Goal: Information Seeking & Learning: Learn about a topic

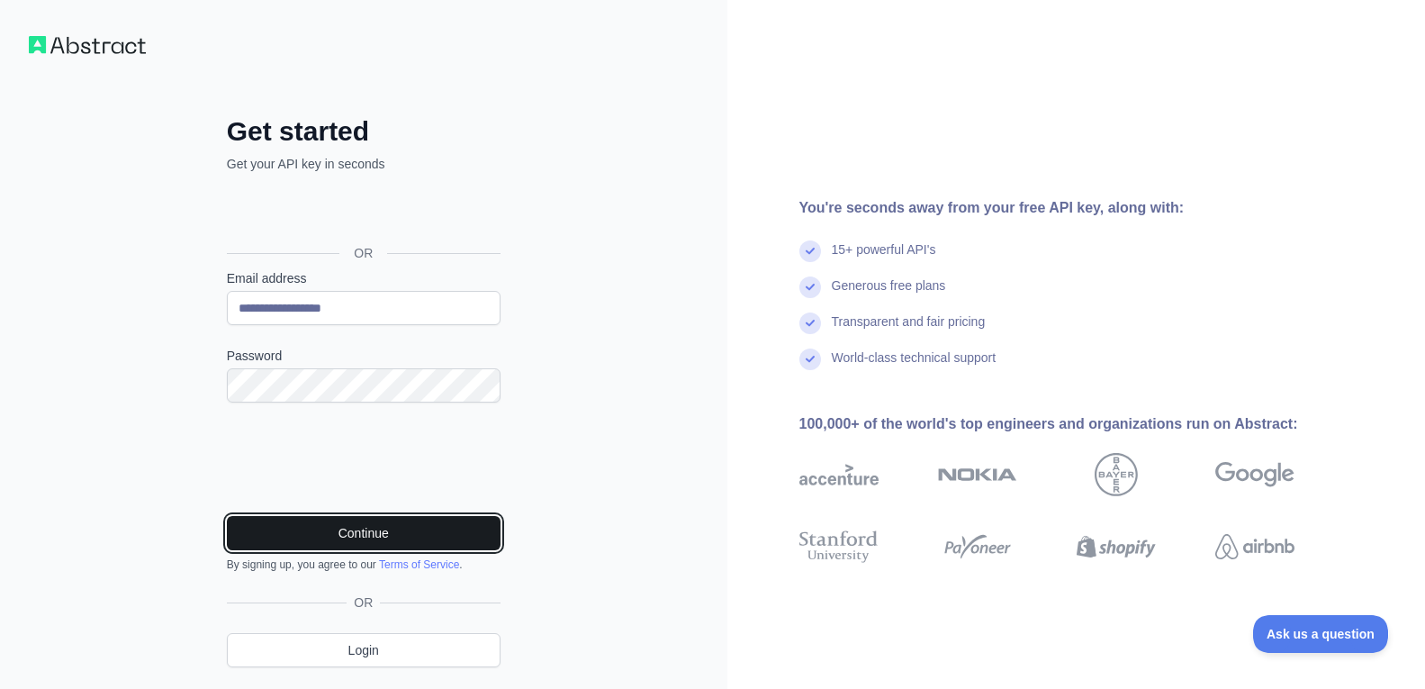
click at [396, 528] on button "Continue" at bounding box center [364, 533] width 274 height 34
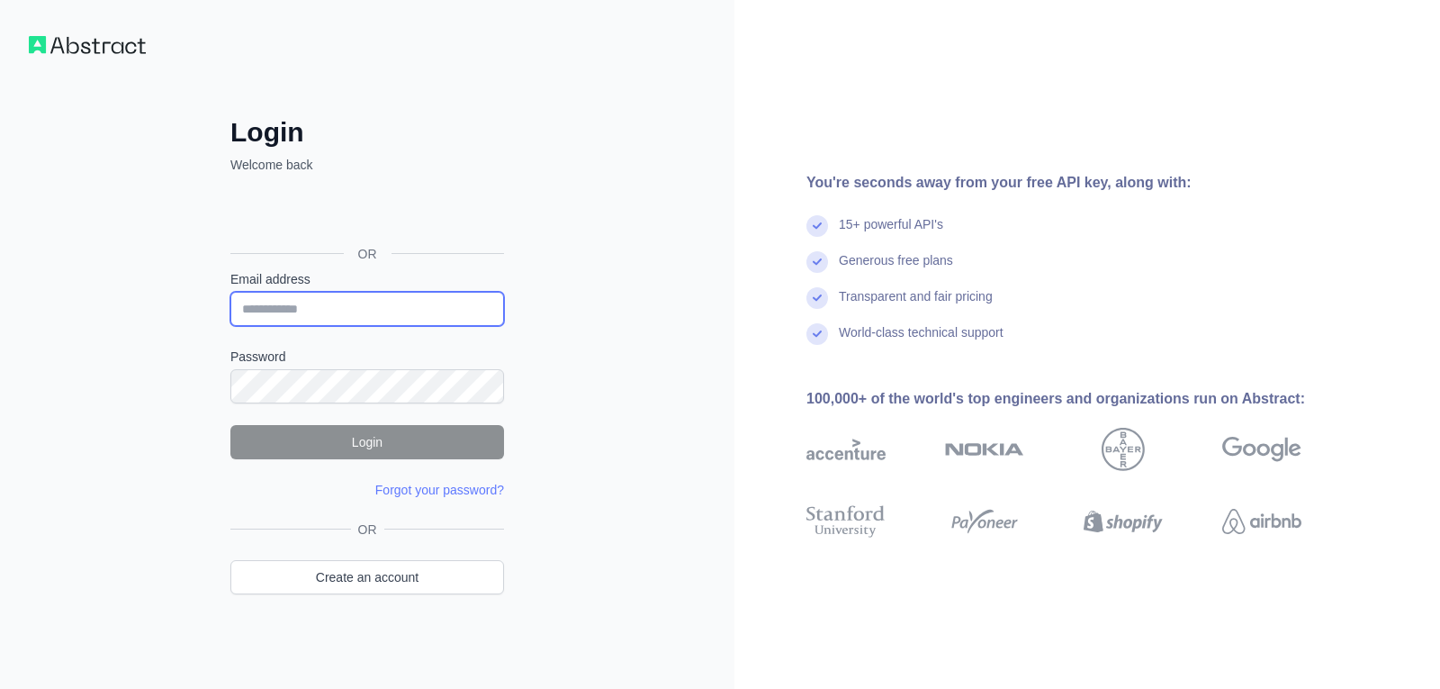
click at [315, 315] on input "Email address" at bounding box center [367, 309] width 274 height 34
type input "**********"
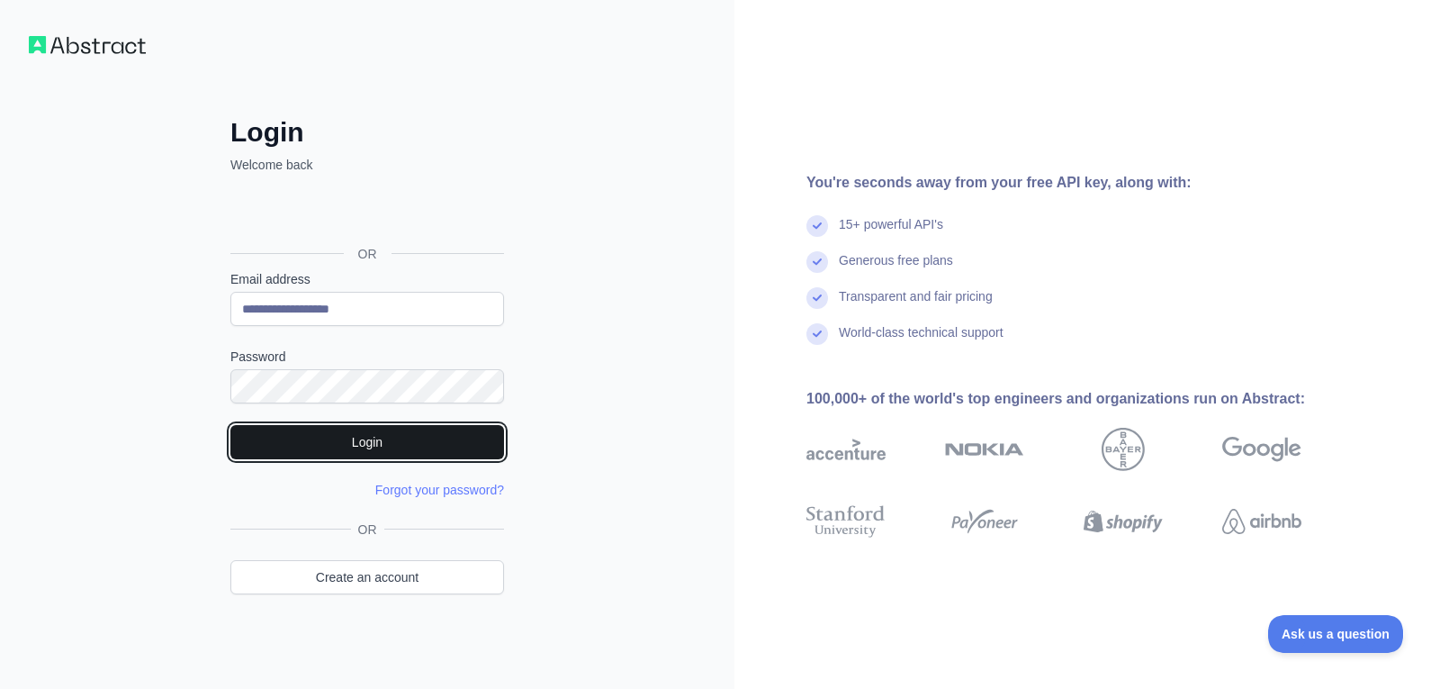
click at [333, 432] on button "Login" at bounding box center [367, 442] width 274 height 34
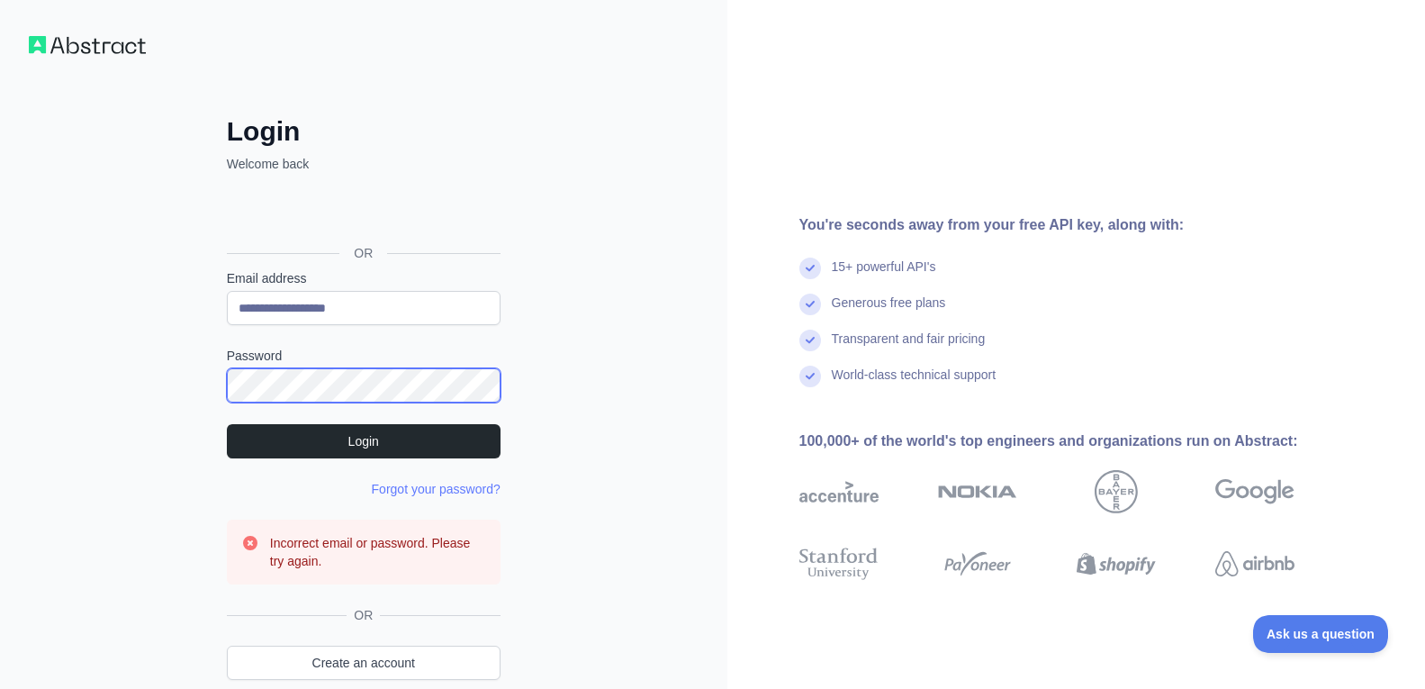
click at [34, 351] on div "**********" at bounding box center [363, 387] width 727 height 774
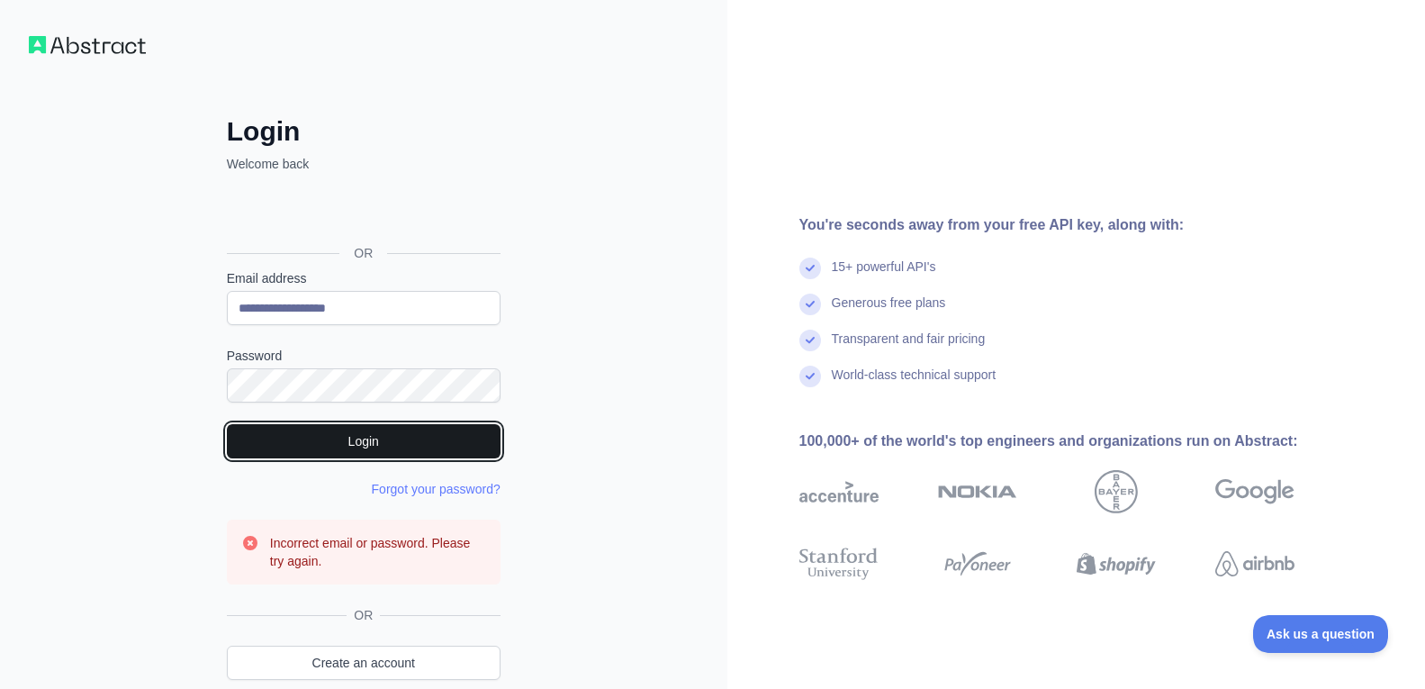
click at [329, 439] on button "Login" at bounding box center [364, 441] width 274 height 34
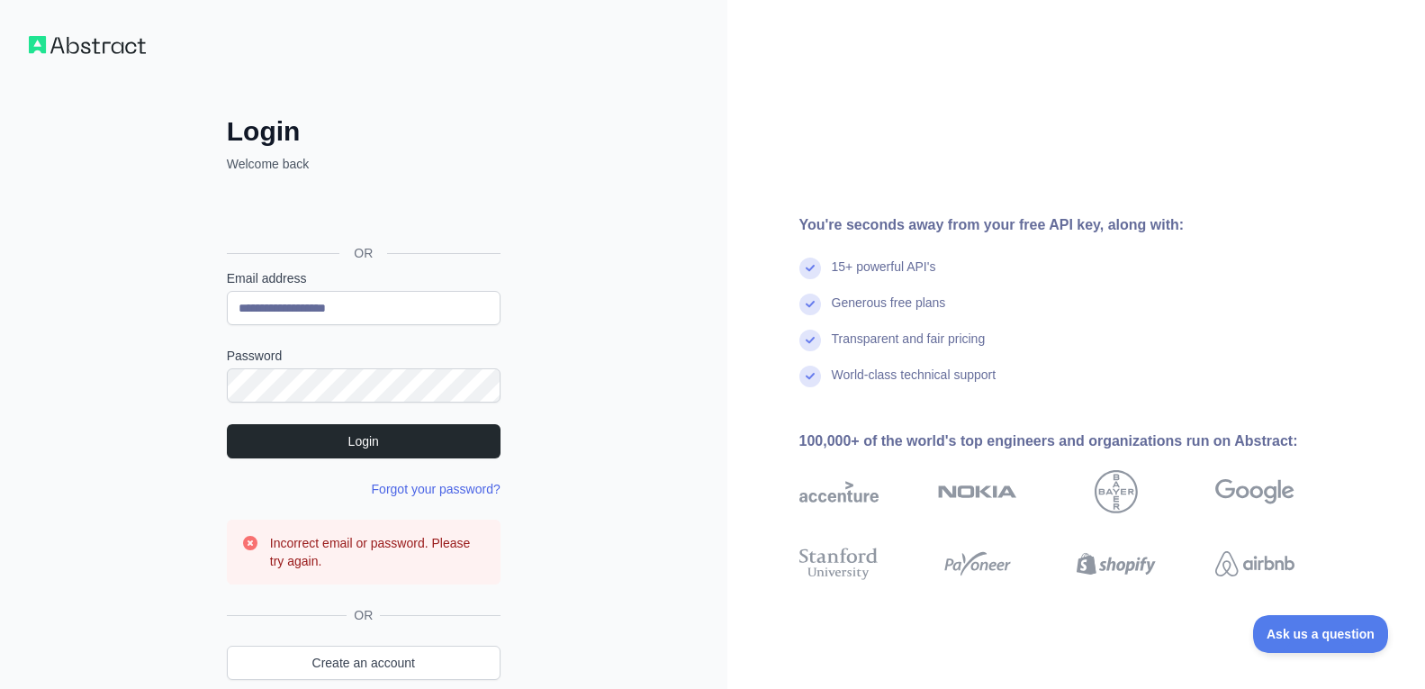
click at [421, 485] on link "Forgot your password?" at bounding box center [436, 489] width 129 height 14
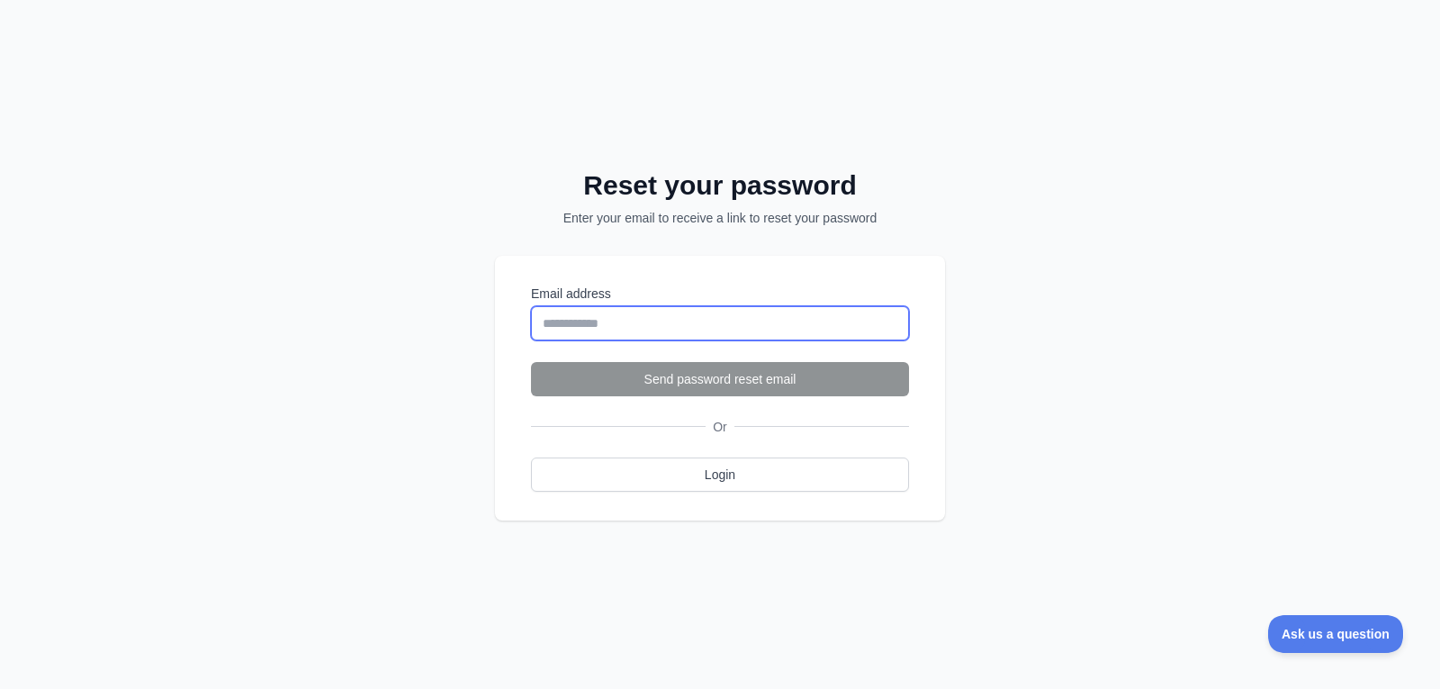
click at [663, 323] on input "Email address" at bounding box center [720, 323] width 378 height 34
type input "**********"
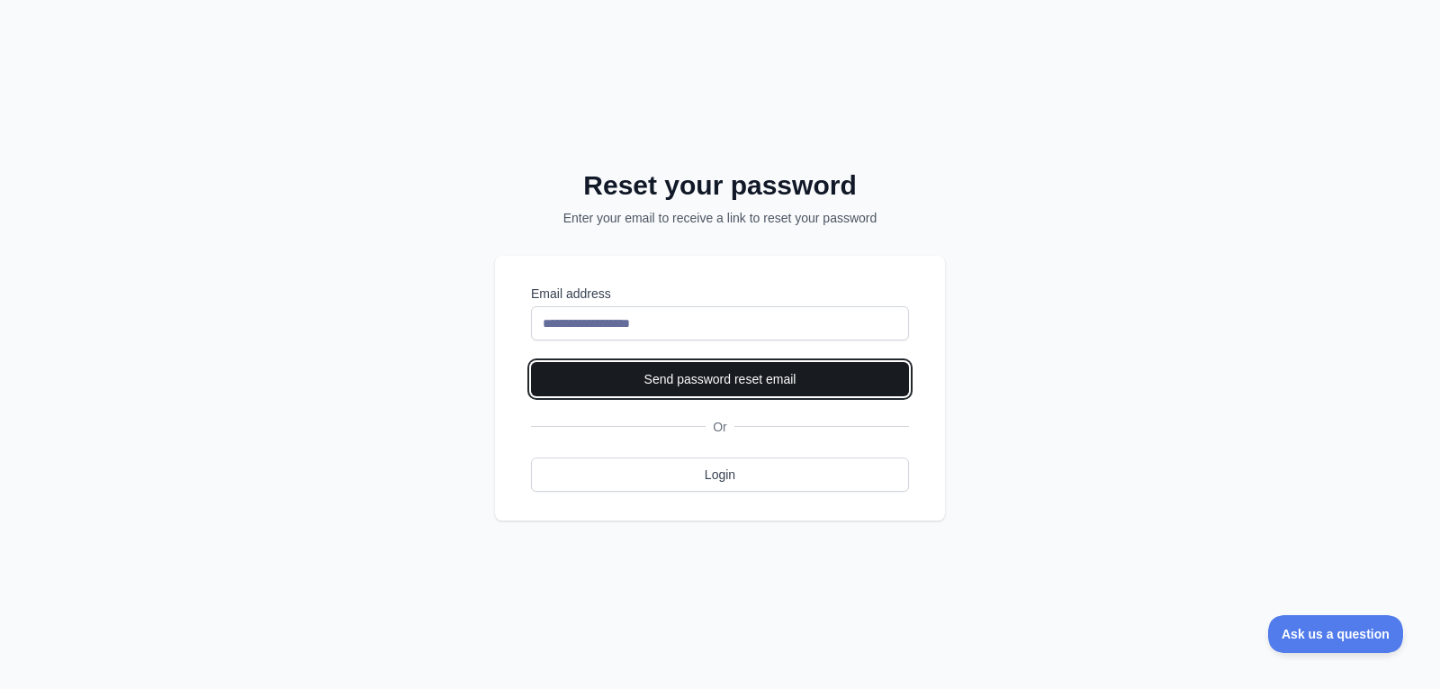
click at [692, 375] on button "Send password reset email" at bounding box center [720, 379] width 378 height 34
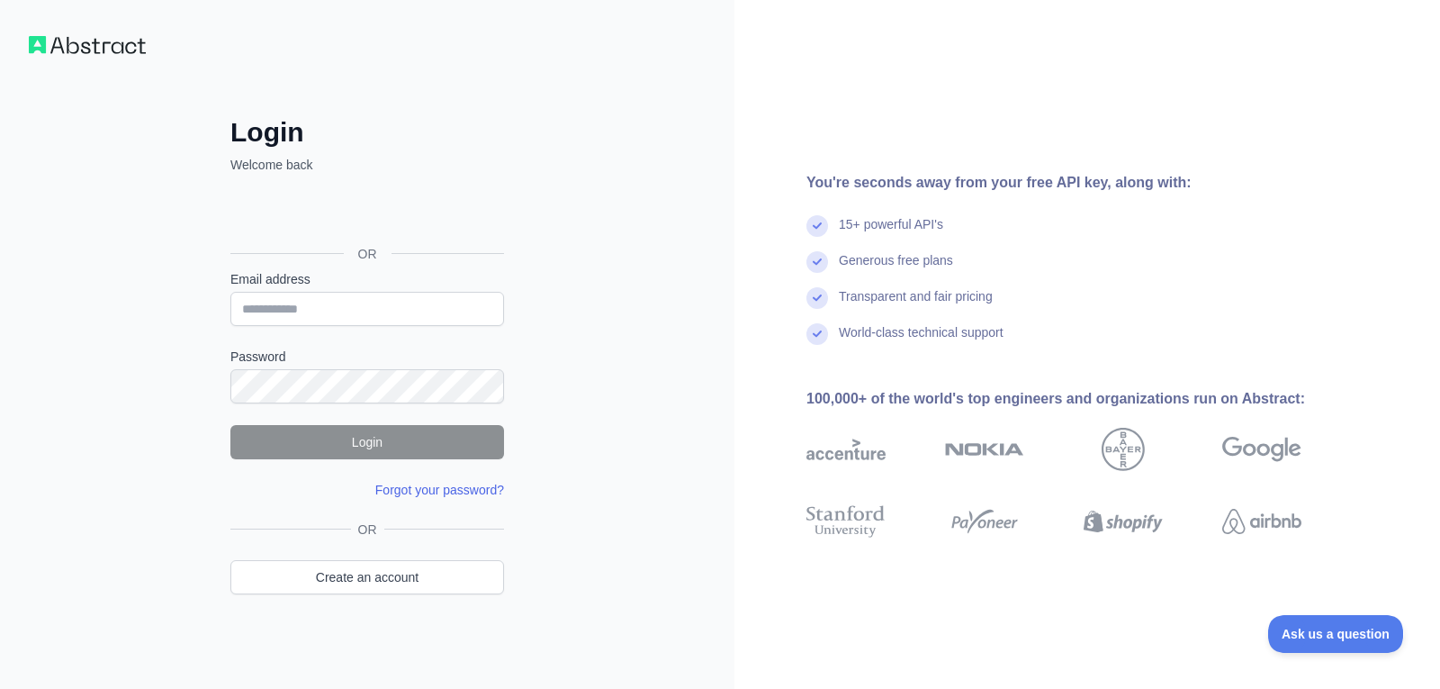
click at [426, 491] on link "Forgot your password?" at bounding box center [439, 489] width 129 height 14
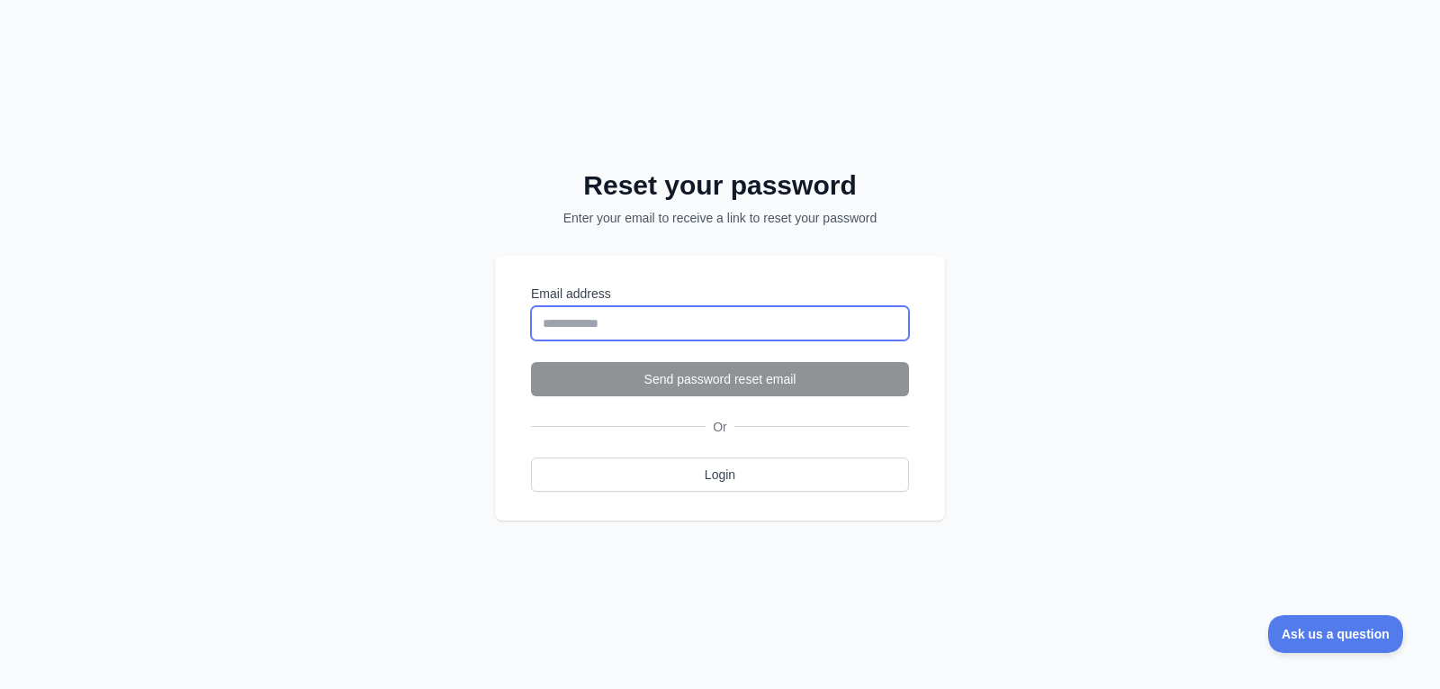
click at [590, 332] on input "Email address" at bounding box center [720, 323] width 378 height 34
type input "**********"
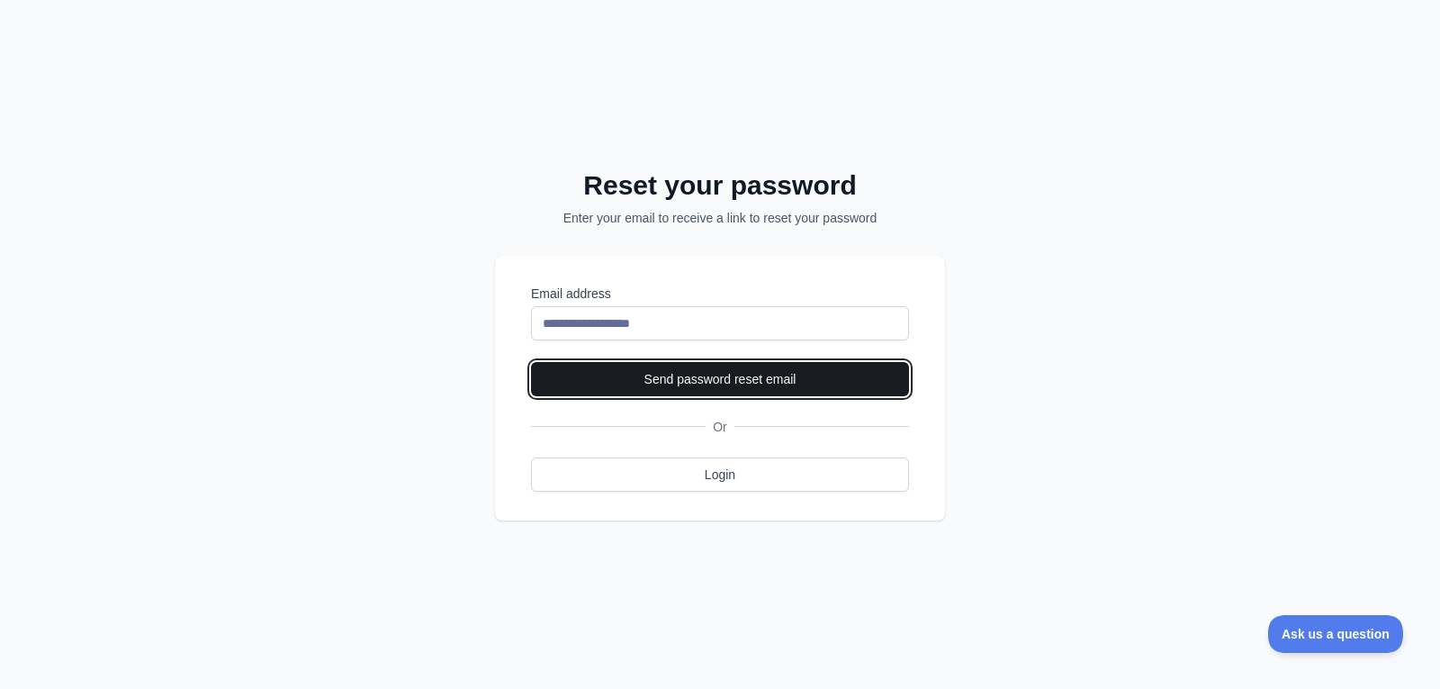
click at [685, 385] on button "Send password reset email" at bounding box center [720, 379] width 378 height 34
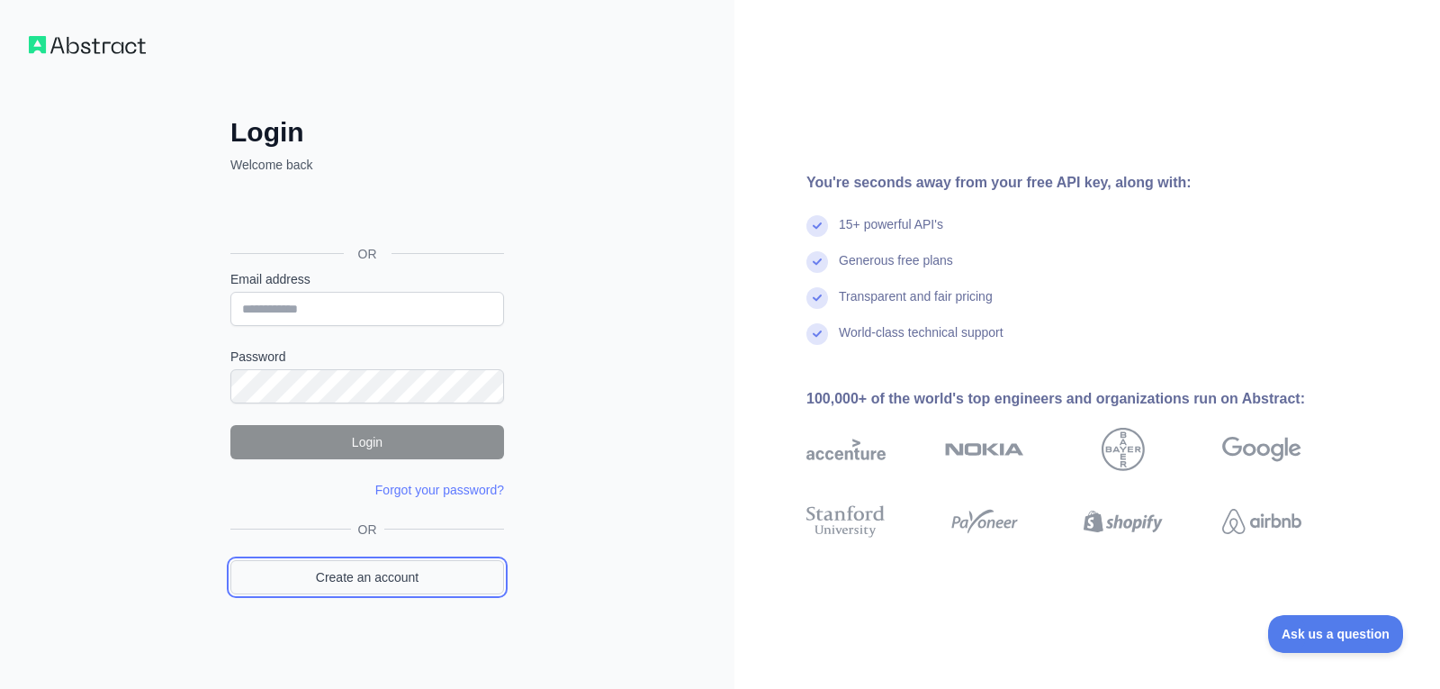
click at [368, 574] on link "Create an account" at bounding box center [367, 577] width 274 height 34
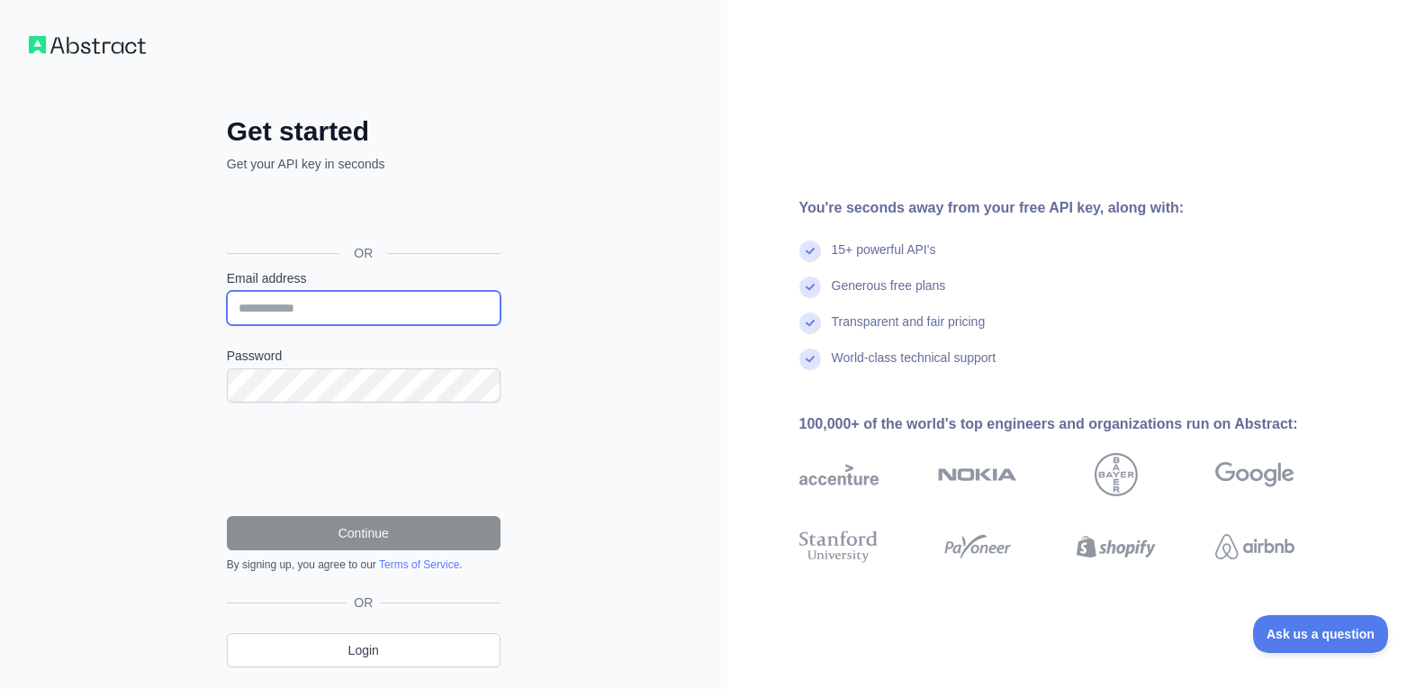
click at [308, 302] on input "Email address" at bounding box center [364, 308] width 274 height 34
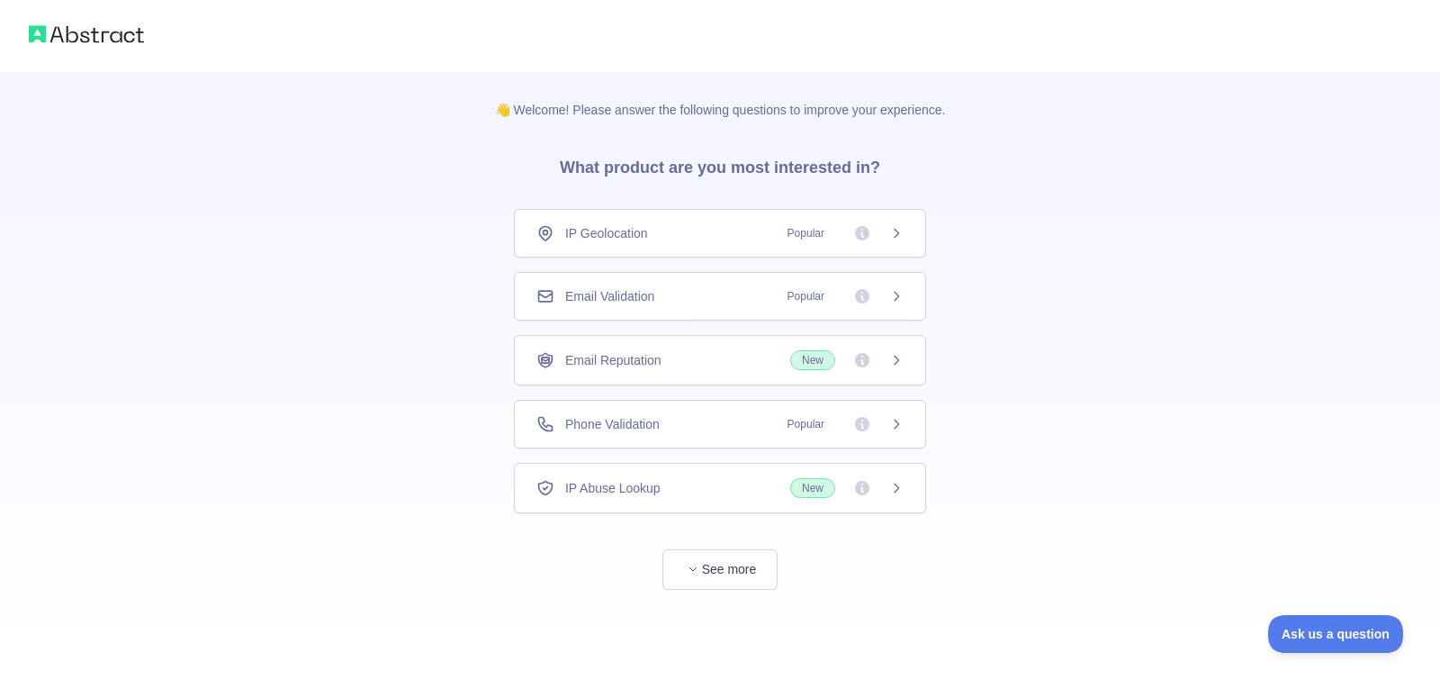
click at [892, 296] on icon at bounding box center [896, 296] width 14 height 14
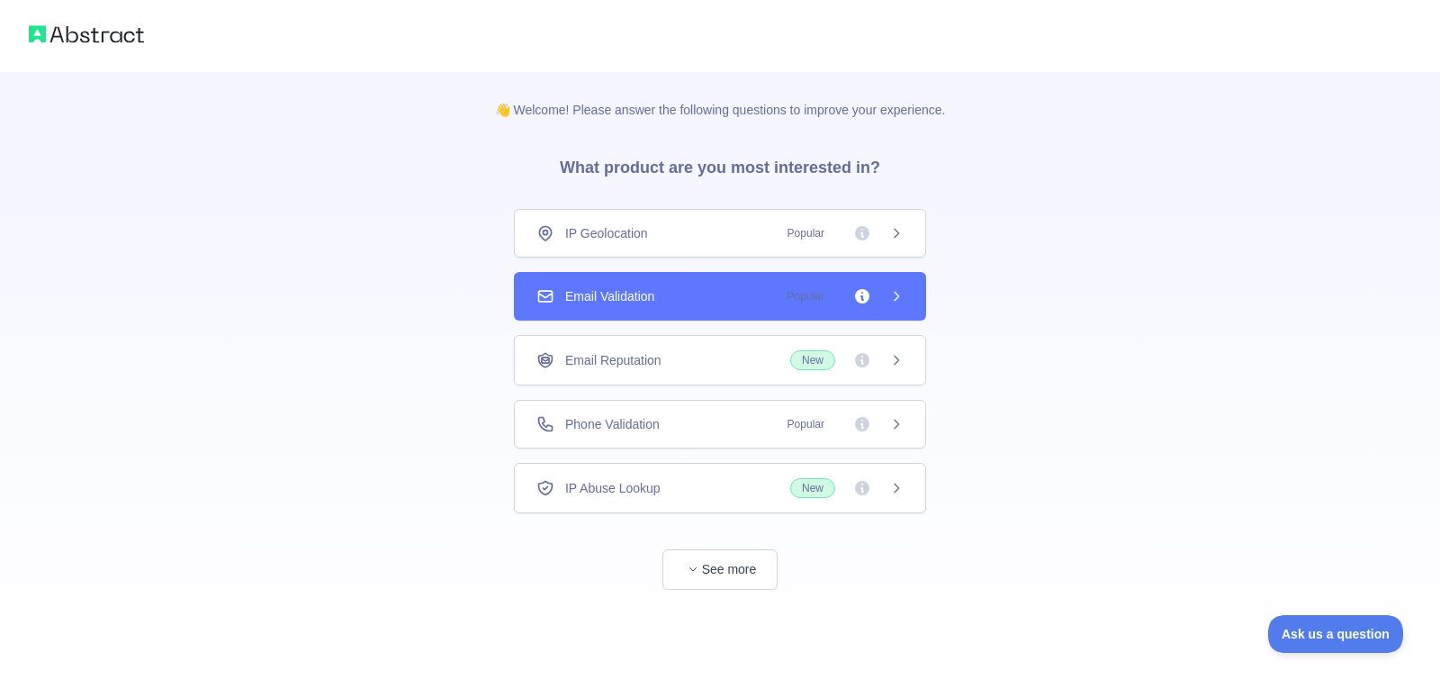
click at [887, 362] on span "New" at bounding box center [846, 360] width 113 height 20
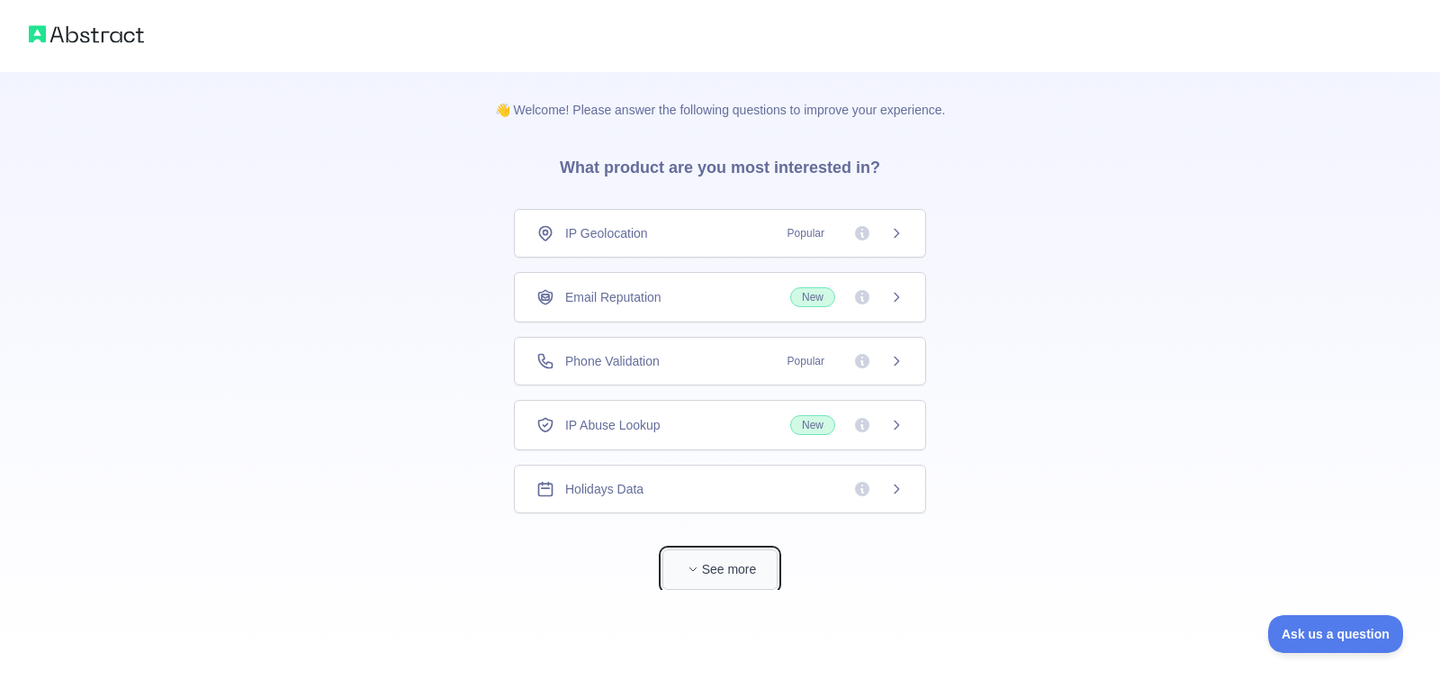
click at [712, 573] on button "See more" at bounding box center [719, 569] width 115 height 41
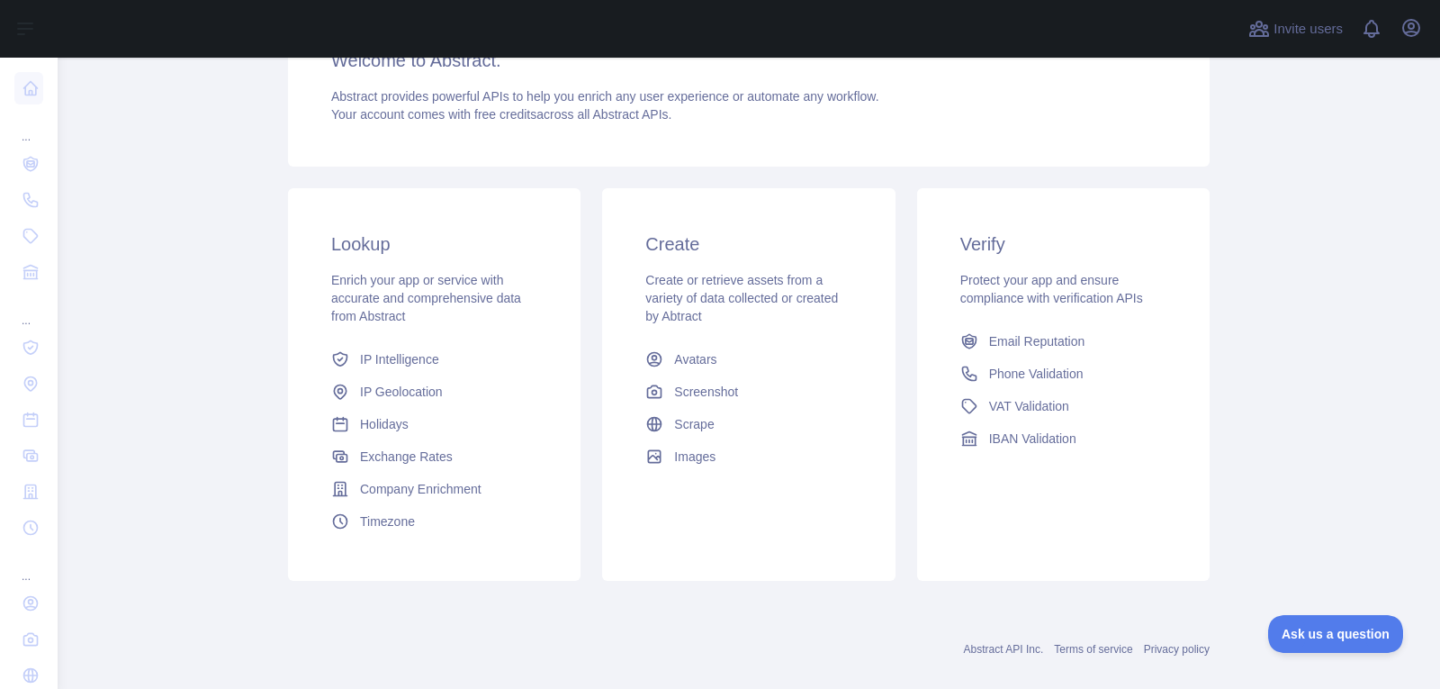
scroll to position [208, 0]
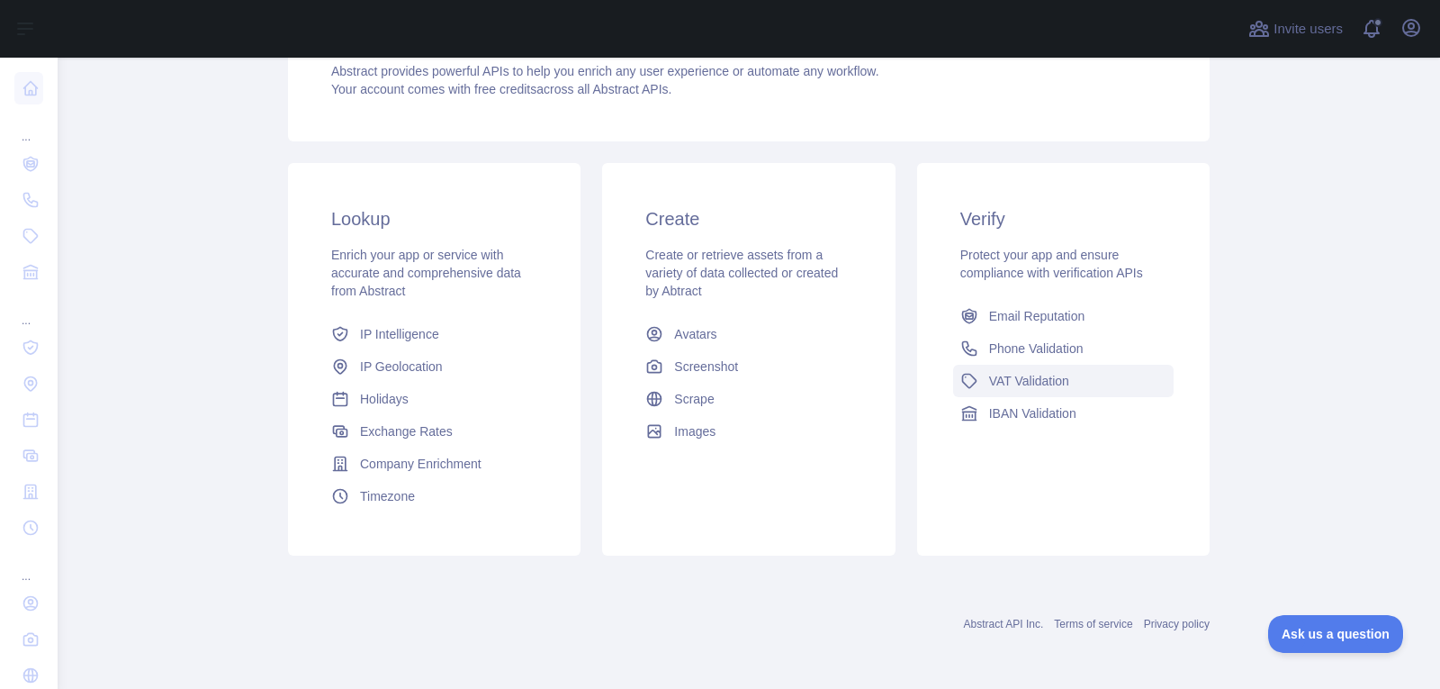
click at [1049, 391] on link "VAT Validation" at bounding box center [1063, 381] width 221 height 32
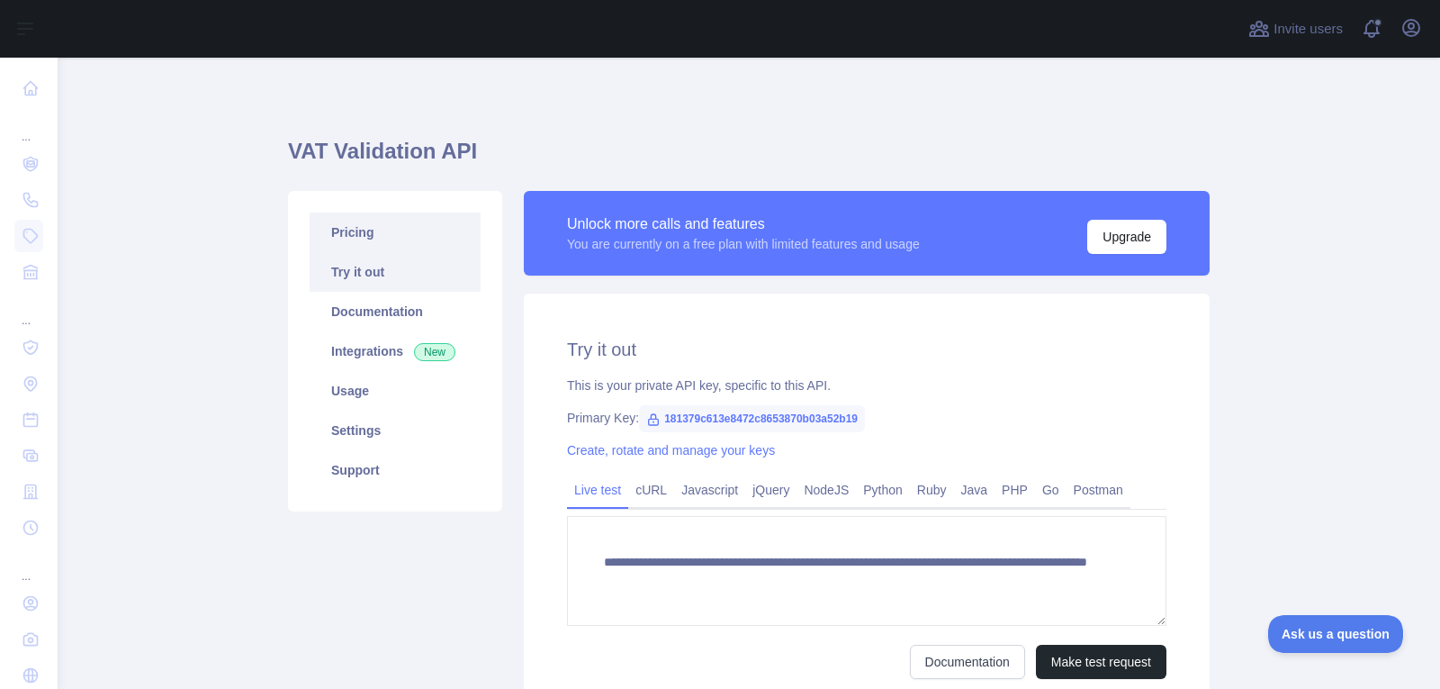
click at [405, 235] on link "Pricing" at bounding box center [395, 232] width 171 height 40
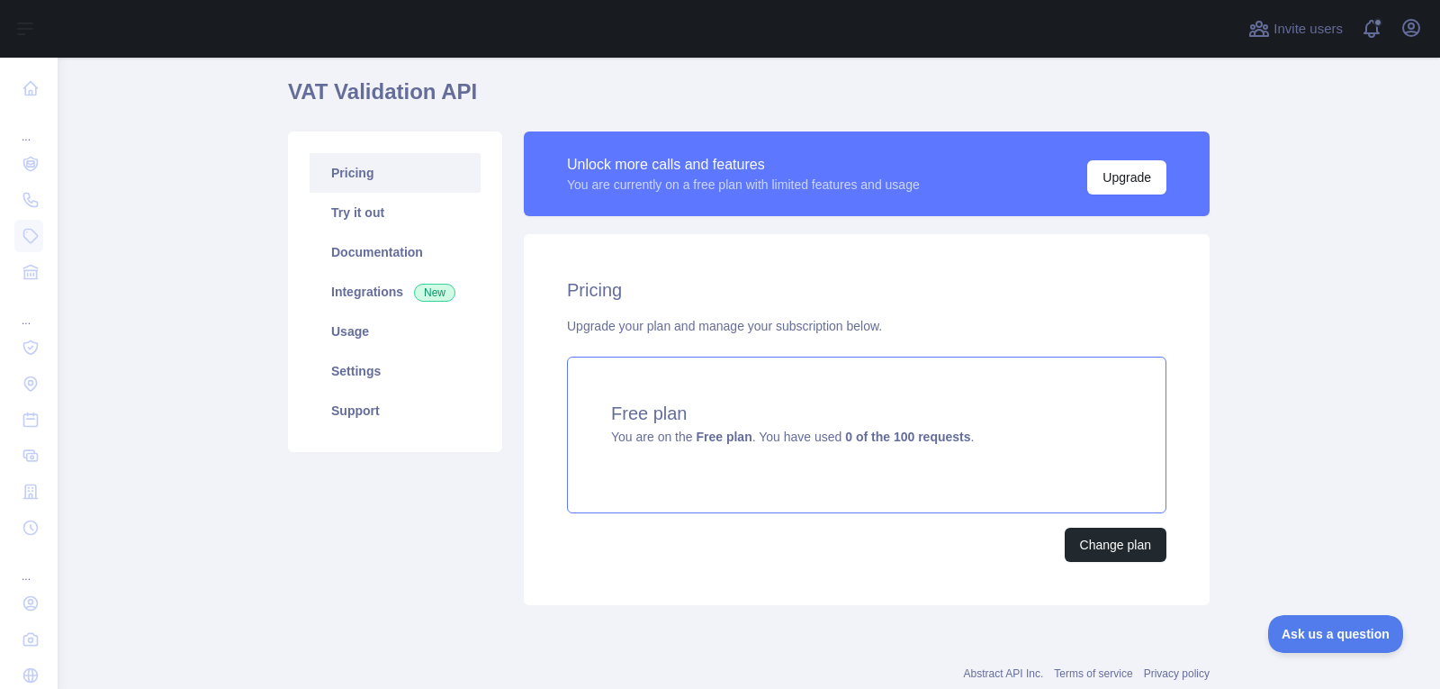
scroll to position [90, 0]
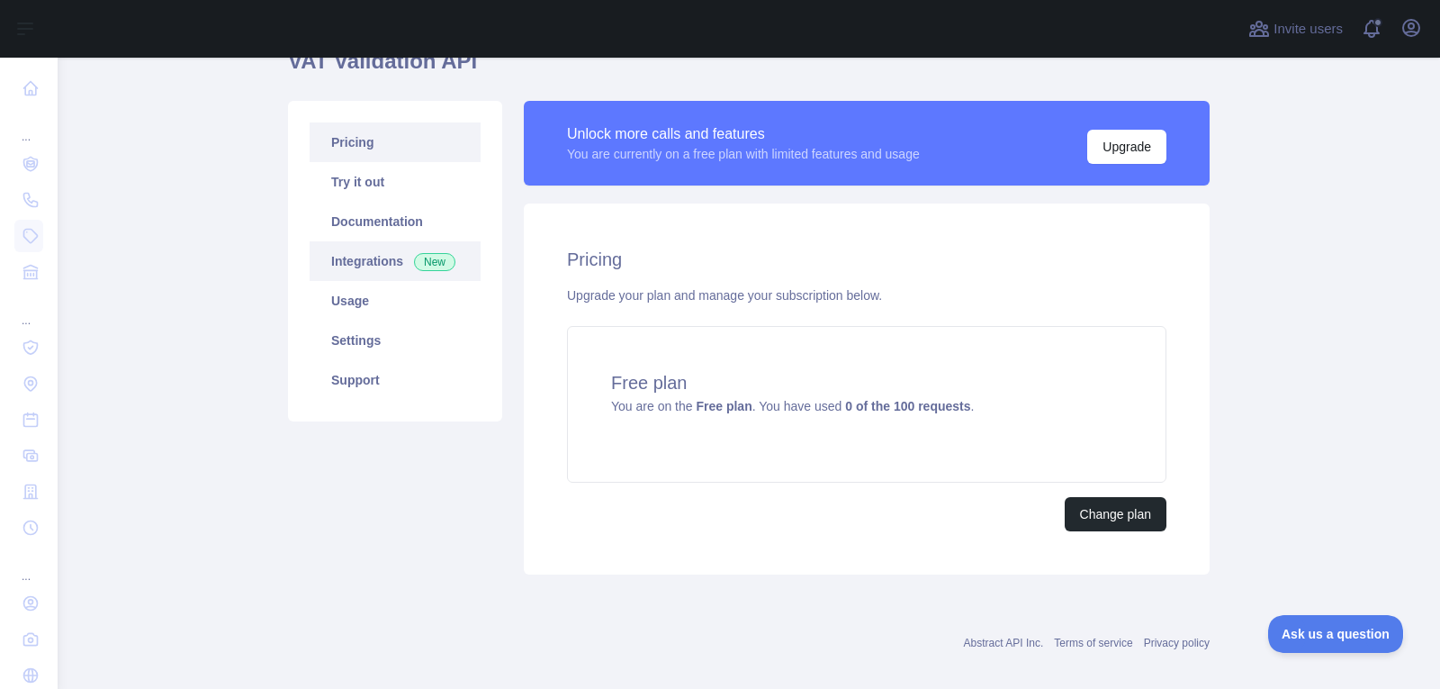
click at [393, 266] on link "Integrations New" at bounding box center [395, 261] width 171 height 40
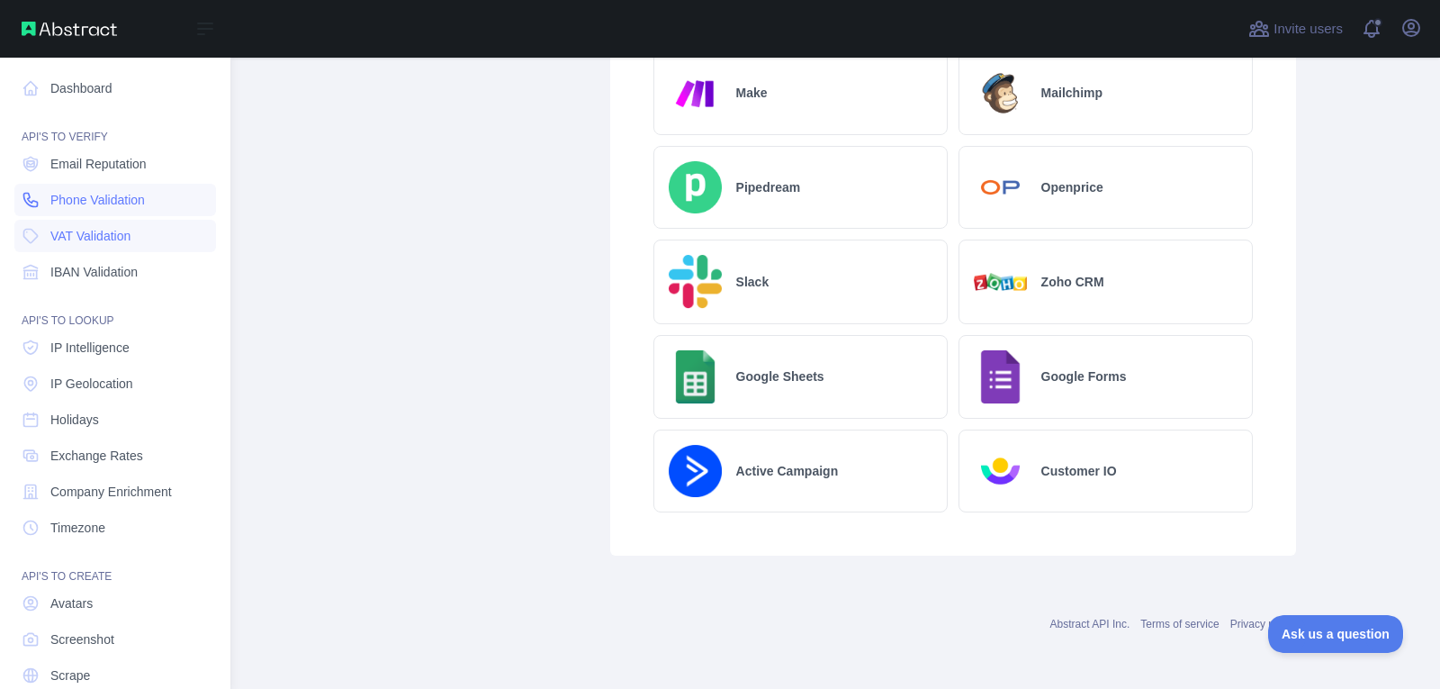
click at [128, 202] on span "Phone Validation" at bounding box center [97, 200] width 95 height 18
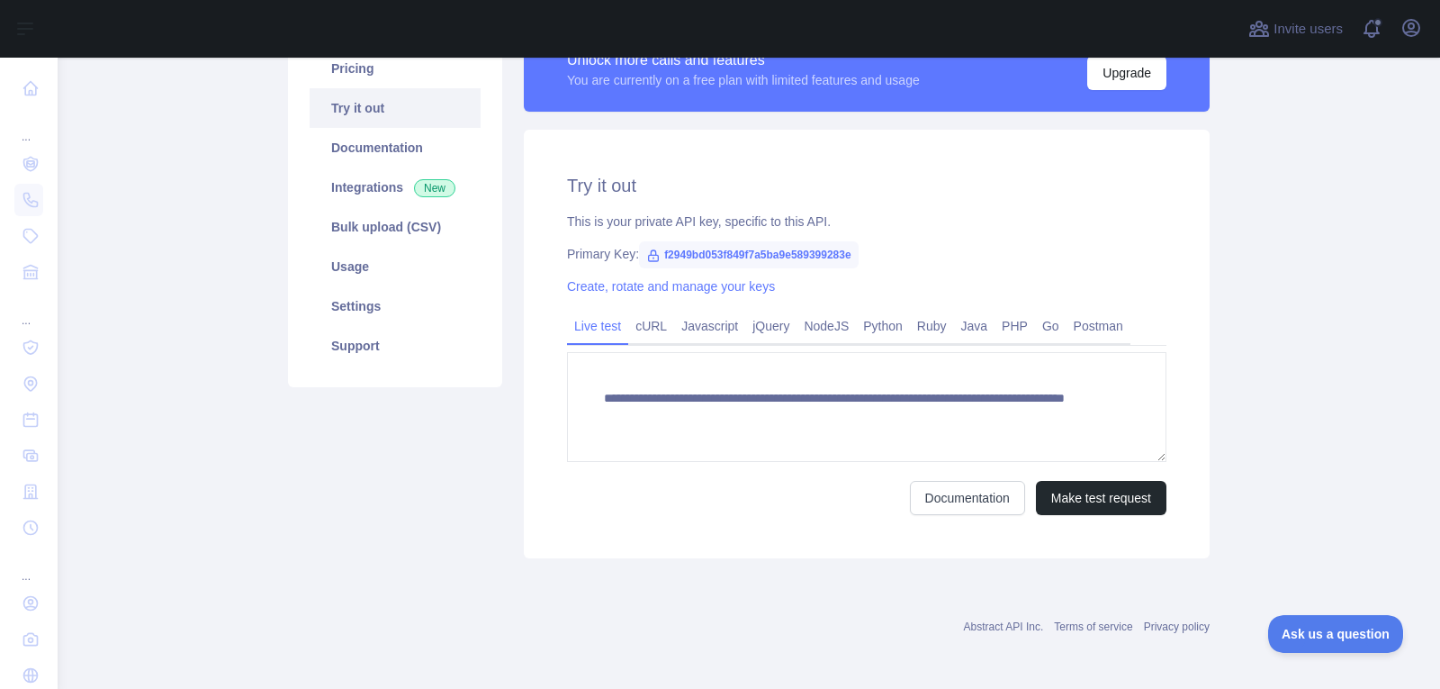
scroll to position [167, 0]
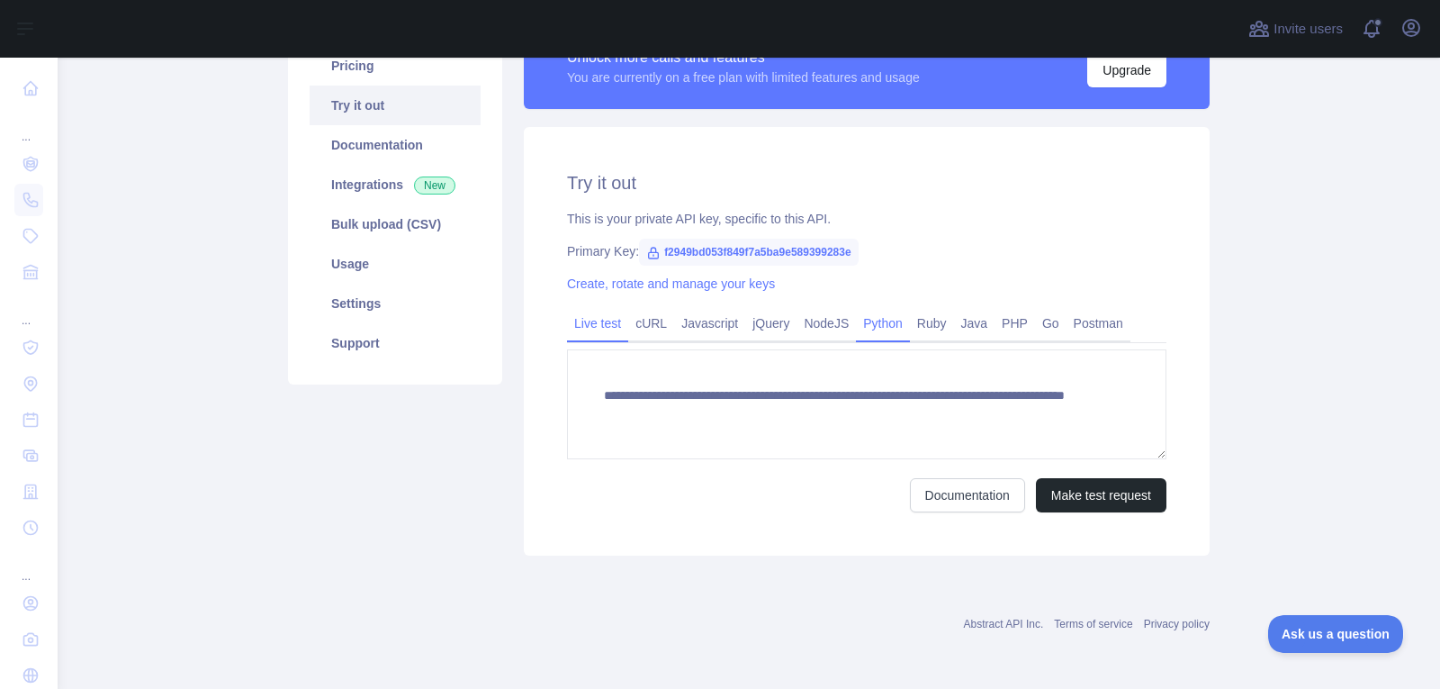
click at [870, 323] on link "Python" at bounding box center [883, 323] width 54 height 29
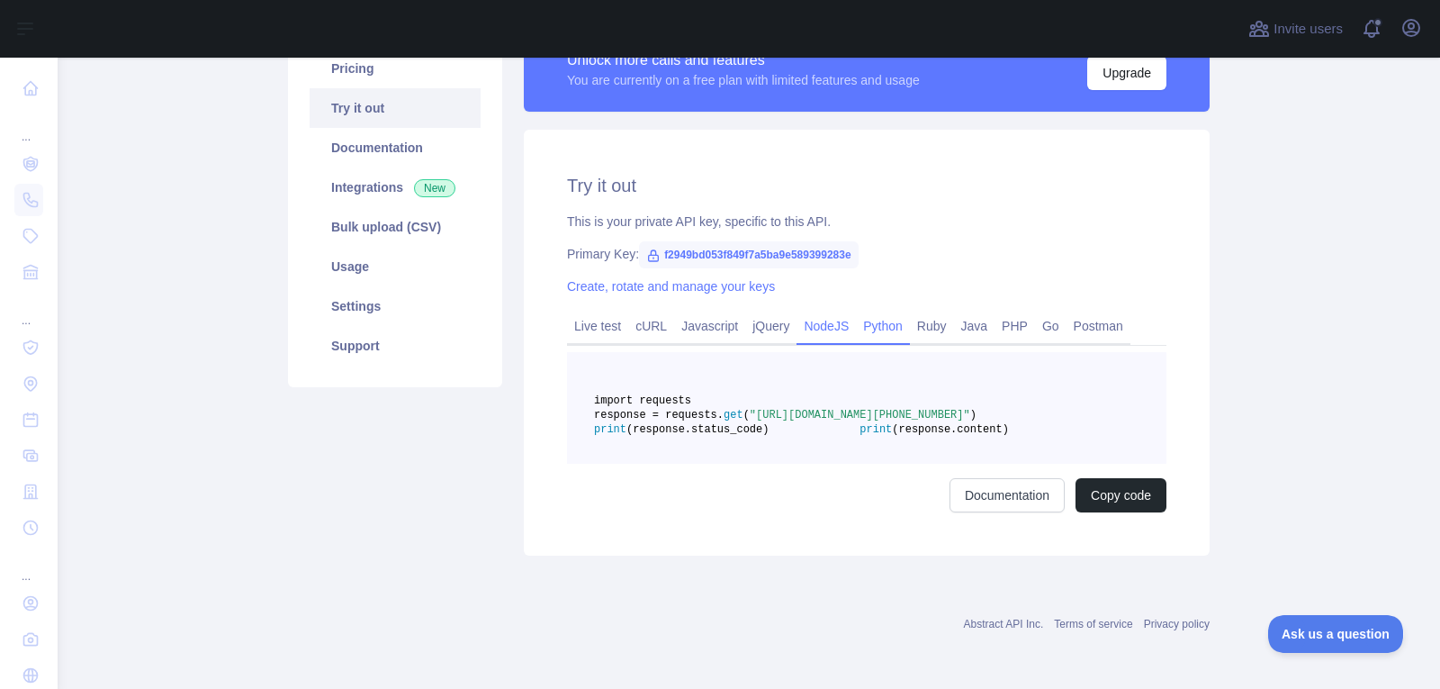
click at [799, 328] on link "NodeJS" at bounding box center [826, 325] width 59 height 29
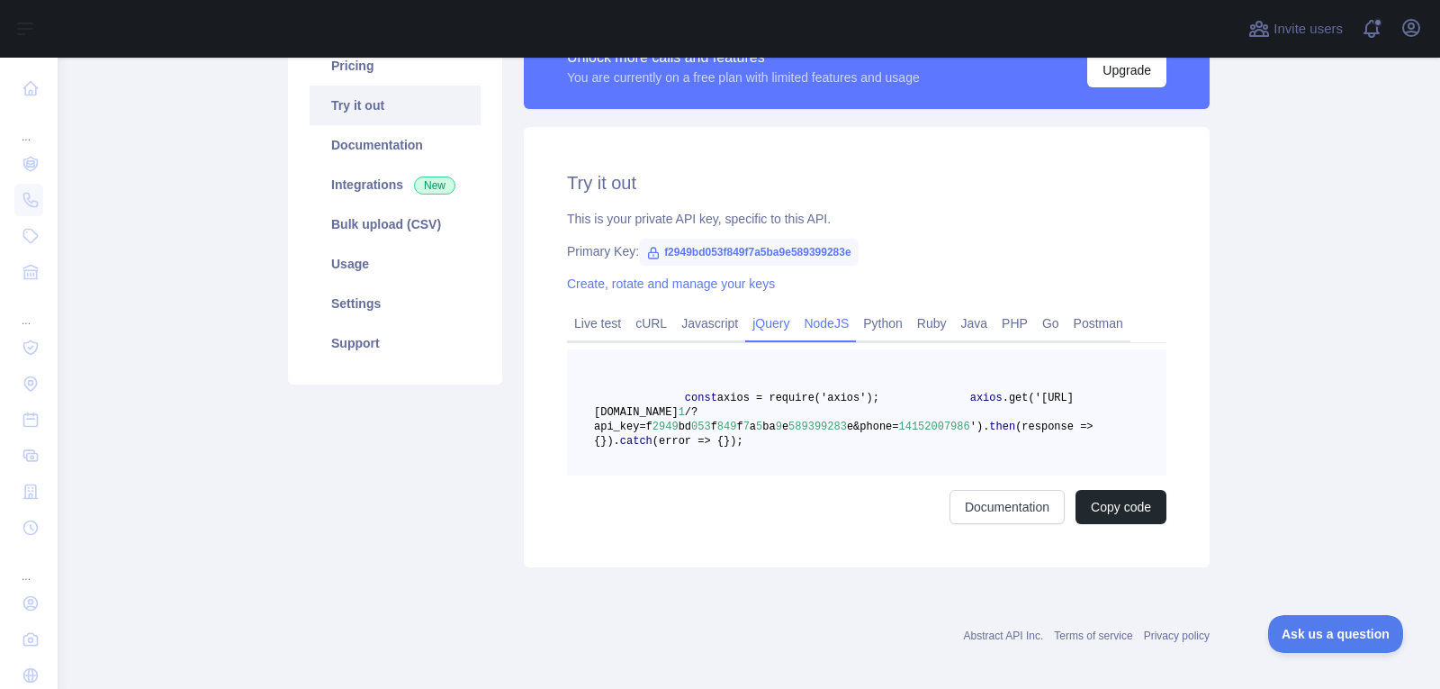
click at [764, 329] on link "jQuery" at bounding box center [770, 323] width 51 height 29
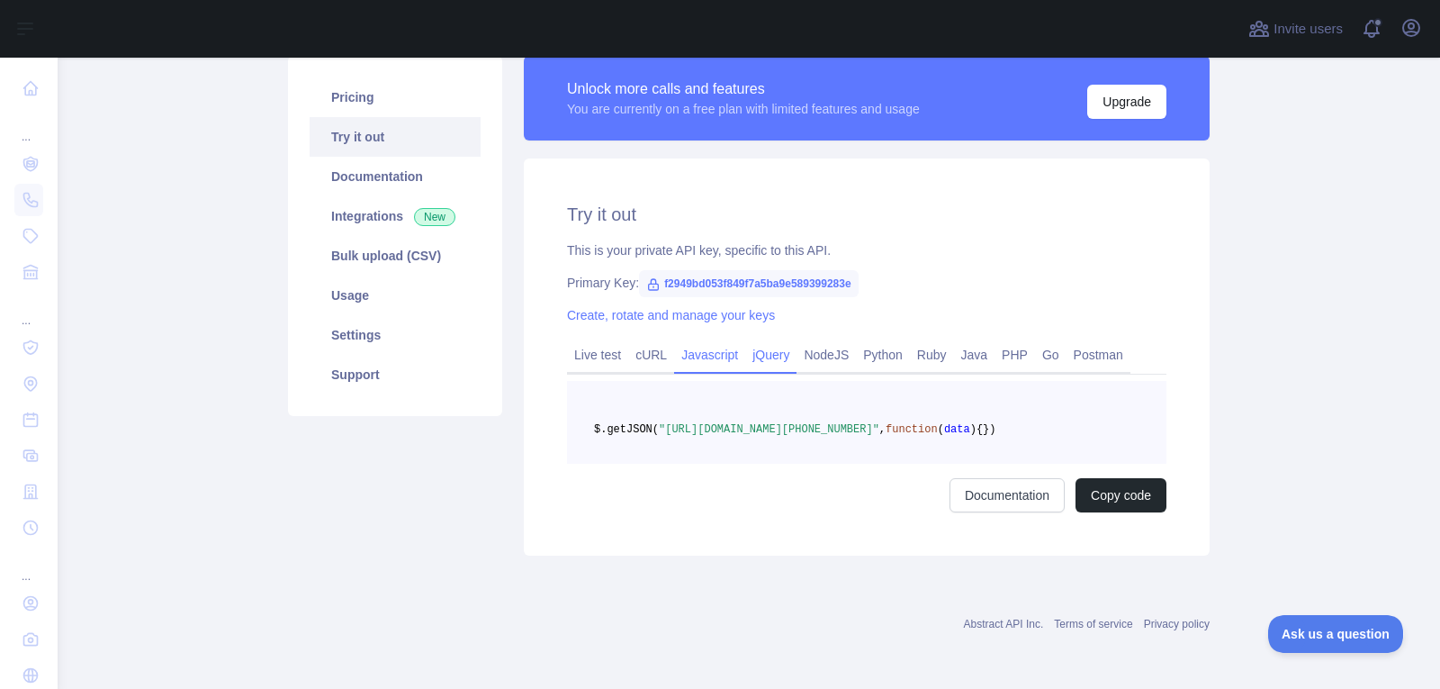
click at [700, 340] on link "Javascript" at bounding box center [709, 354] width 71 height 29
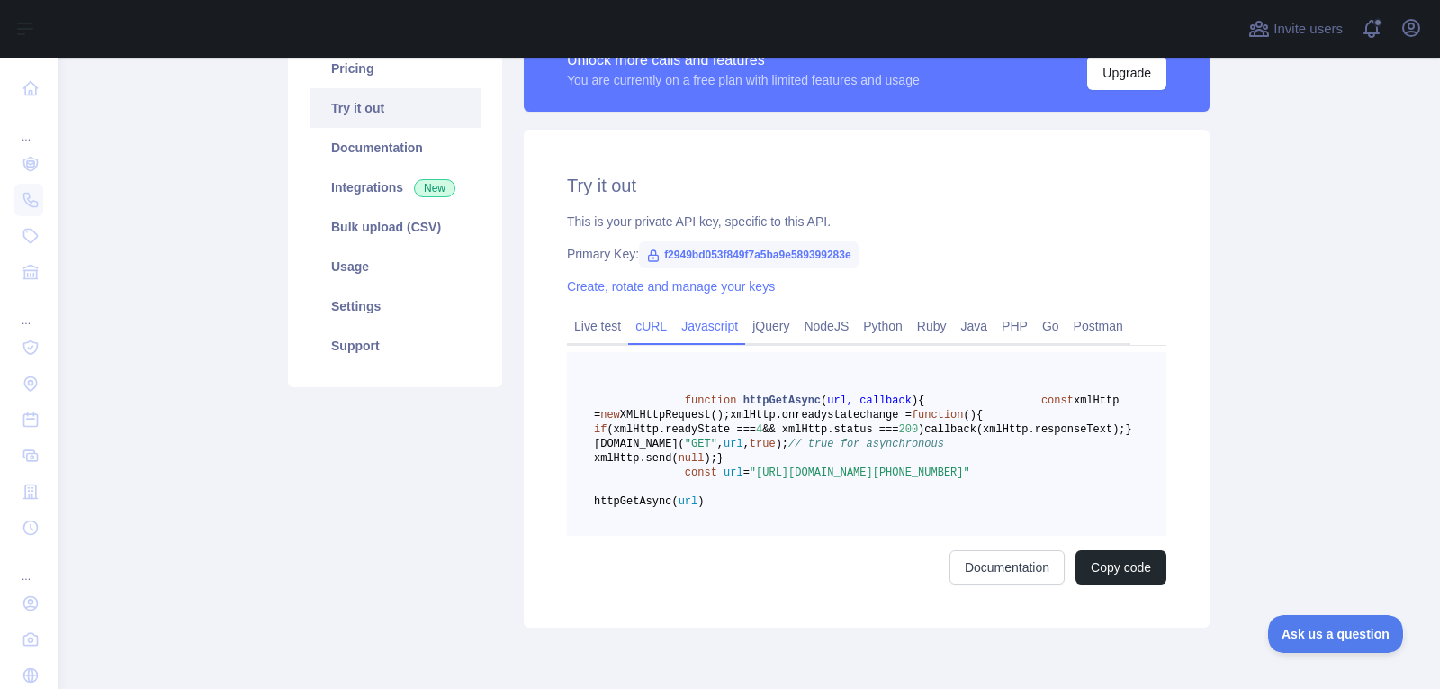
drag, startPoint x: 654, startPoint y: 329, endPoint x: 609, endPoint y: 330, distance: 45.0
click at [653, 329] on link "cURL" at bounding box center [651, 325] width 46 height 29
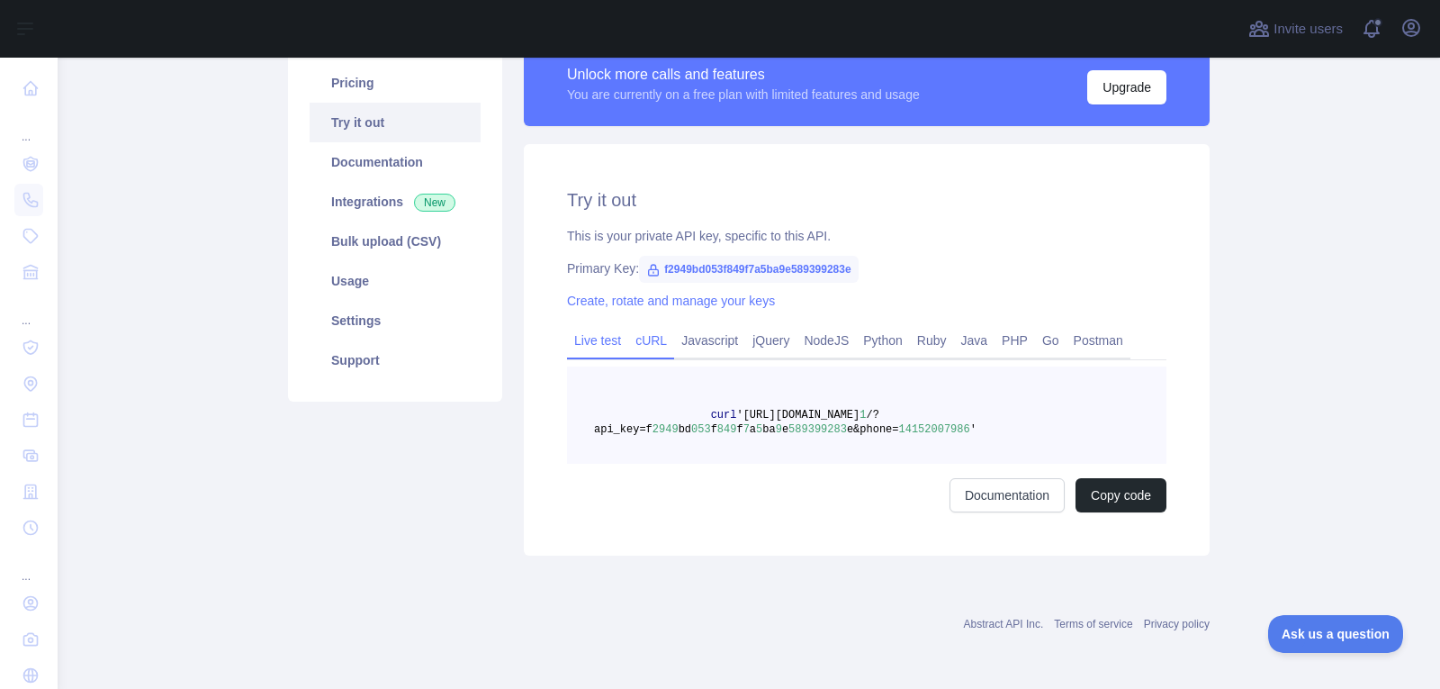
click at [567, 345] on link "Live test" at bounding box center [597, 340] width 61 height 29
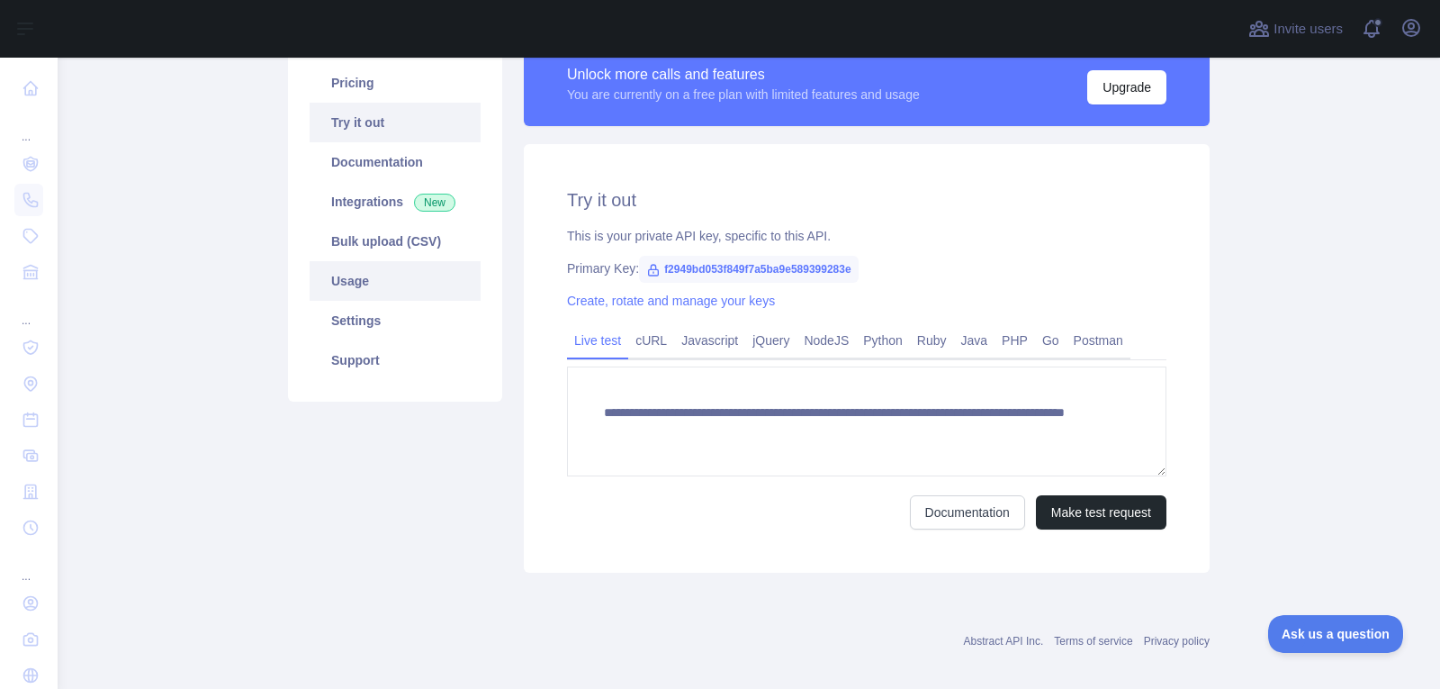
click at [381, 276] on link "Usage" at bounding box center [395, 281] width 171 height 40
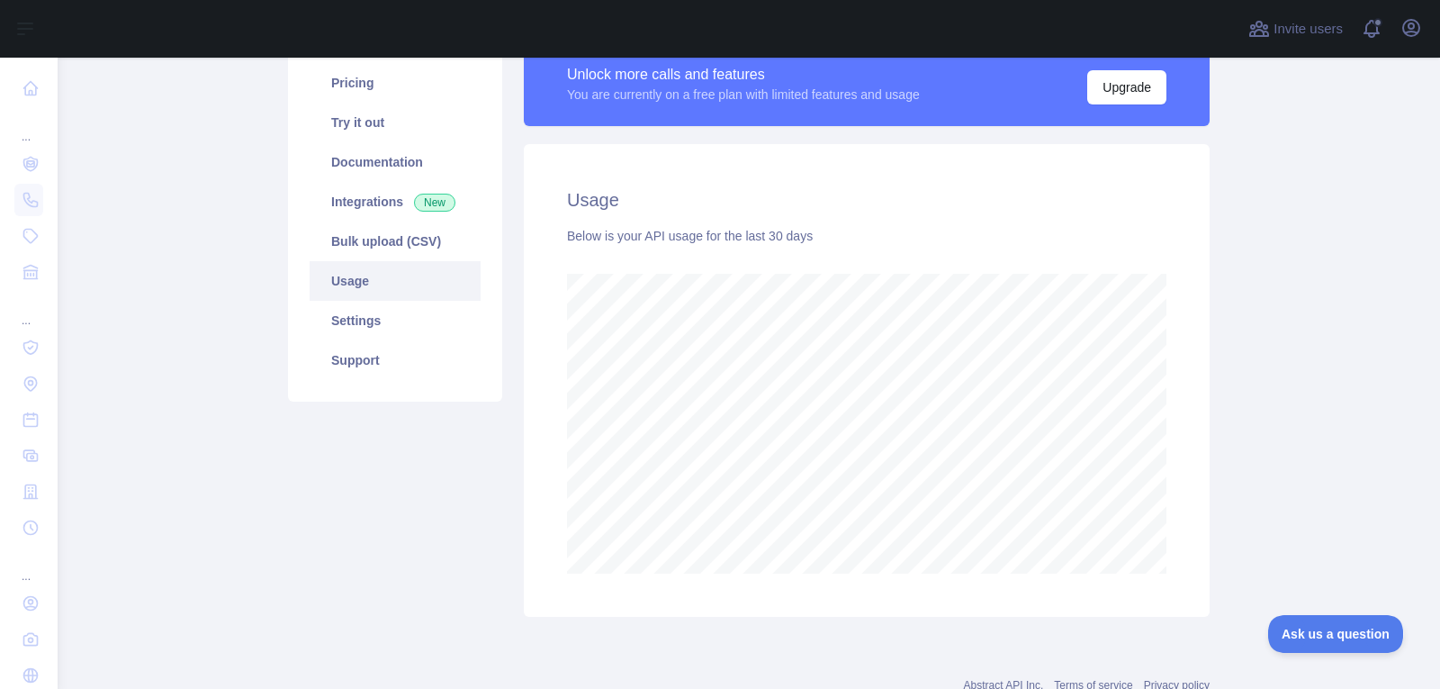
scroll to position [631, 1367]
click at [373, 356] on link "Support" at bounding box center [395, 360] width 171 height 40
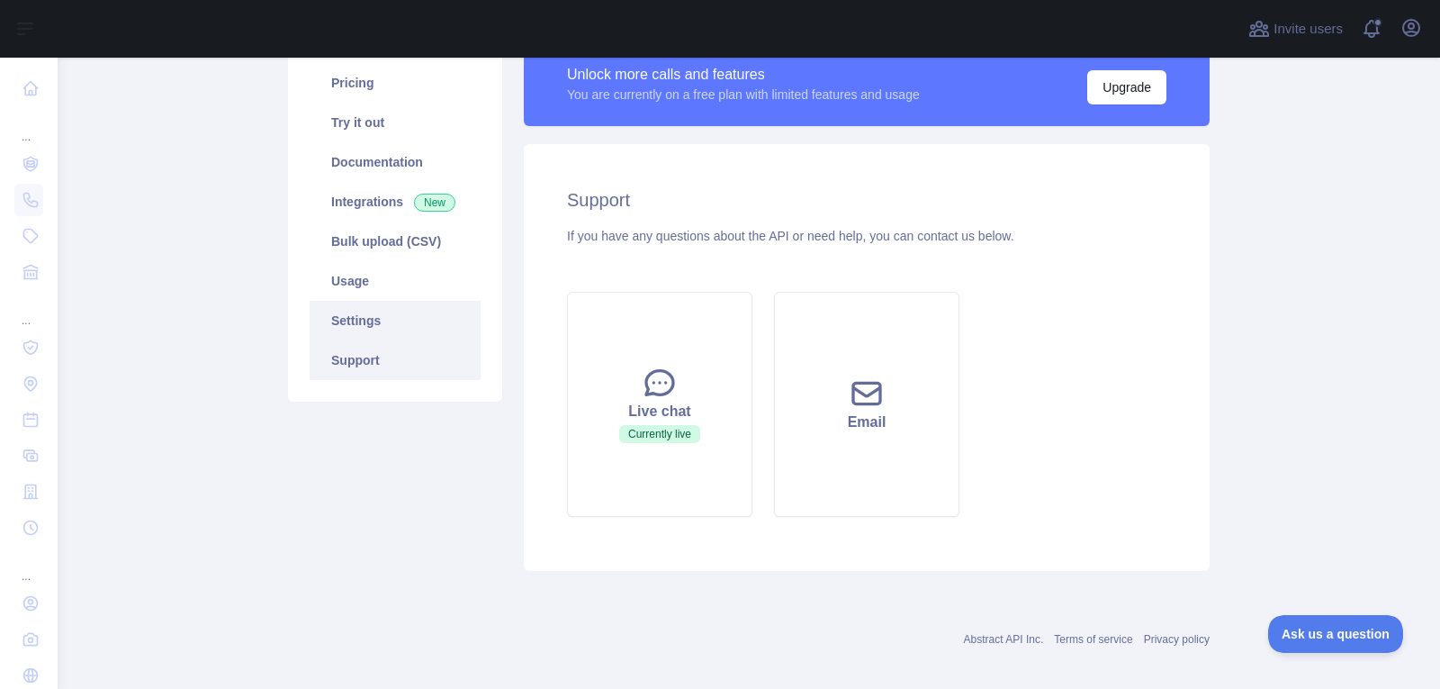
click at [382, 316] on link "Settings" at bounding box center [395, 321] width 171 height 40
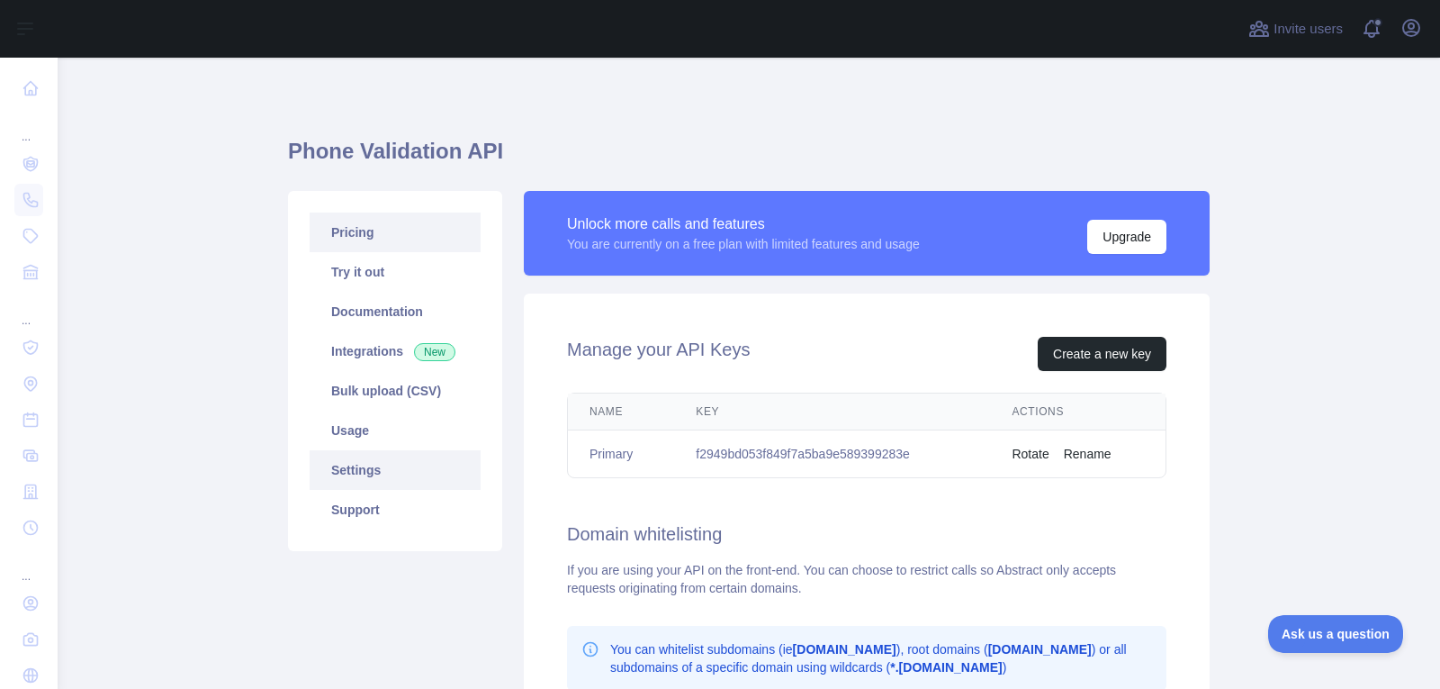
click at [382, 244] on link "Pricing" at bounding box center [395, 232] width 171 height 40
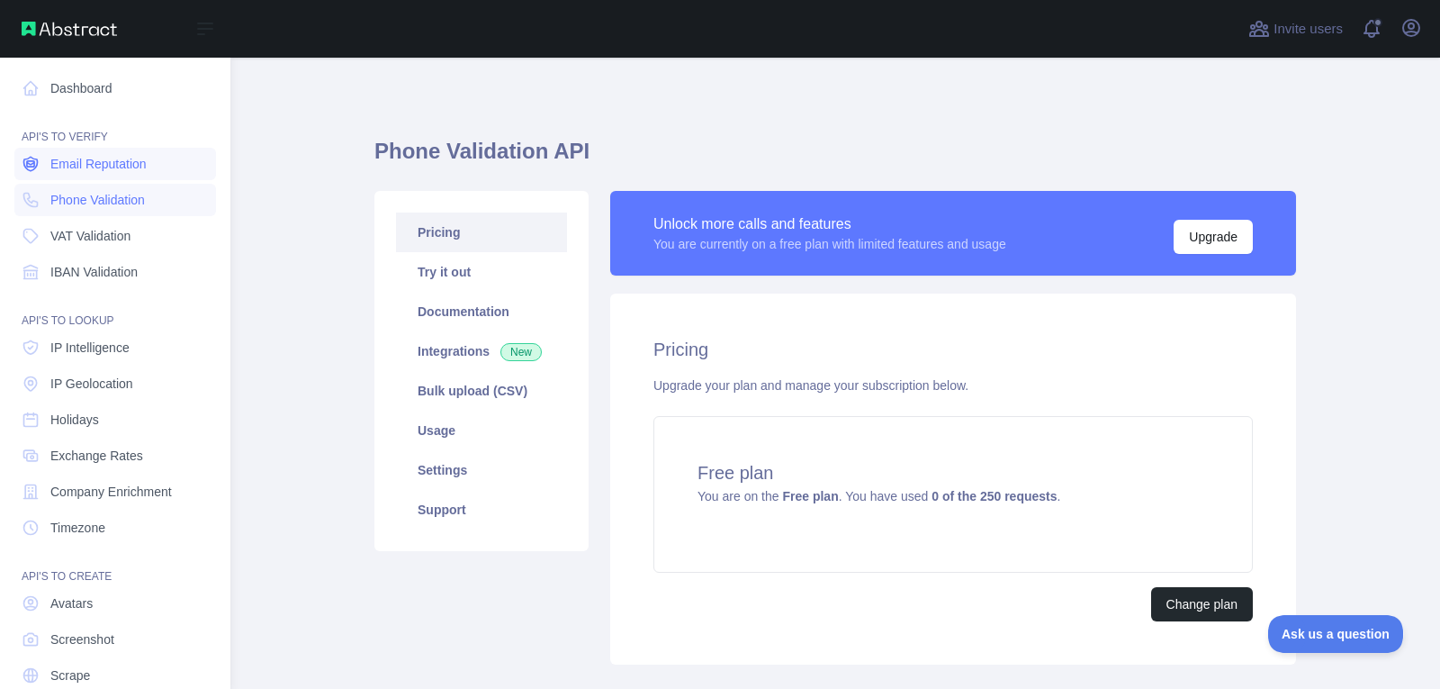
click at [94, 158] on span "Email Reputation" at bounding box center [98, 164] width 96 height 18
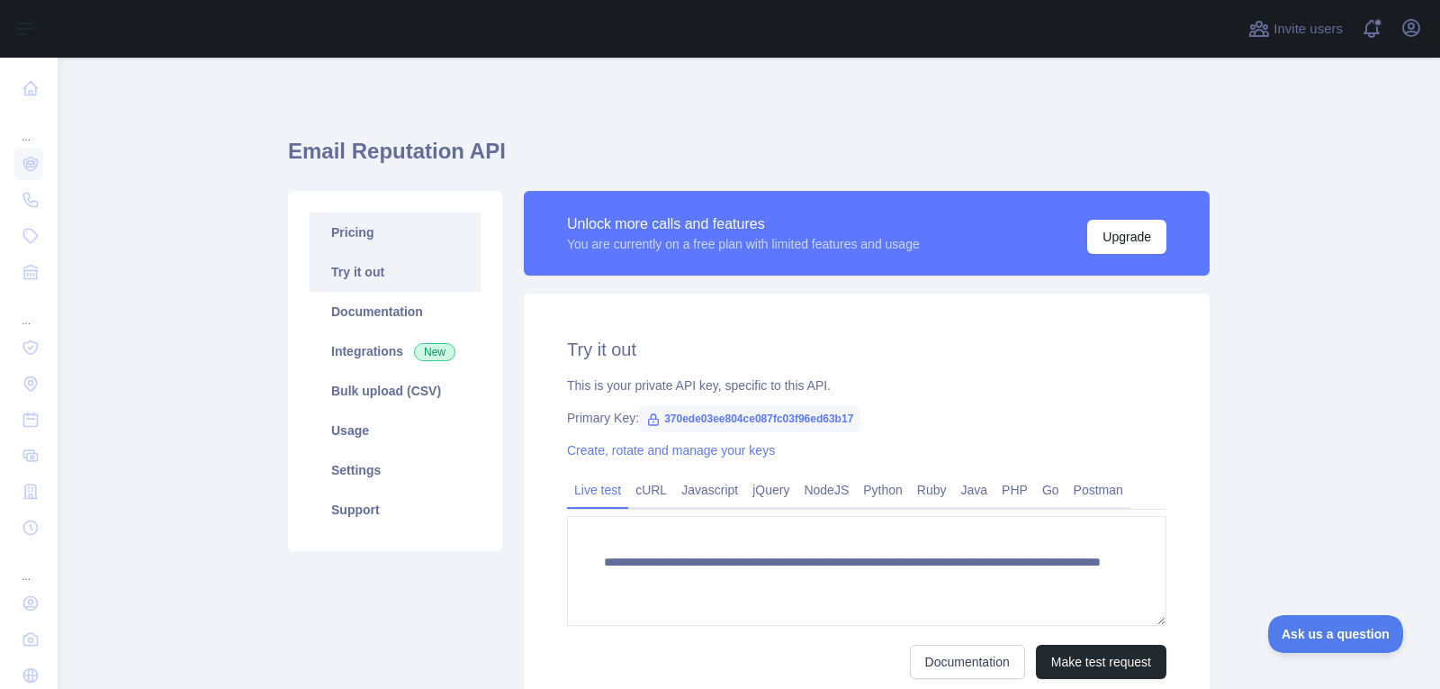
click at [374, 237] on link "Pricing" at bounding box center [395, 232] width 171 height 40
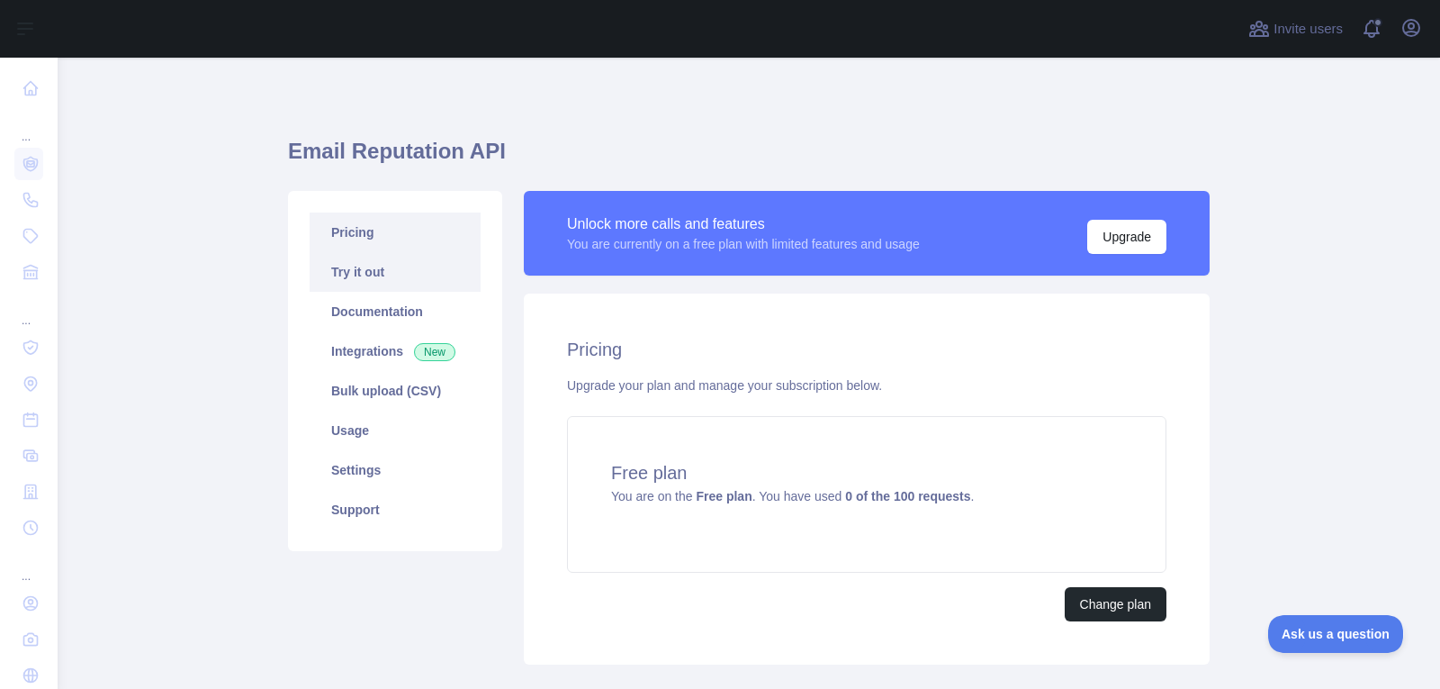
click at [374, 282] on link "Try it out" at bounding box center [395, 272] width 171 height 40
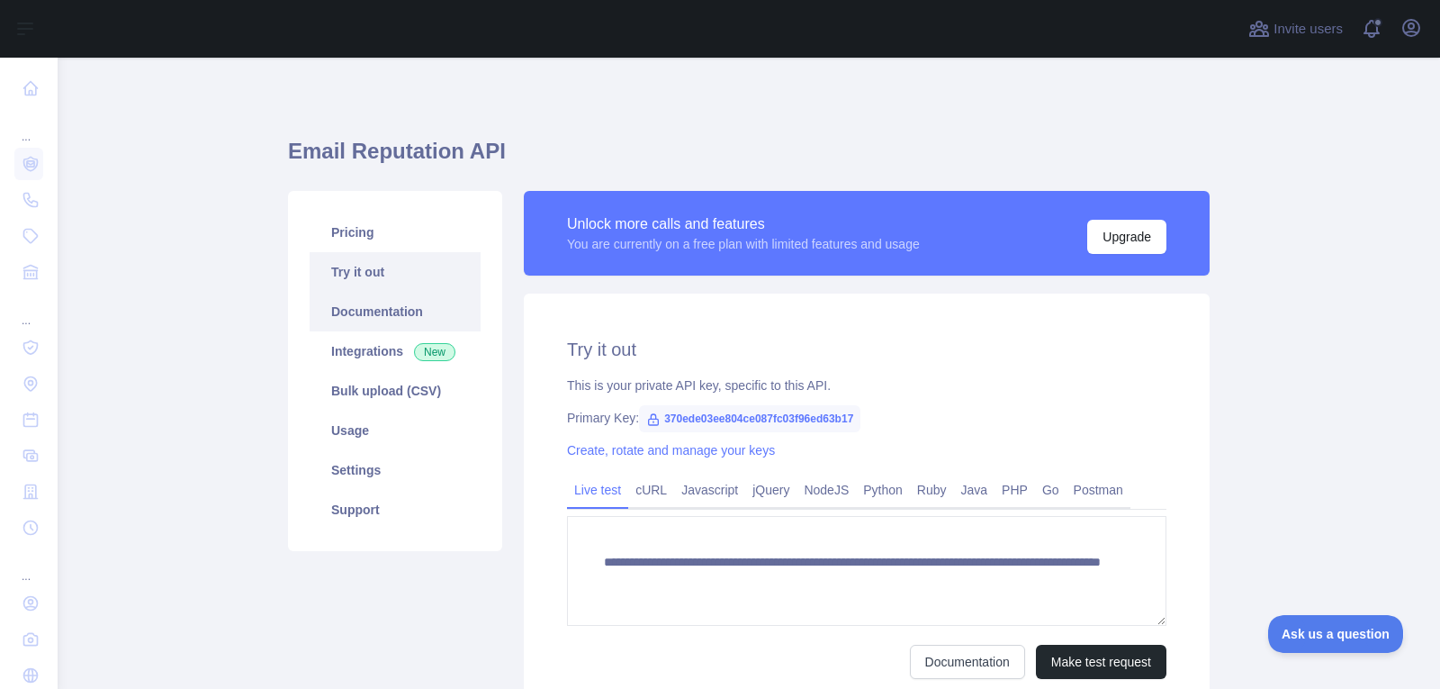
click at [373, 313] on link "Documentation" at bounding box center [395, 312] width 171 height 40
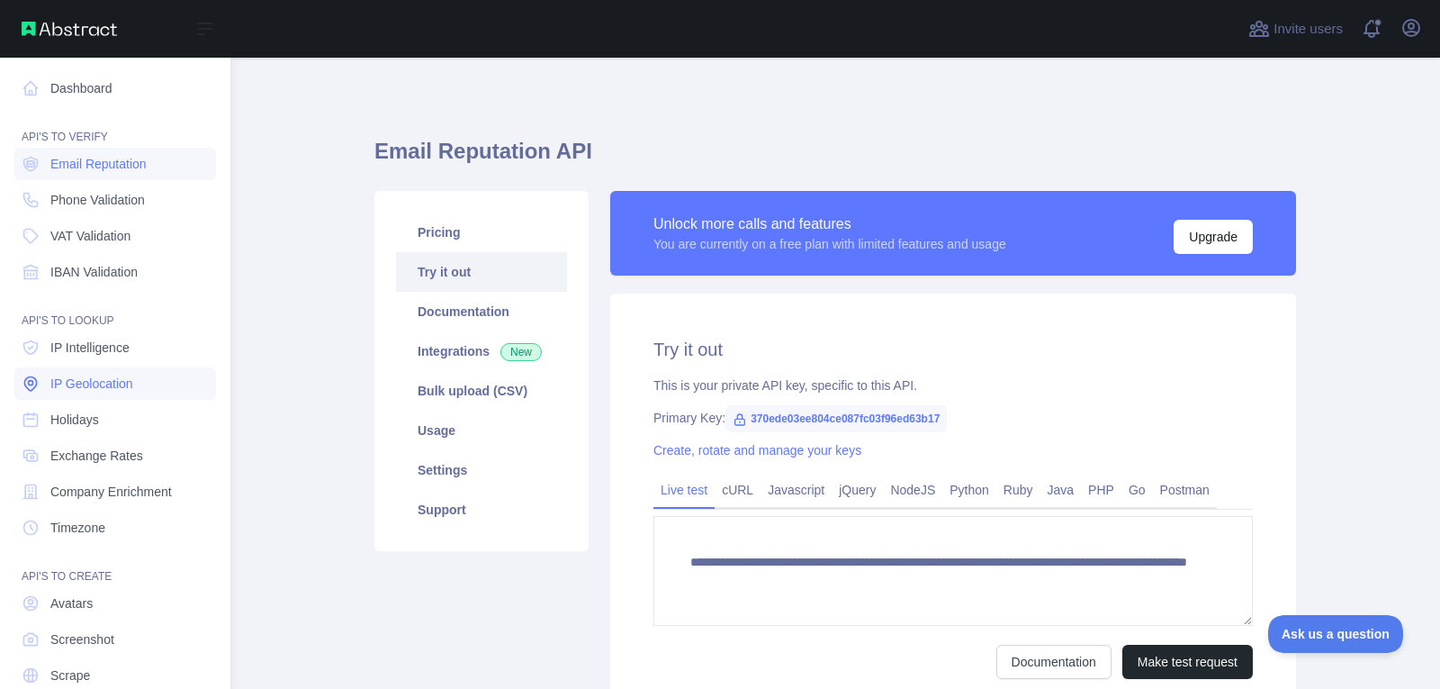
click at [127, 386] on span "IP Geolocation" at bounding box center [91, 383] width 83 height 18
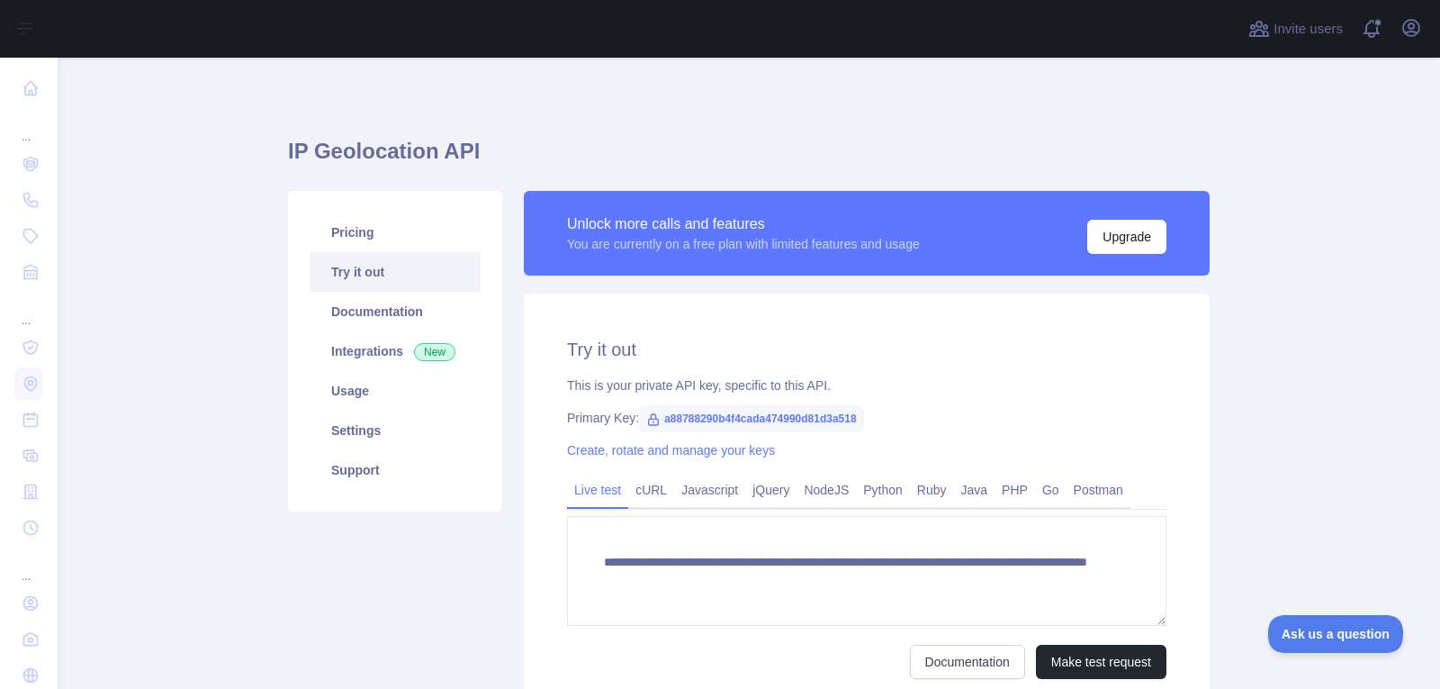
type textarea "**********"
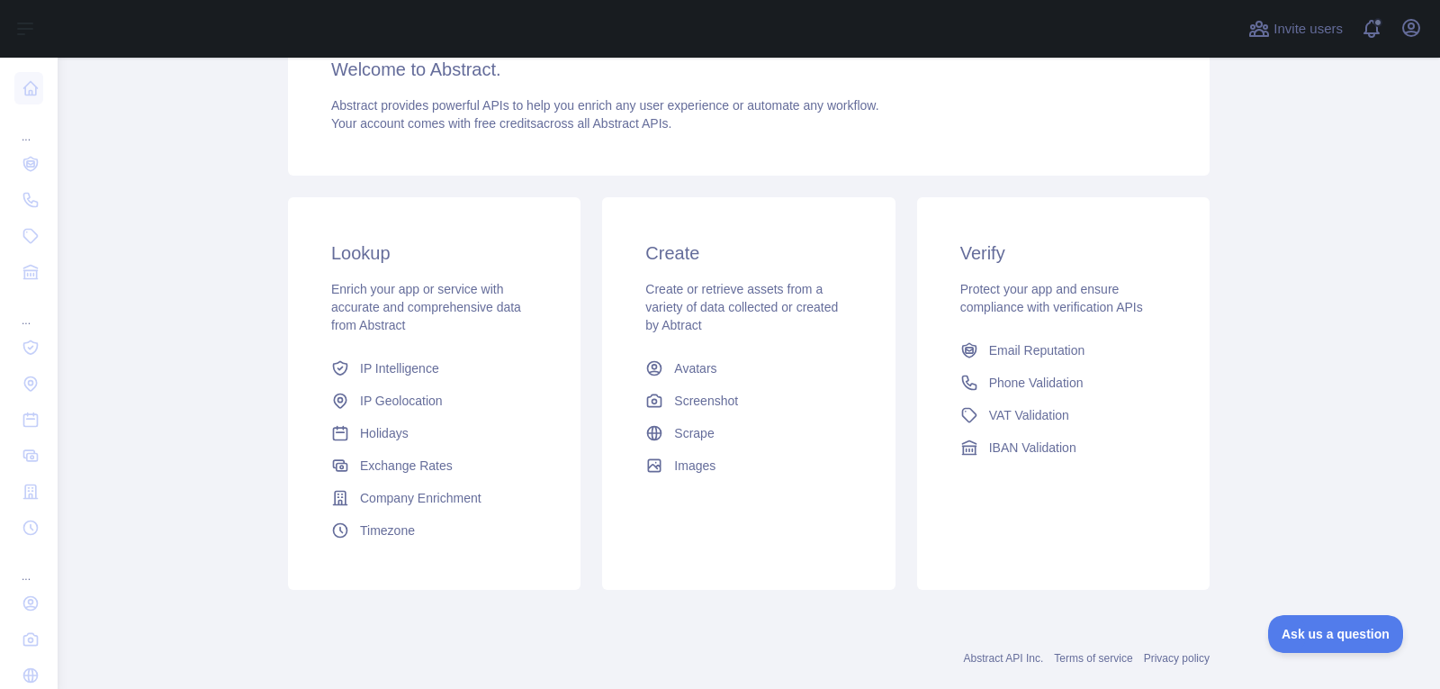
scroll to position [180, 0]
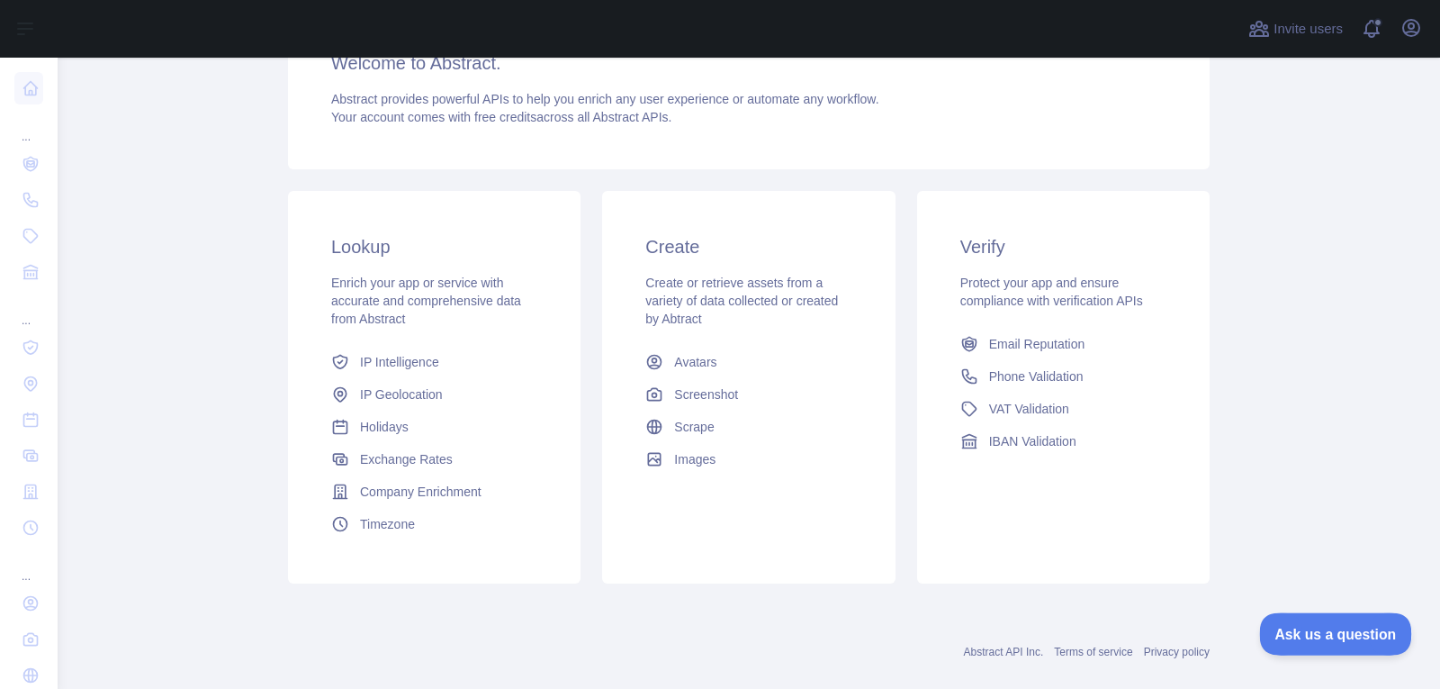
click at [1330, 631] on span "Ask us a question" at bounding box center [1326, 631] width 135 height 13
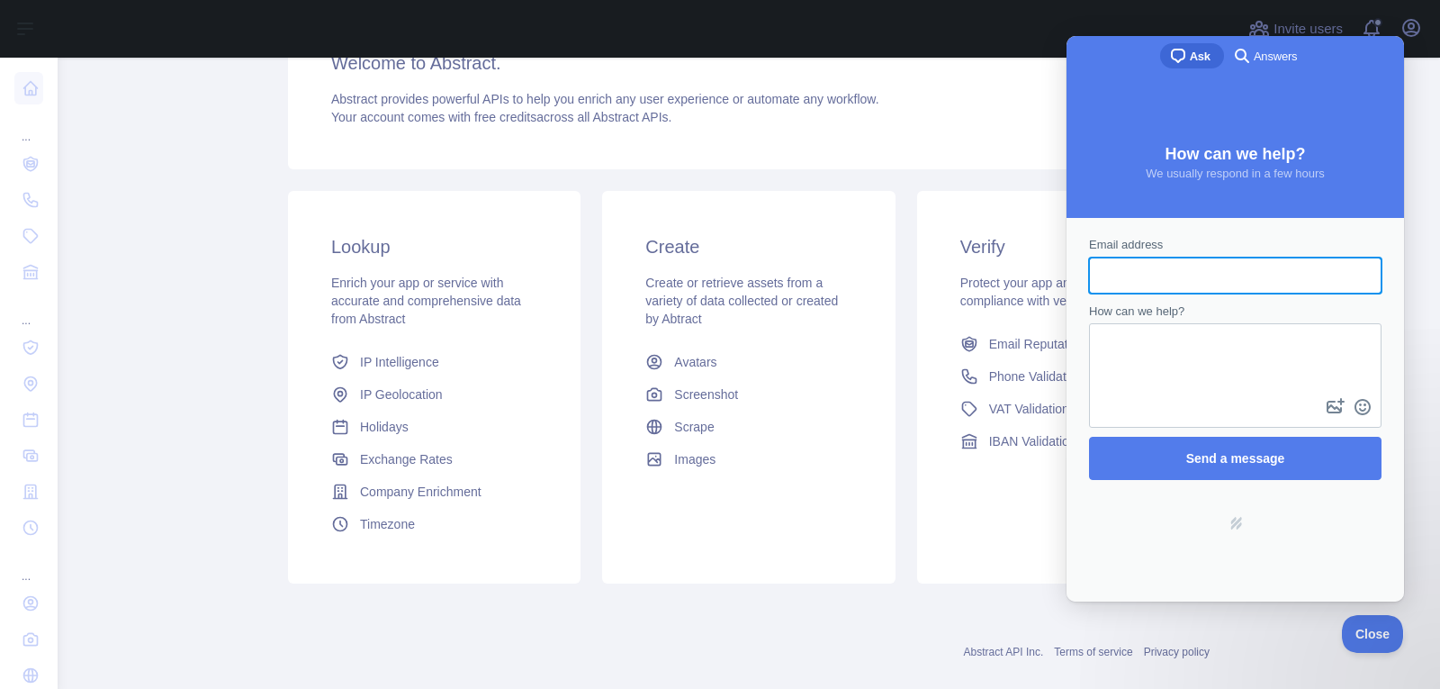
scroll to position [0, 0]
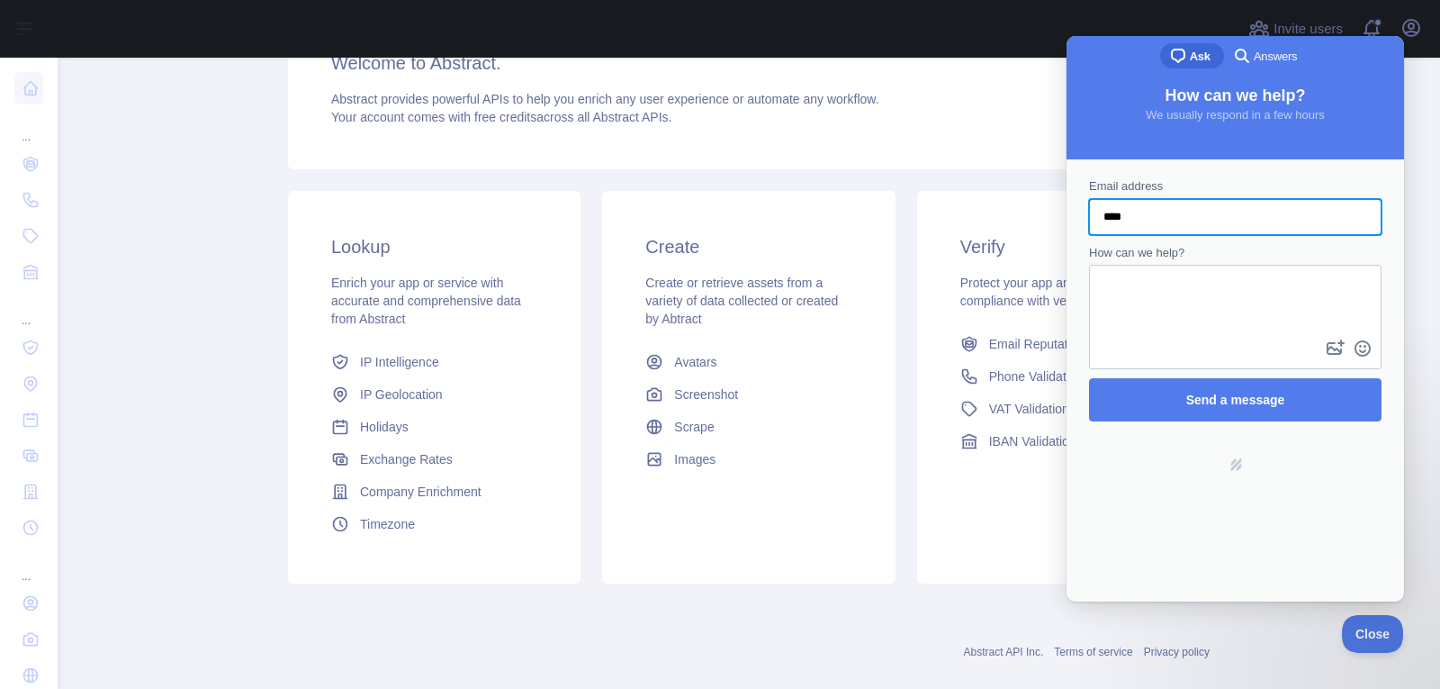
type input "****"
click at [1030, 99] on div "Abstract provides powerful APIs to help you enrich any user experience or autom…" at bounding box center [748, 108] width 835 height 36
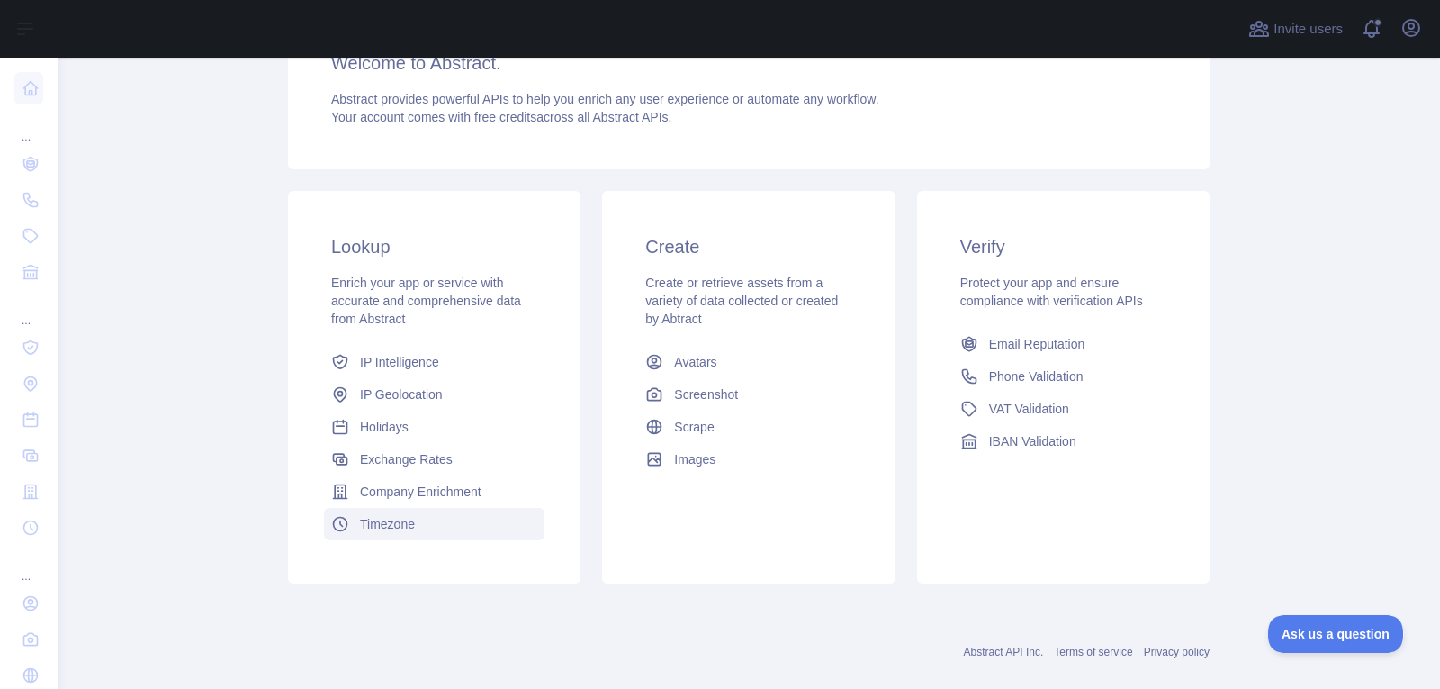
click at [413, 535] on link "Timezone" at bounding box center [434, 524] width 221 height 32
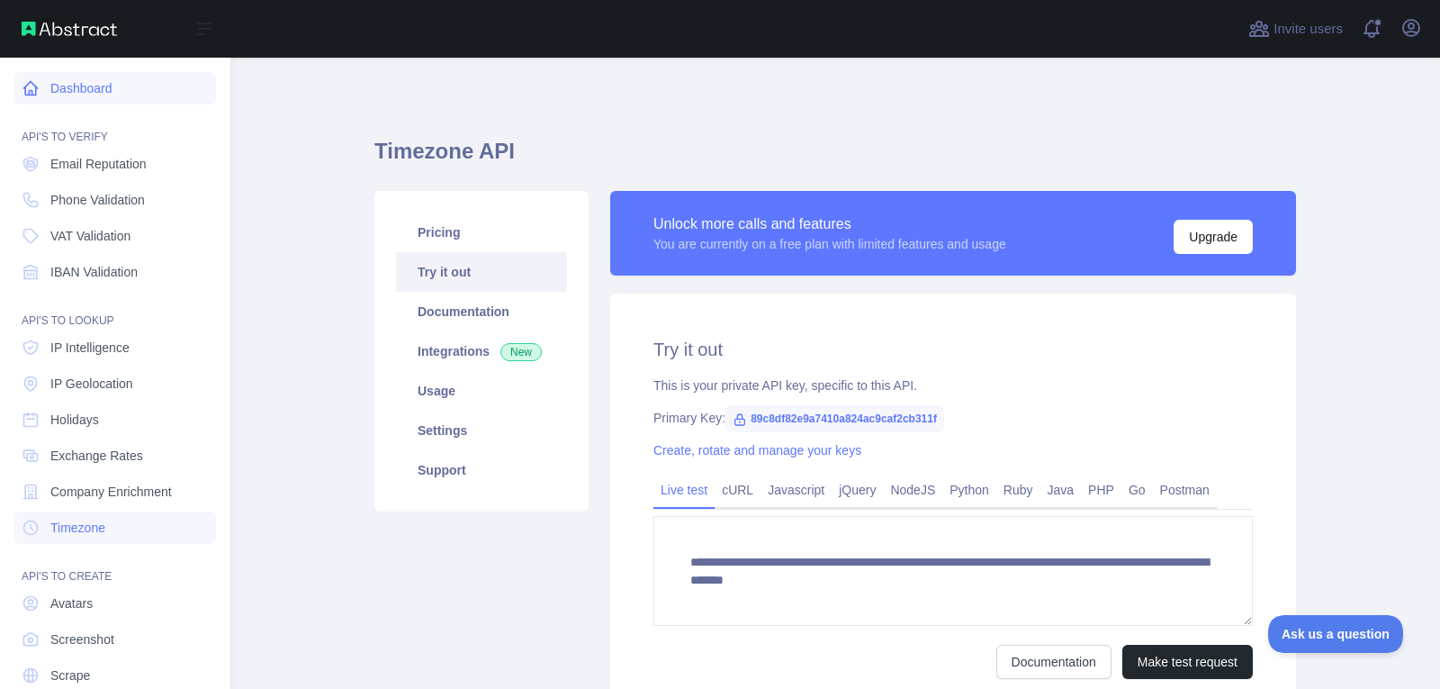
click at [77, 79] on link "Dashboard" at bounding box center [115, 88] width 202 height 32
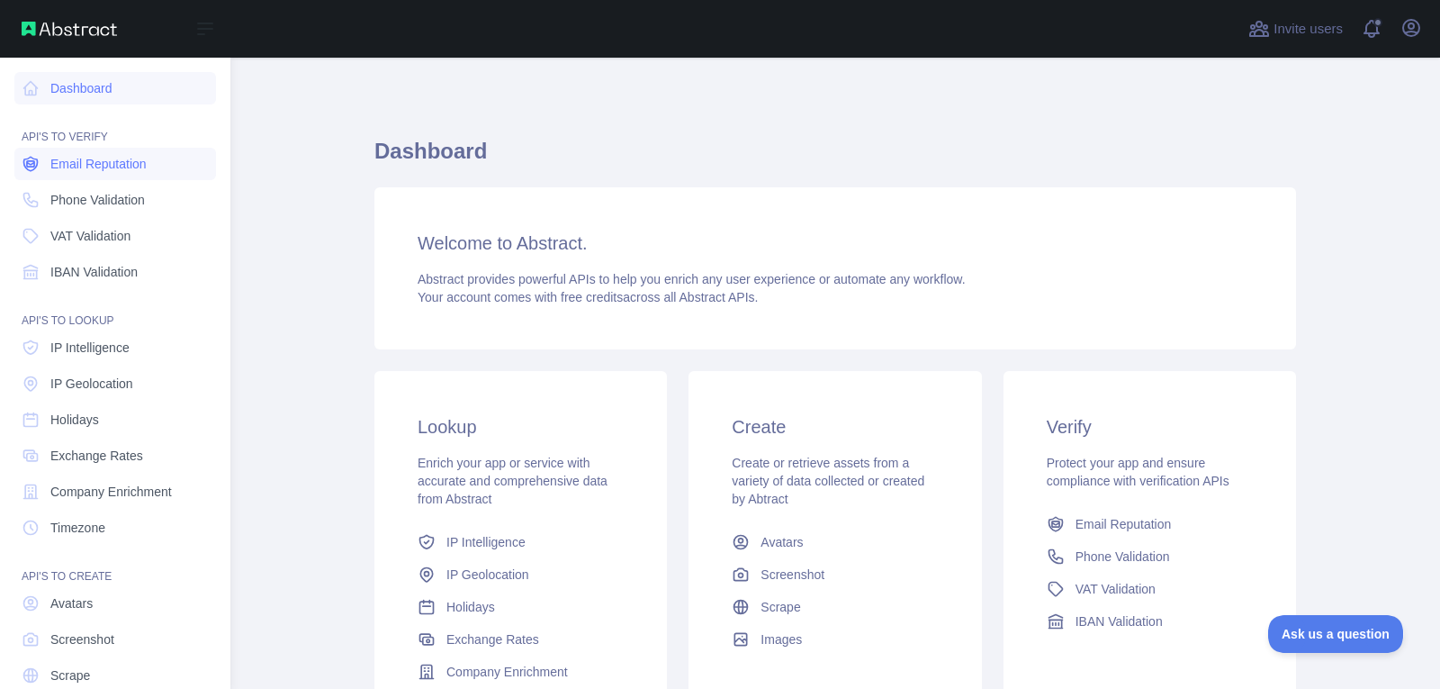
click at [93, 161] on span "Email Reputation" at bounding box center [98, 164] width 96 height 18
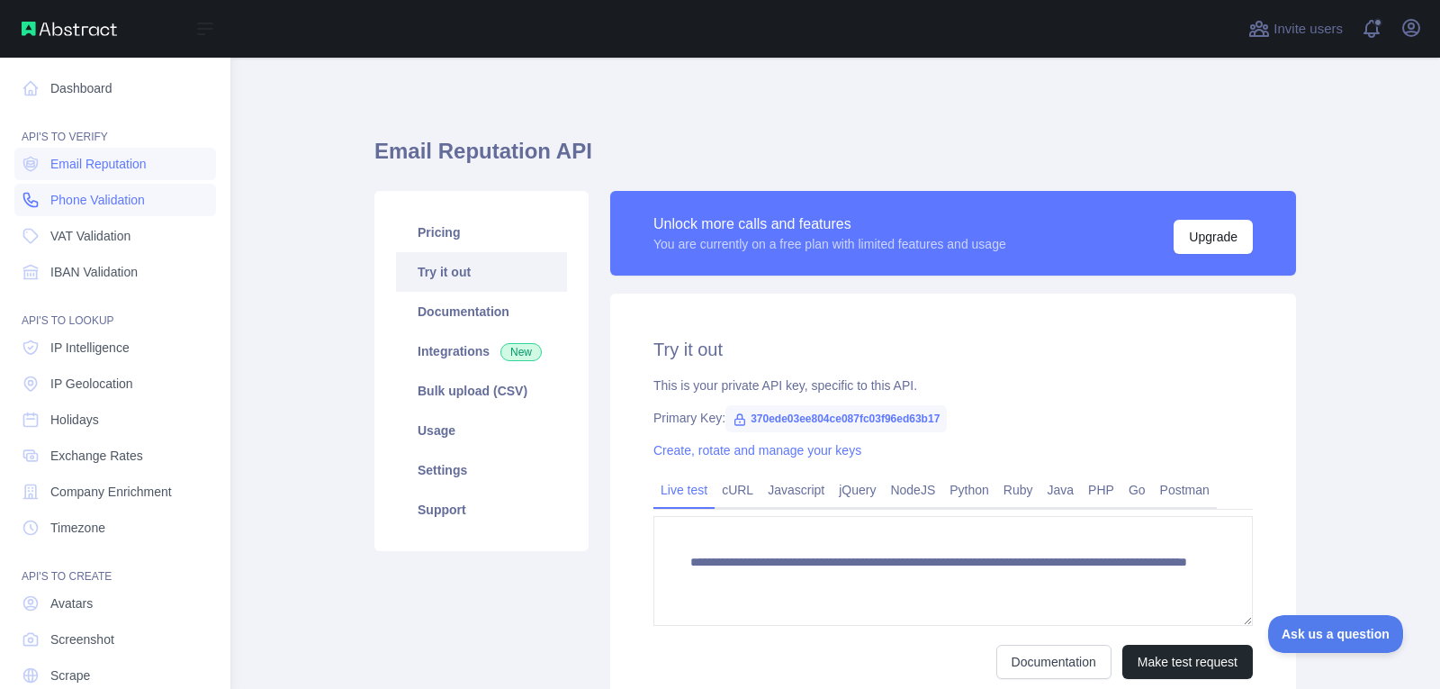
click at [91, 199] on span "Phone Validation" at bounding box center [97, 200] width 95 height 18
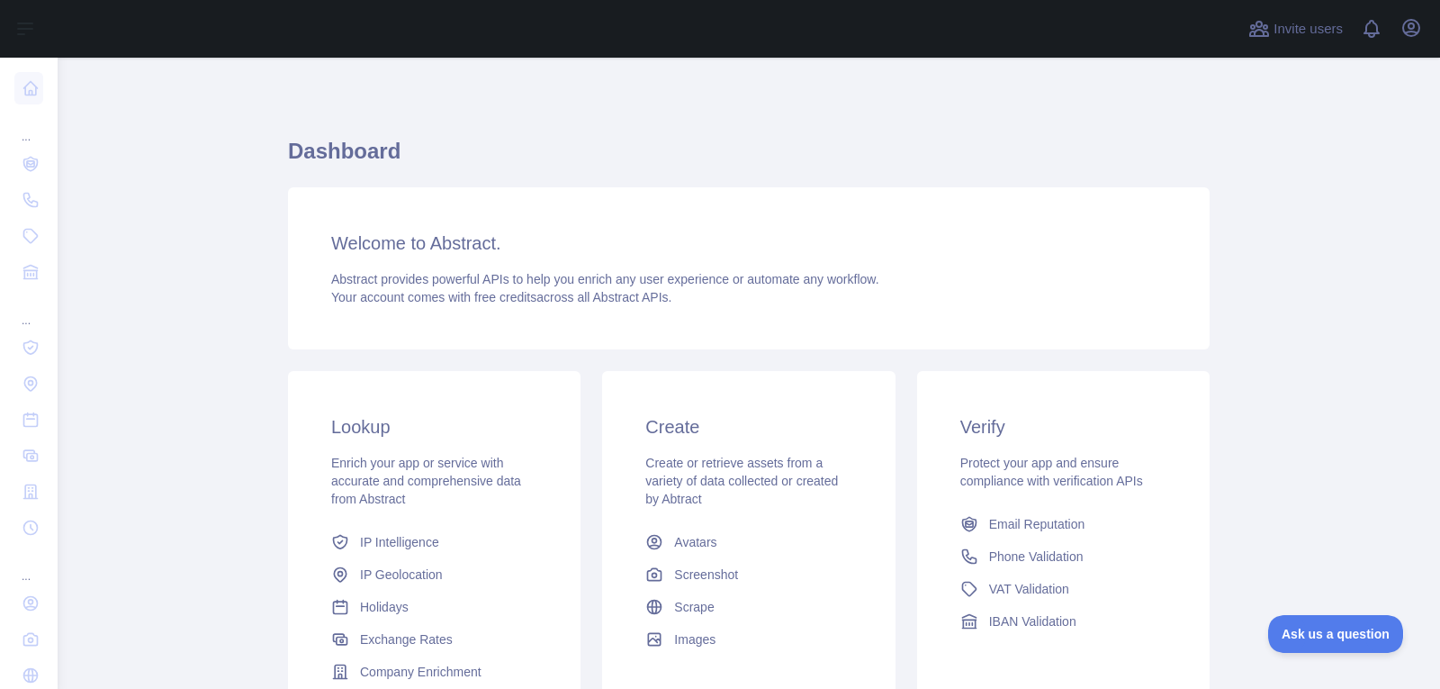
scroll to position [90, 0]
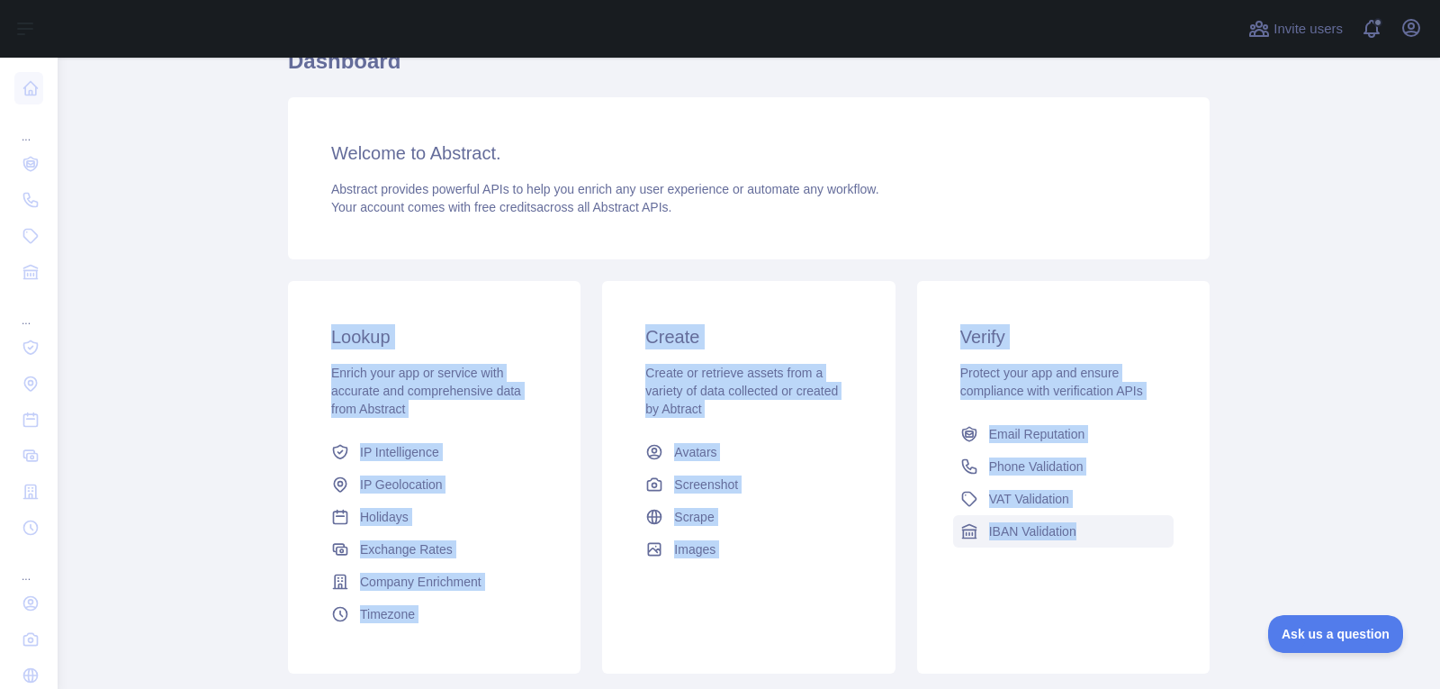
drag, startPoint x: 313, startPoint y: 341, endPoint x: 1135, endPoint y: 546, distance: 846.9
click at [1135, 546] on div "Lookup Enrich your app or service with accurate and comprehensive data from Abs…" at bounding box center [748, 477] width 943 height 414
copy div "Lookup Enrich your app or service with accurate and comprehensive data from Abs…"
click at [1130, 482] on link "VAT Validation" at bounding box center [1063, 498] width 221 height 32
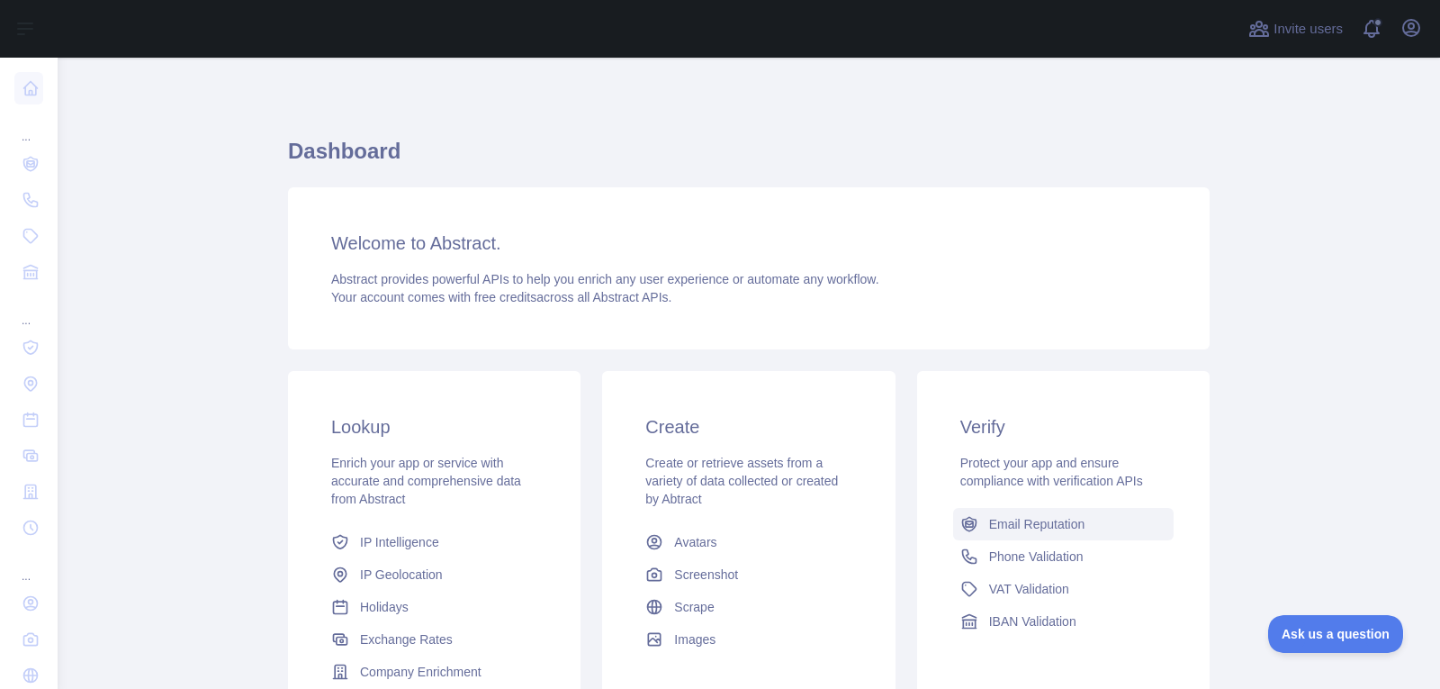
click at [1040, 519] on span "Email Reputation" at bounding box center [1037, 524] width 96 height 18
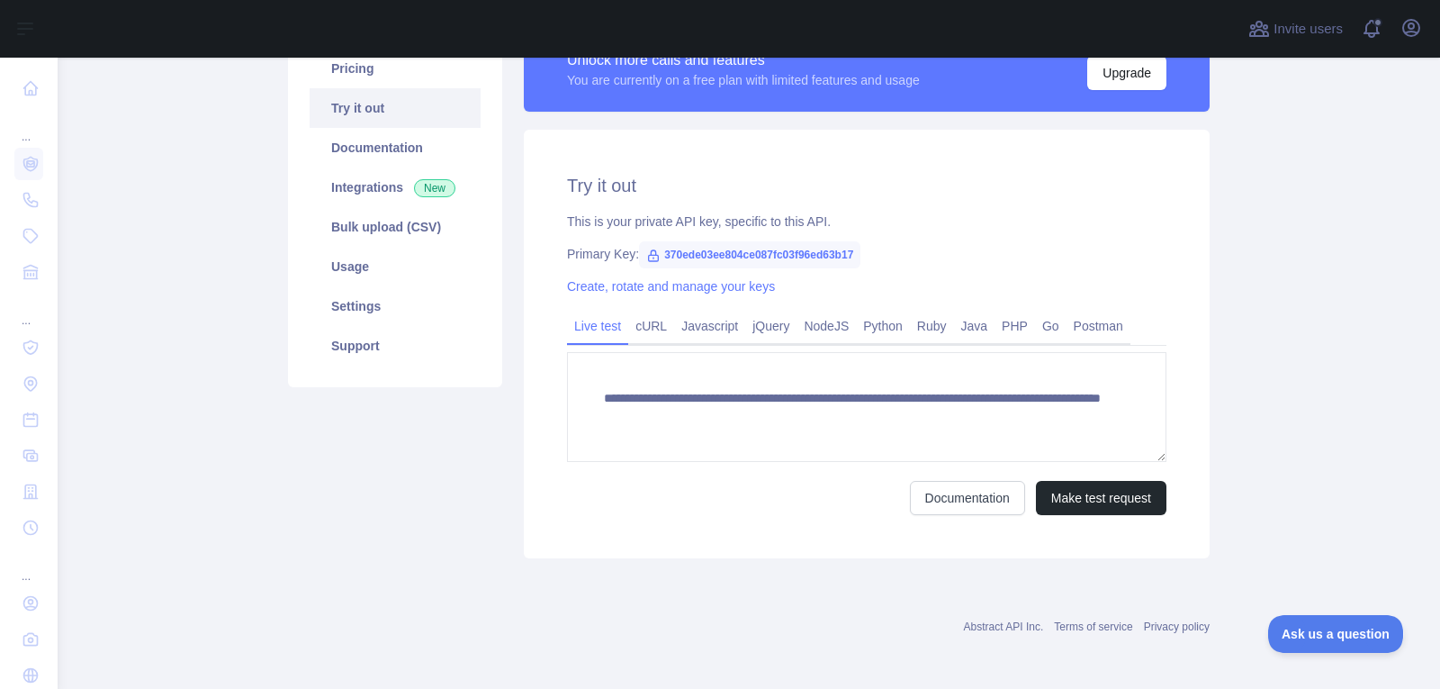
scroll to position [167, 0]
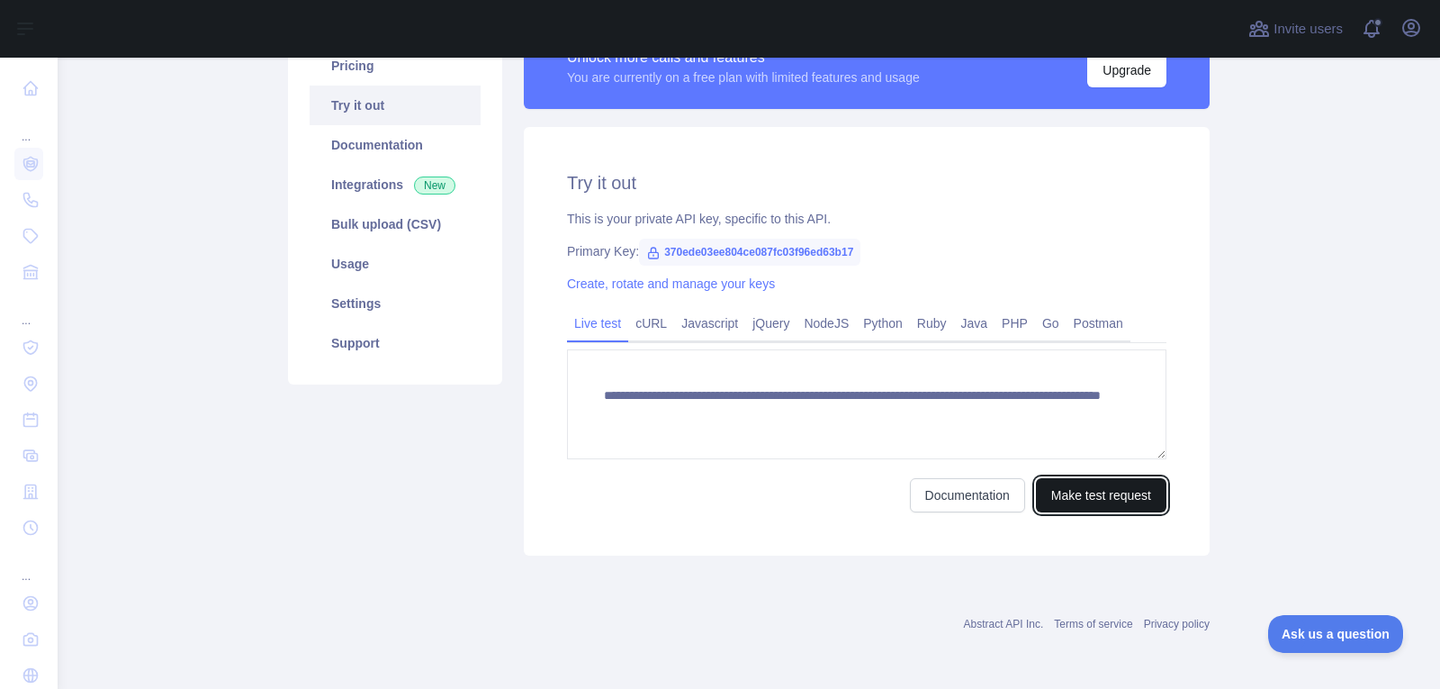
click at [1050, 502] on button "Make test request" at bounding box center [1101, 495] width 131 height 34
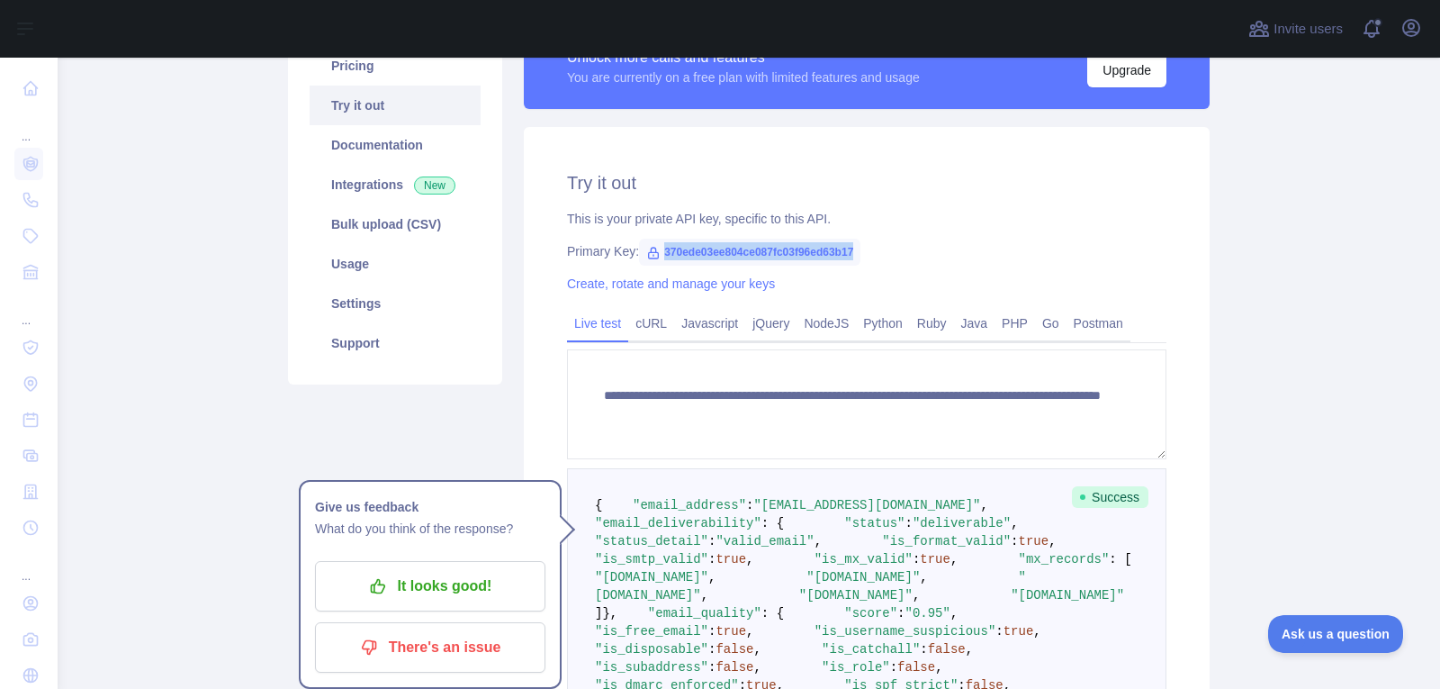
drag, startPoint x: 652, startPoint y: 250, endPoint x: 893, endPoint y: 246, distance: 241.2
click at [893, 246] on div "Primary Key: 370ede03ee804ce087fc03f96ed63b17" at bounding box center [866, 251] width 599 height 18
copy span "370ede03ee804ce087fc03f96ed63b17"
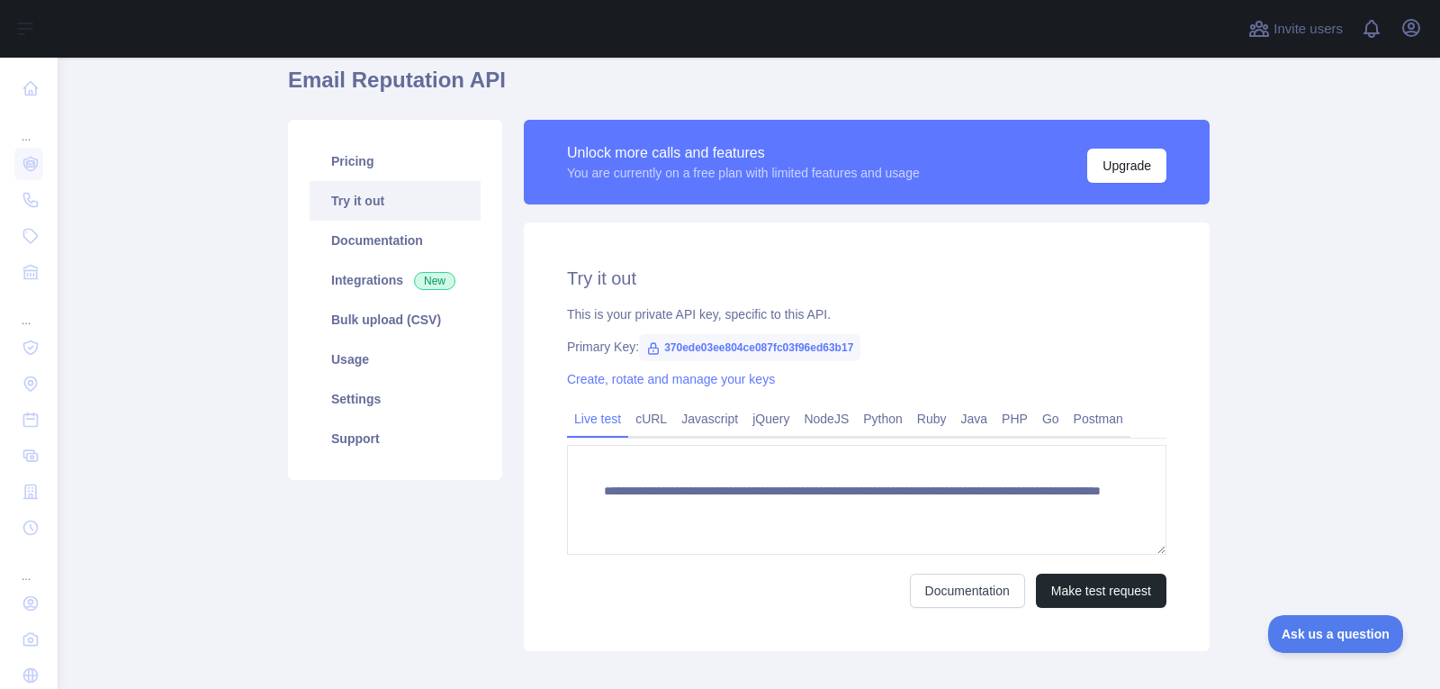
scroll to position [167, 0]
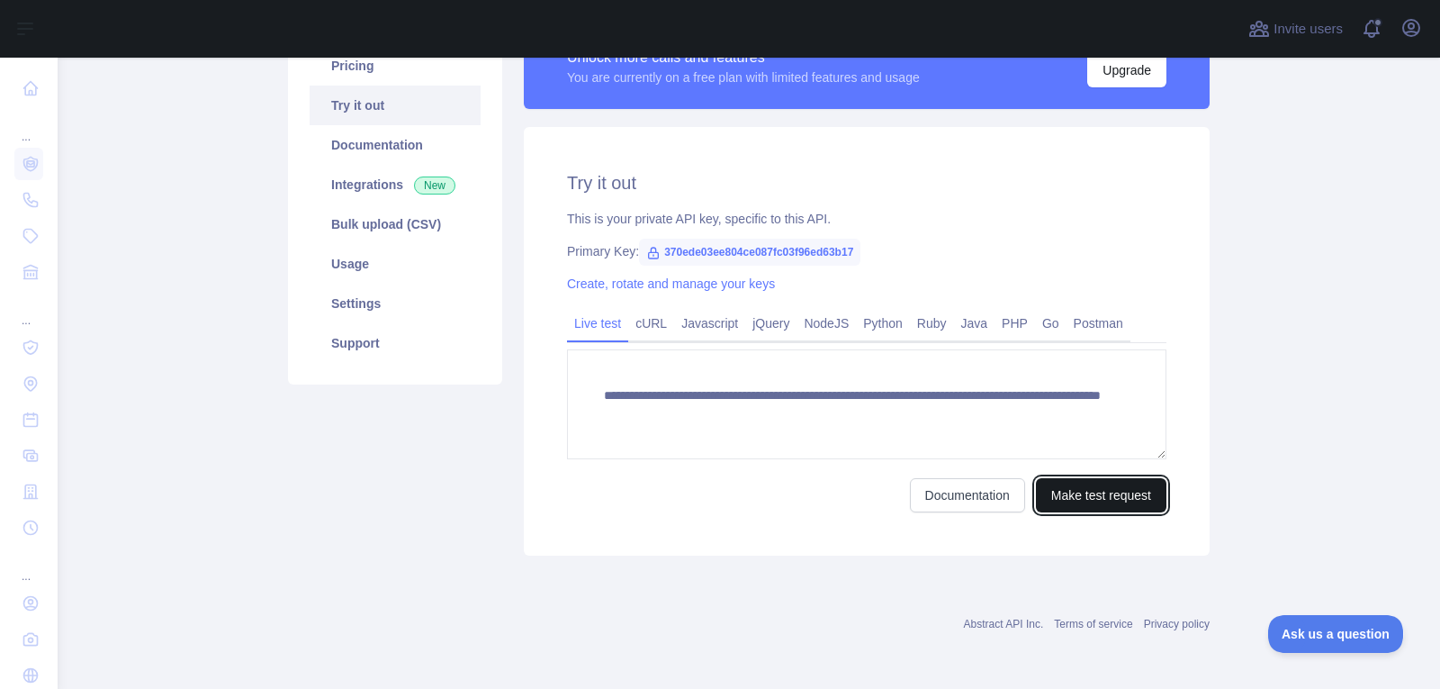
click at [1093, 500] on button "Make test request" at bounding box center [1101, 495] width 131 height 34
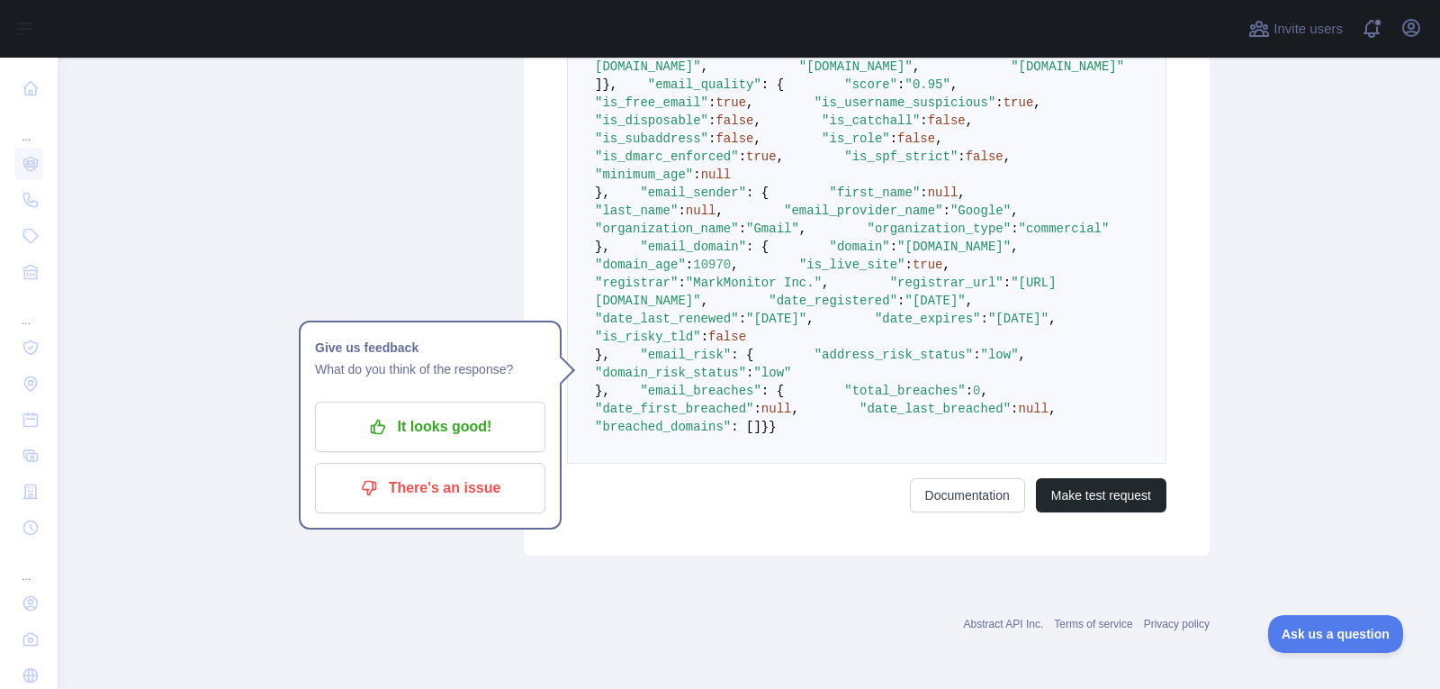
scroll to position [1253, 0]
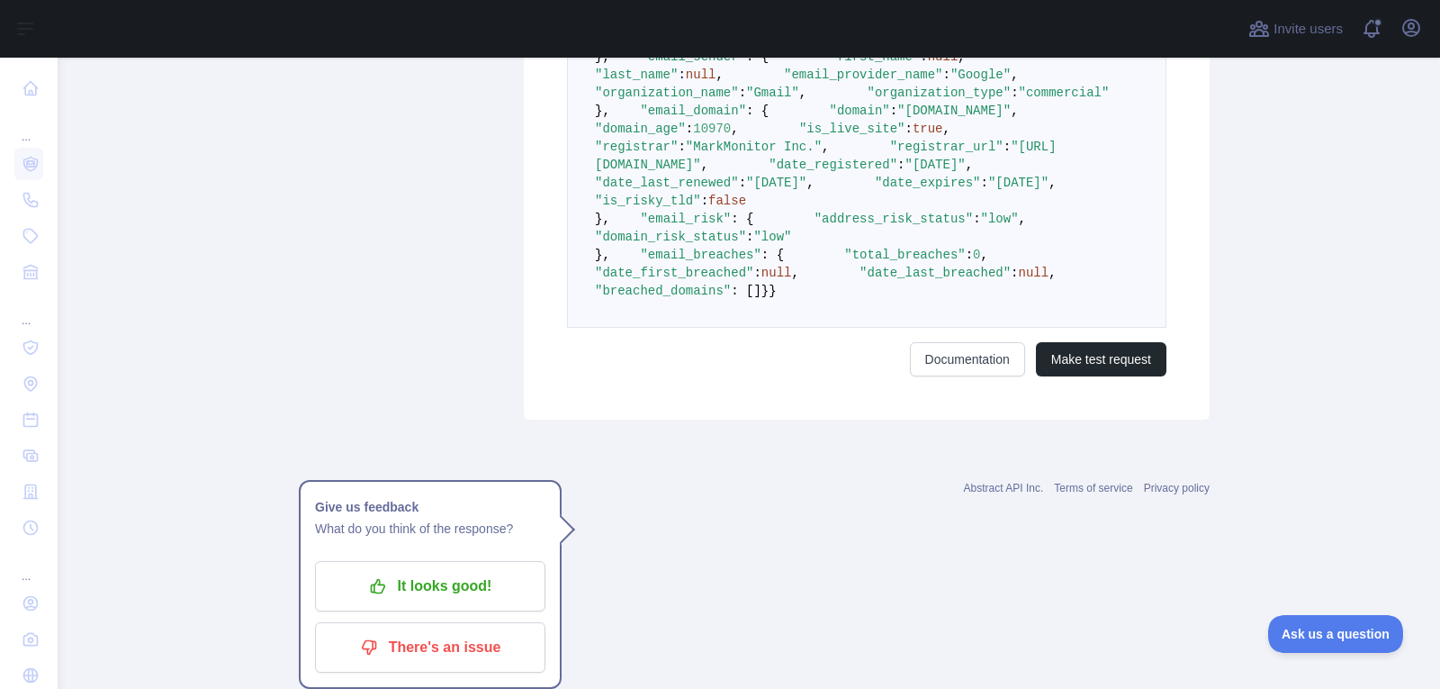
drag, startPoint x: 590, startPoint y: 211, endPoint x: 839, endPoint y: 338, distance: 279.4
click at [839, 338] on form "**********" at bounding box center [866, 30] width 599 height 691
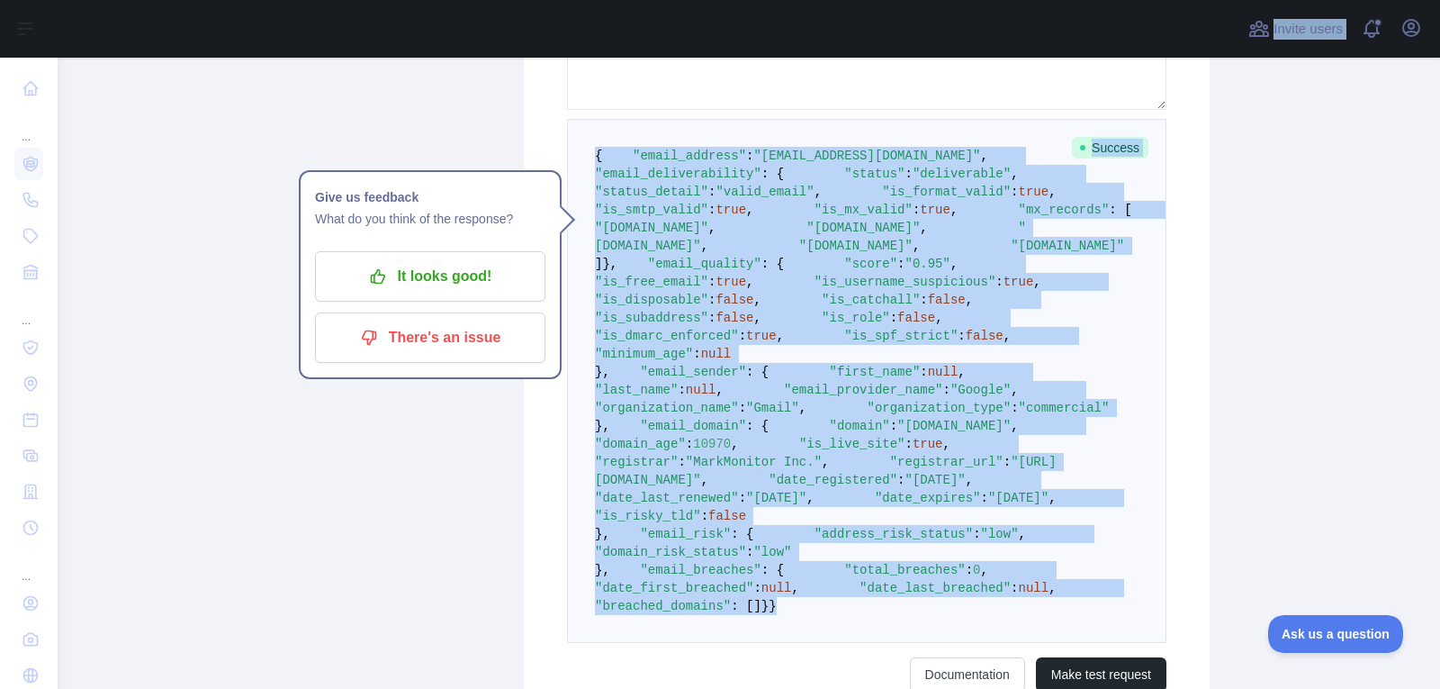
scroll to position [168, 0]
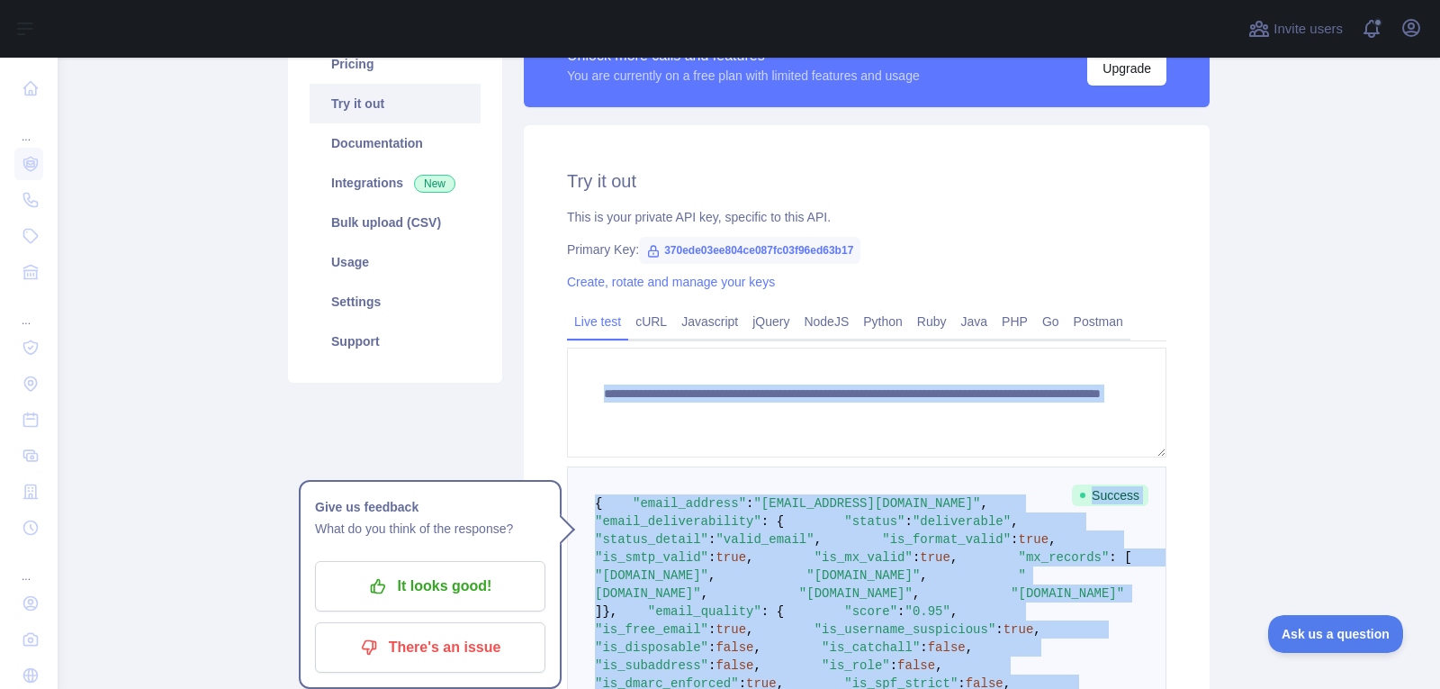
drag, startPoint x: 612, startPoint y: 438, endPoint x: 570, endPoint y: 357, distance: 91.4
click at [570, 357] on form "**********" at bounding box center [866, 692] width 599 height 691
copy form "**********"
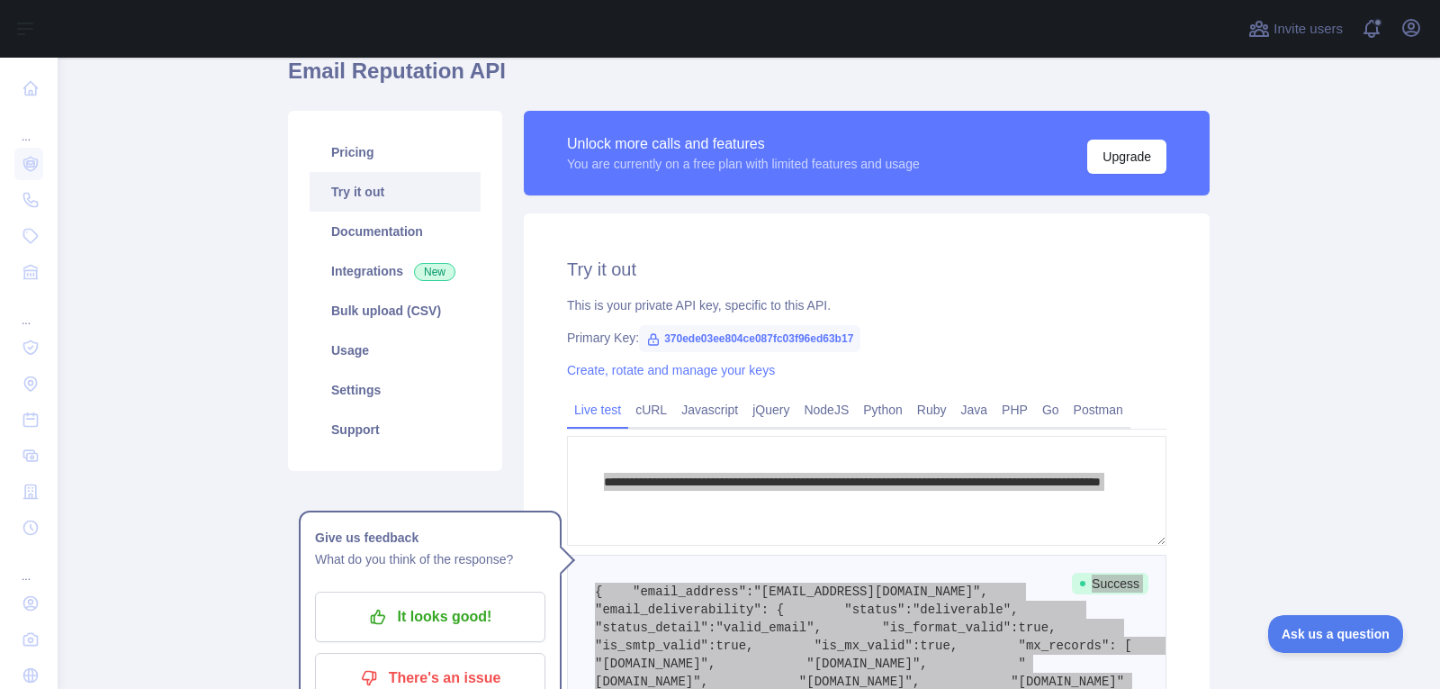
scroll to position [78, 0]
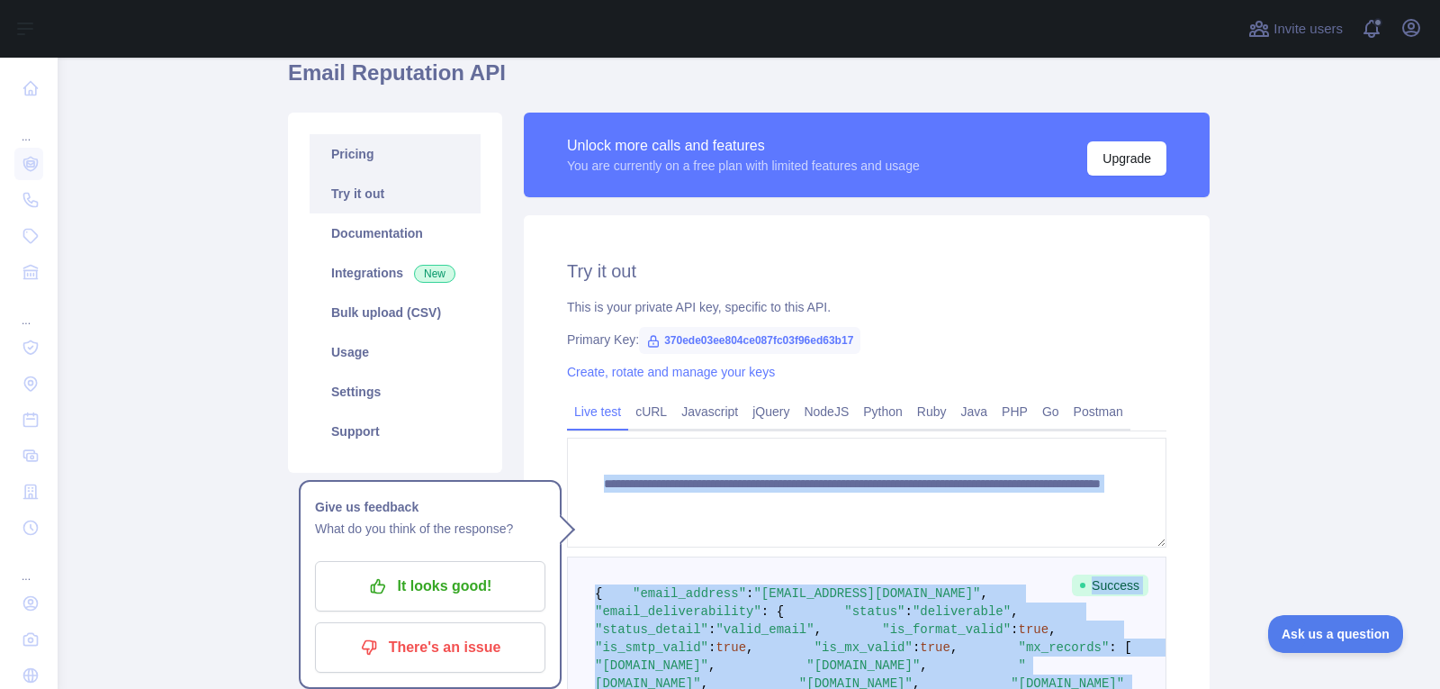
click at [374, 160] on link "Pricing" at bounding box center [395, 154] width 171 height 40
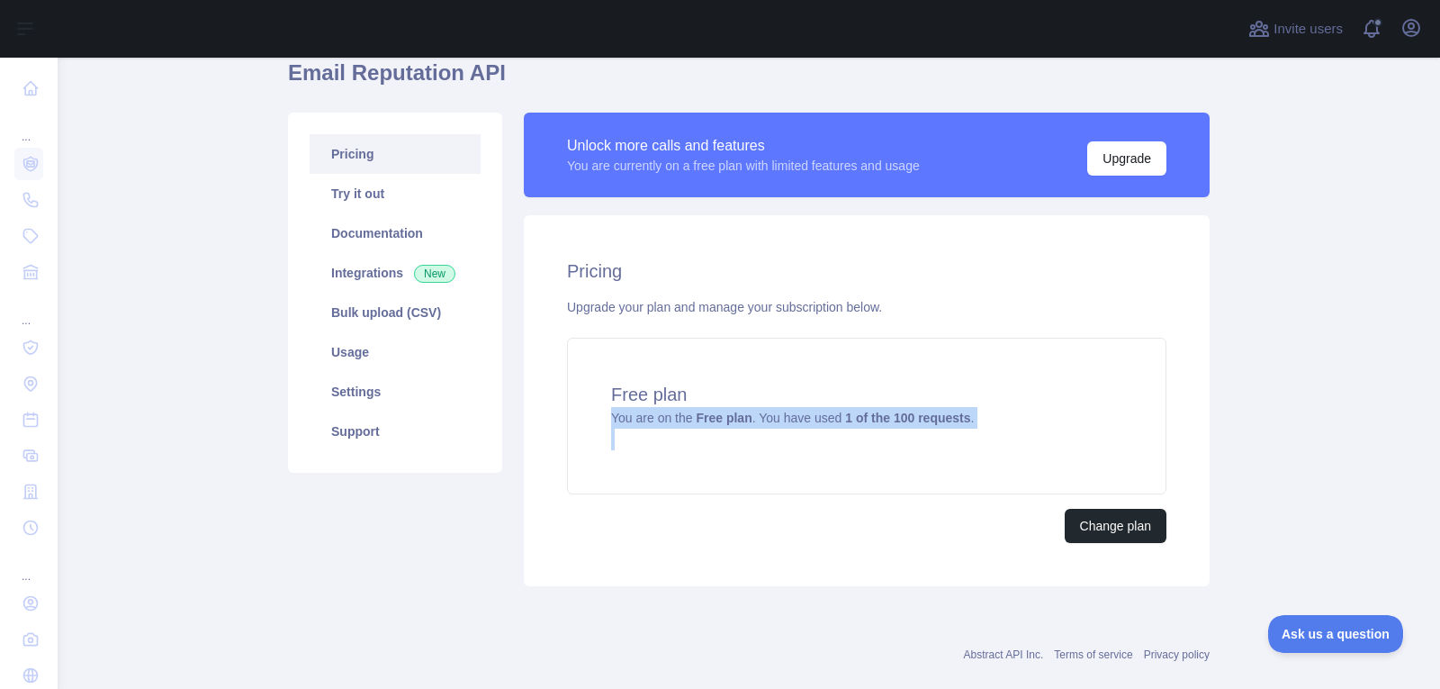
drag, startPoint x: 595, startPoint y: 418, endPoint x: 768, endPoint y: 543, distance: 213.3
click at [768, 543] on div "Pricing Upgrade your plan and manage your subscription below. Free plan You are…" at bounding box center [867, 400] width 686 height 371
click at [1125, 164] on button "Upgrade" at bounding box center [1126, 158] width 79 height 34
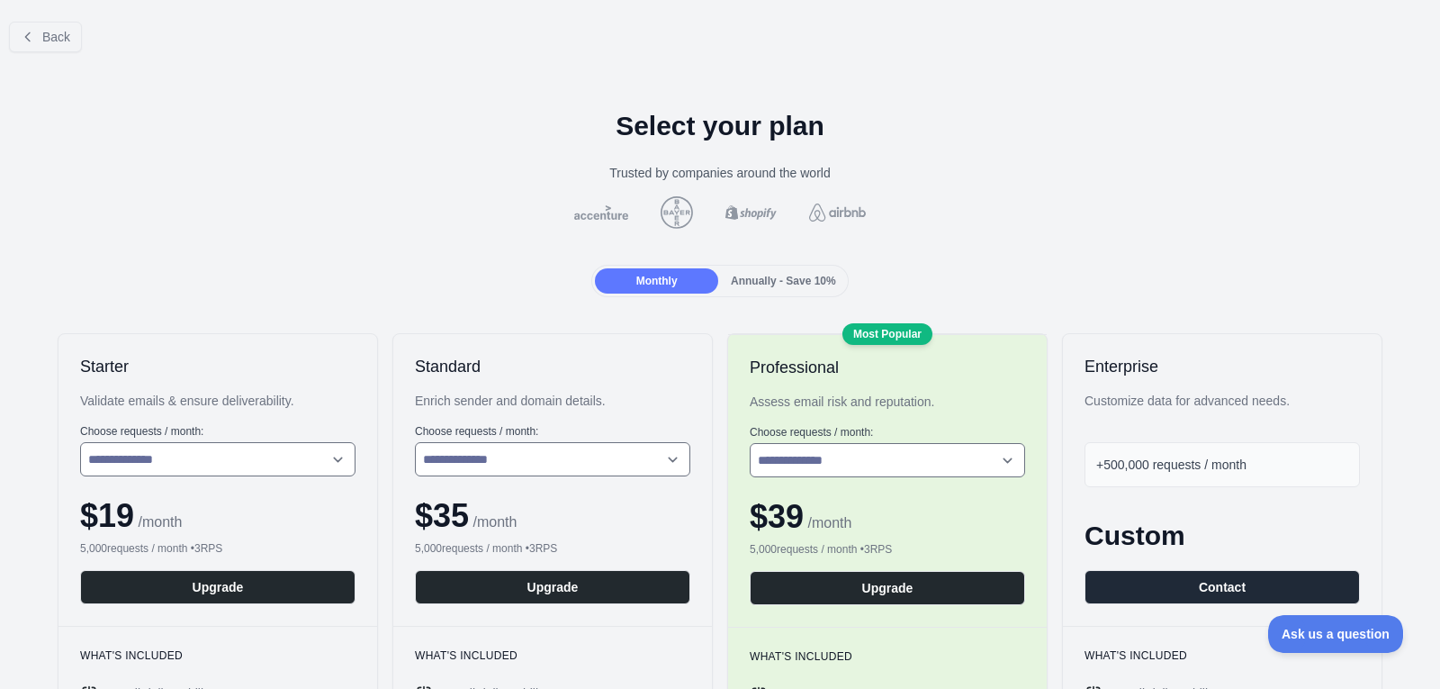
scroll to position [90, 0]
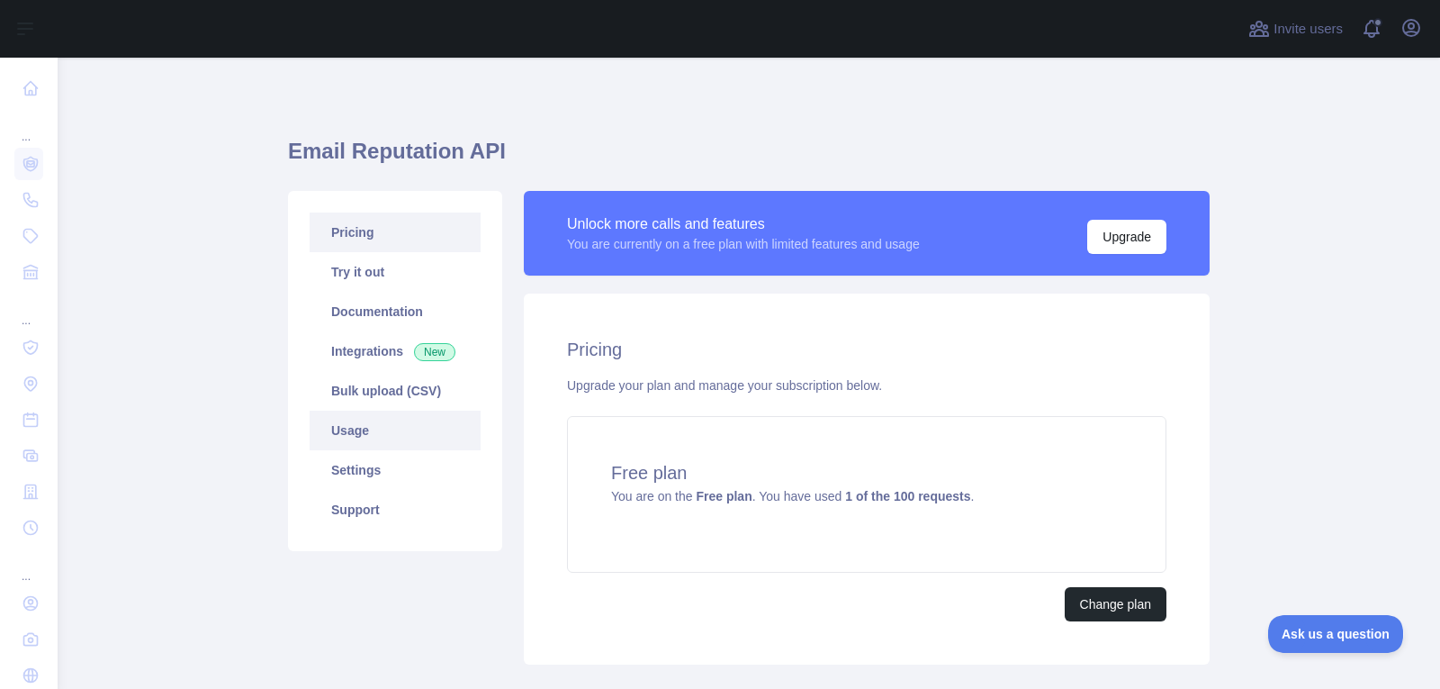
click at [337, 429] on link "Usage" at bounding box center [395, 430] width 171 height 40
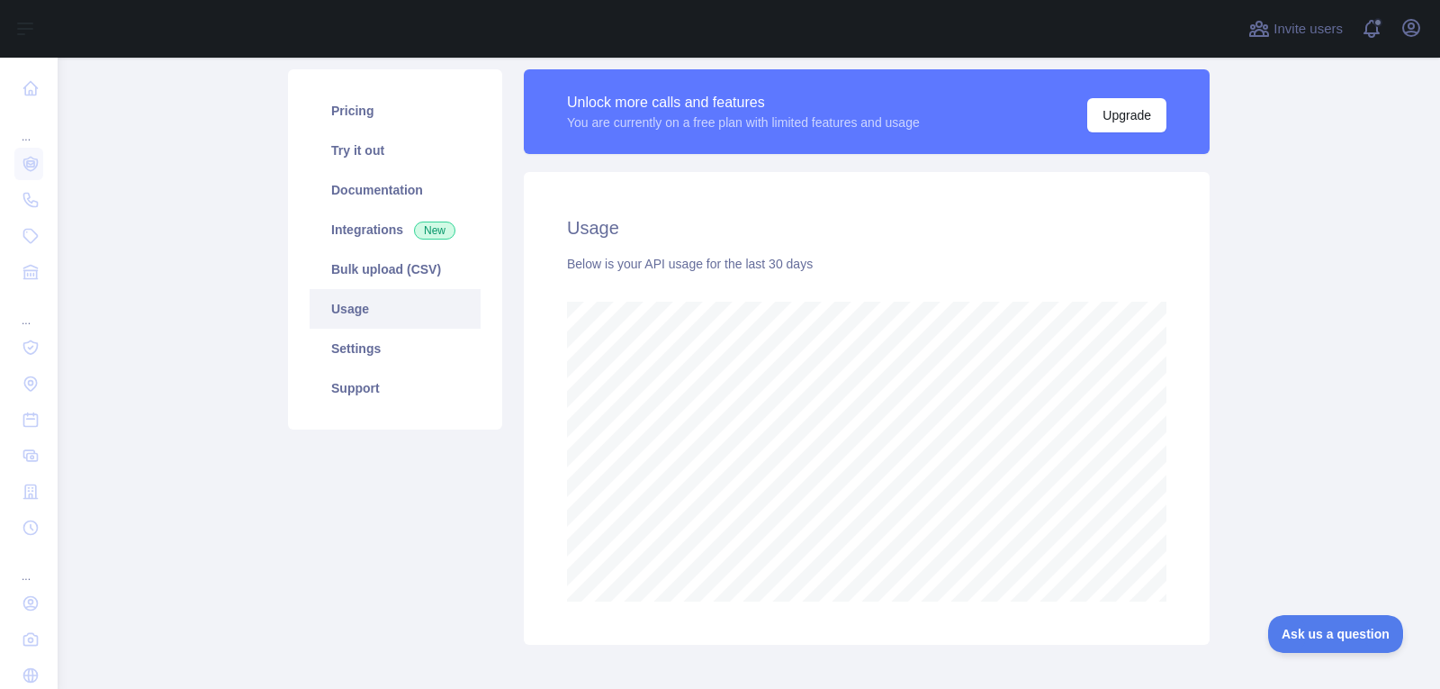
scroll to position [90, 0]
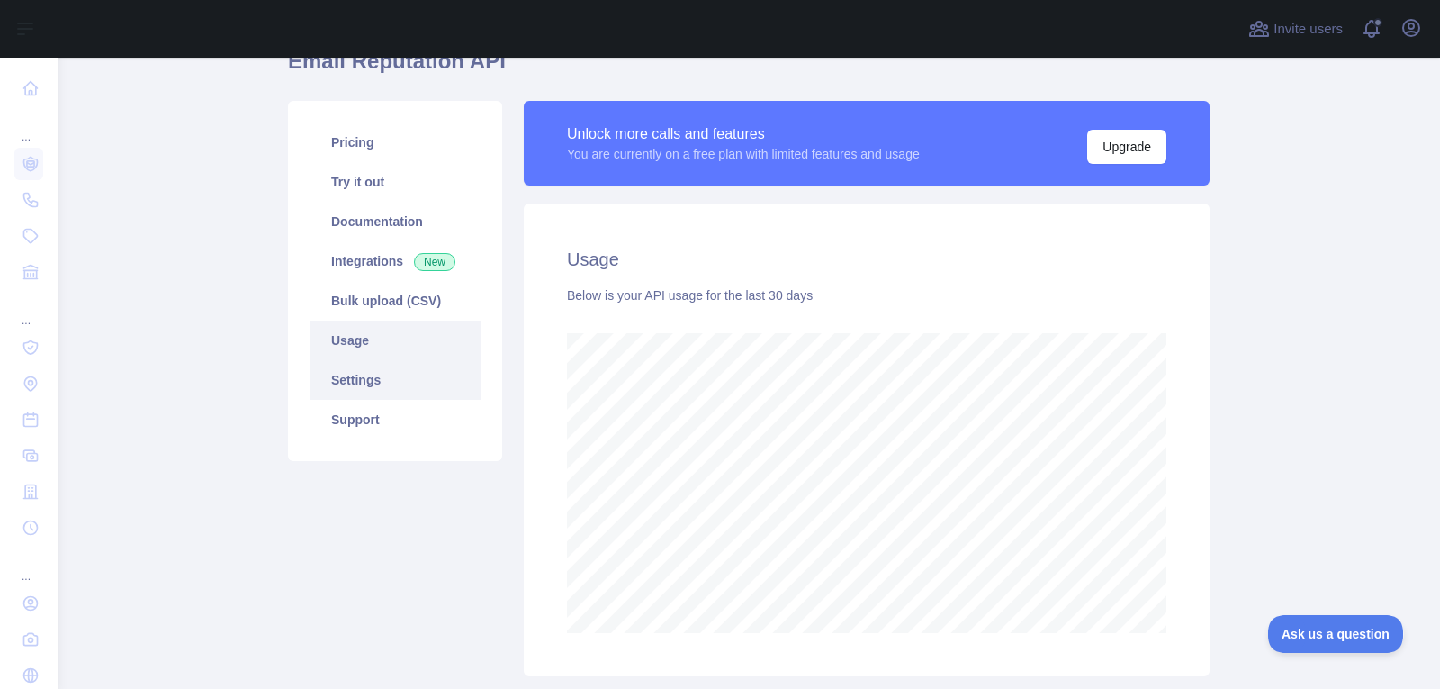
click at [390, 366] on link "Settings" at bounding box center [395, 380] width 171 height 40
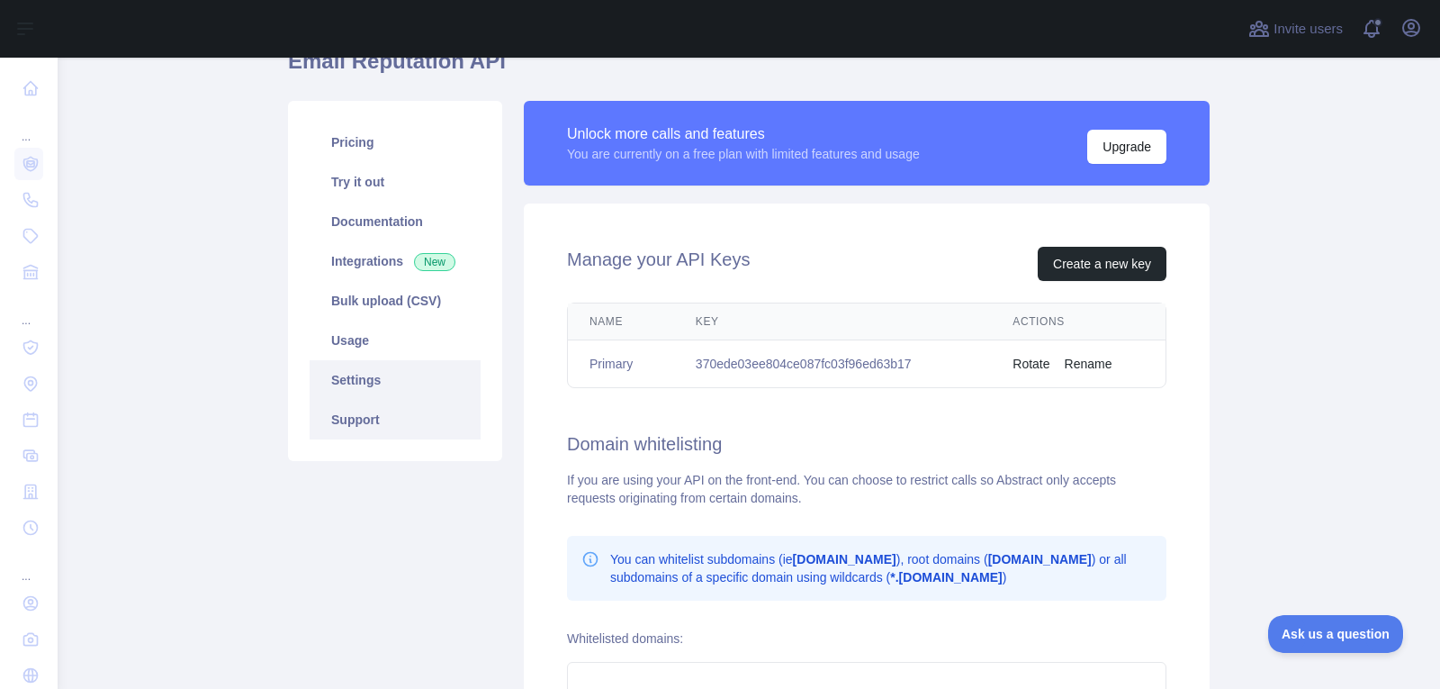
click at [412, 416] on link "Support" at bounding box center [395, 420] width 171 height 40
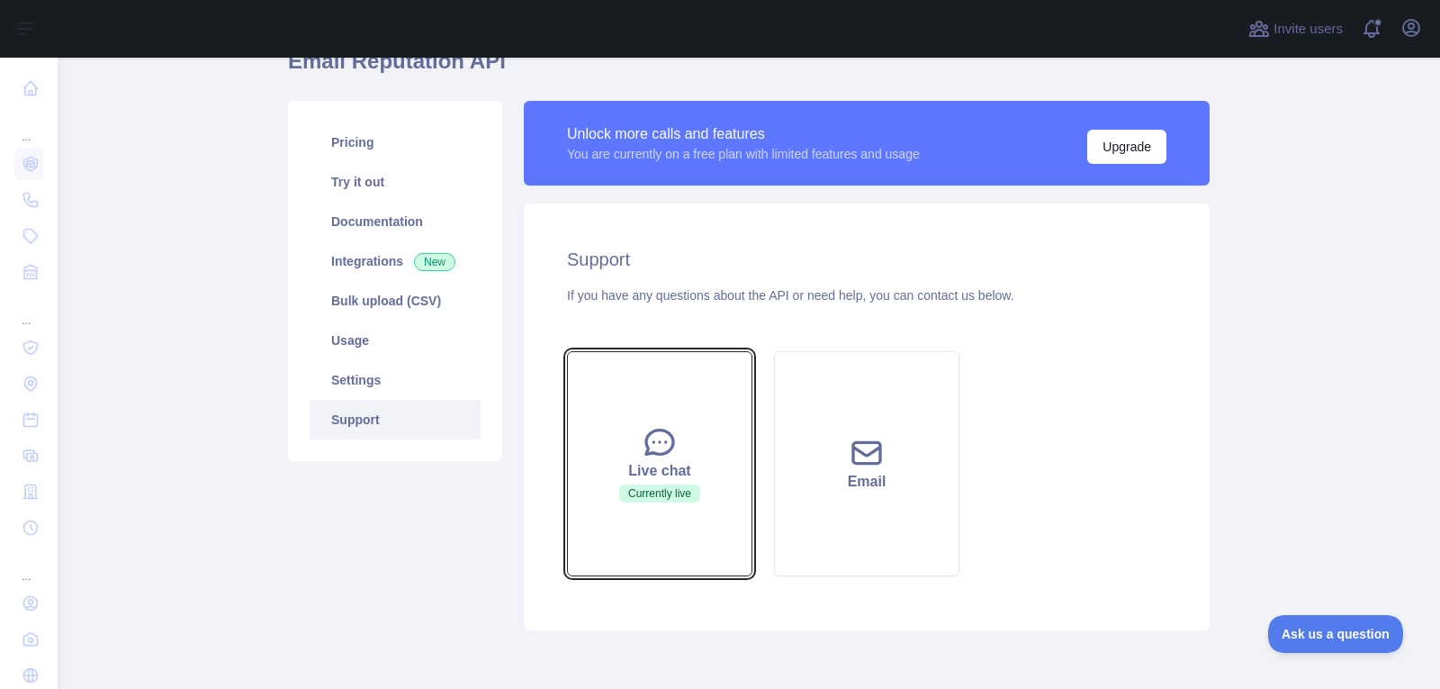
click at [682, 423] on button "Live chat Currently live" at bounding box center [659, 463] width 185 height 225
click at [681, 512] on button "Live chat Currently live" at bounding box center [659, 463] width 185 height 225
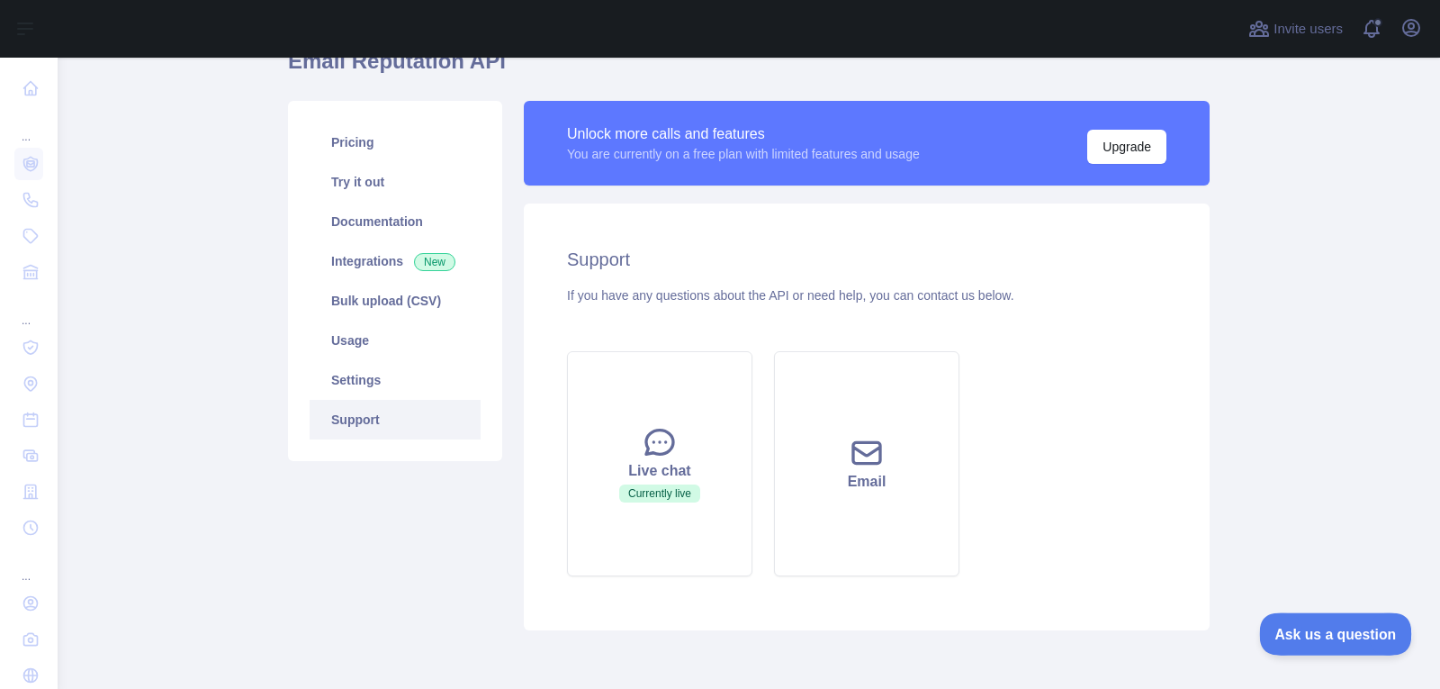
click at [1319, 626] on span "Ask us a question" at bounding box center [1326, 631] width 135 height 13
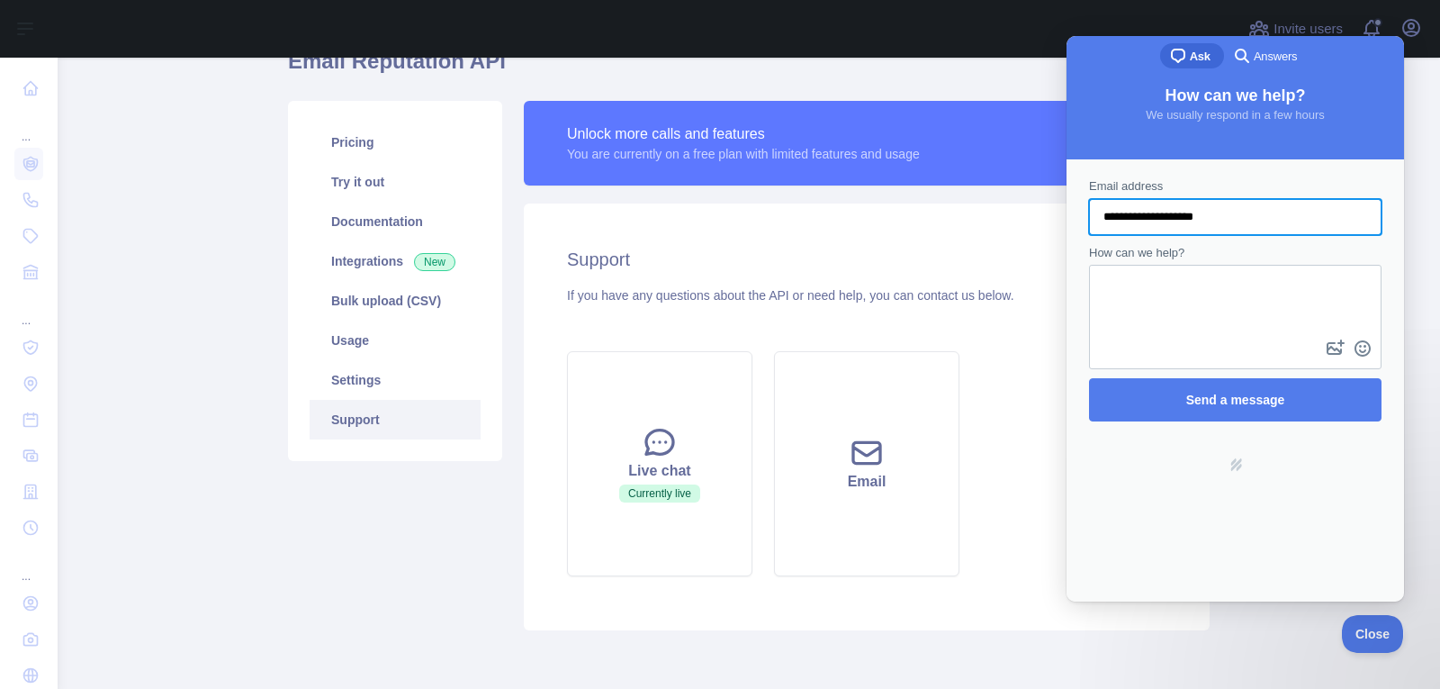
type input "**********"
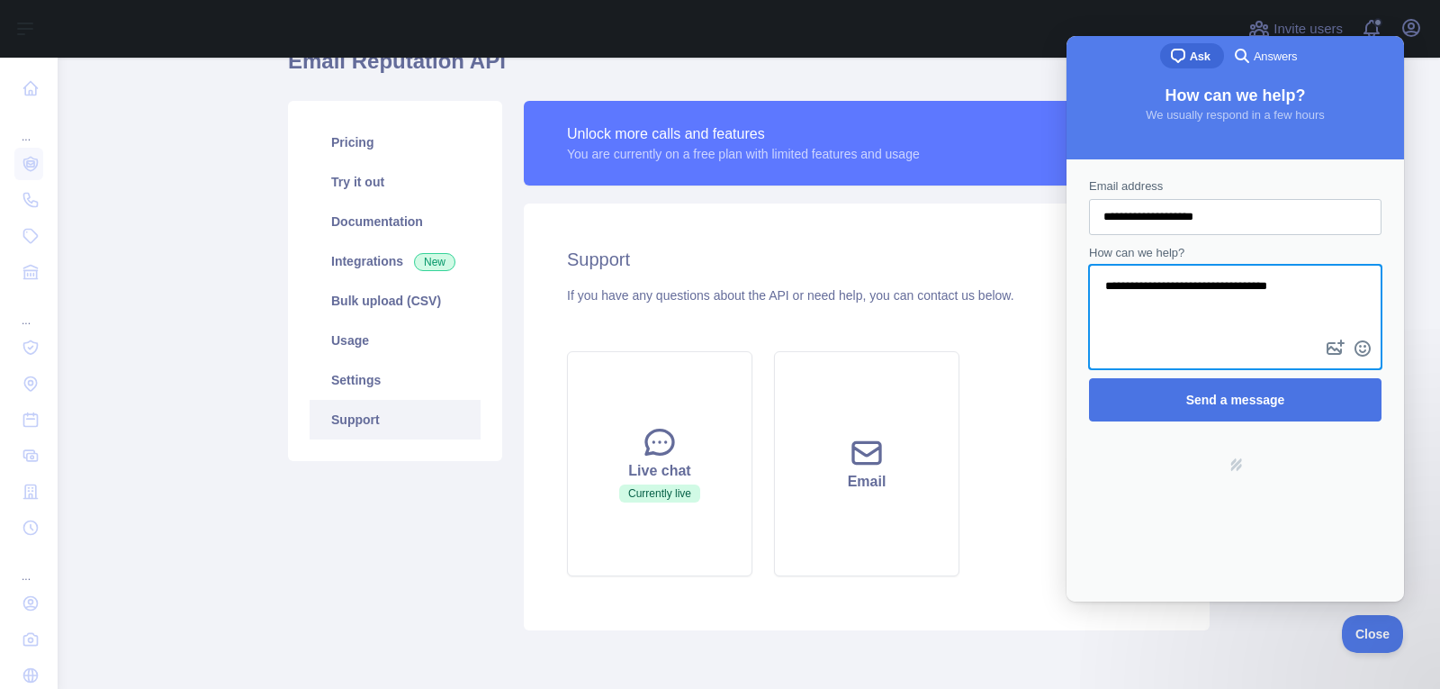
type textarea "**********"
click at [1285, 406] on span "Send a message" at bounding box center [1235, 399] width 253 height 41
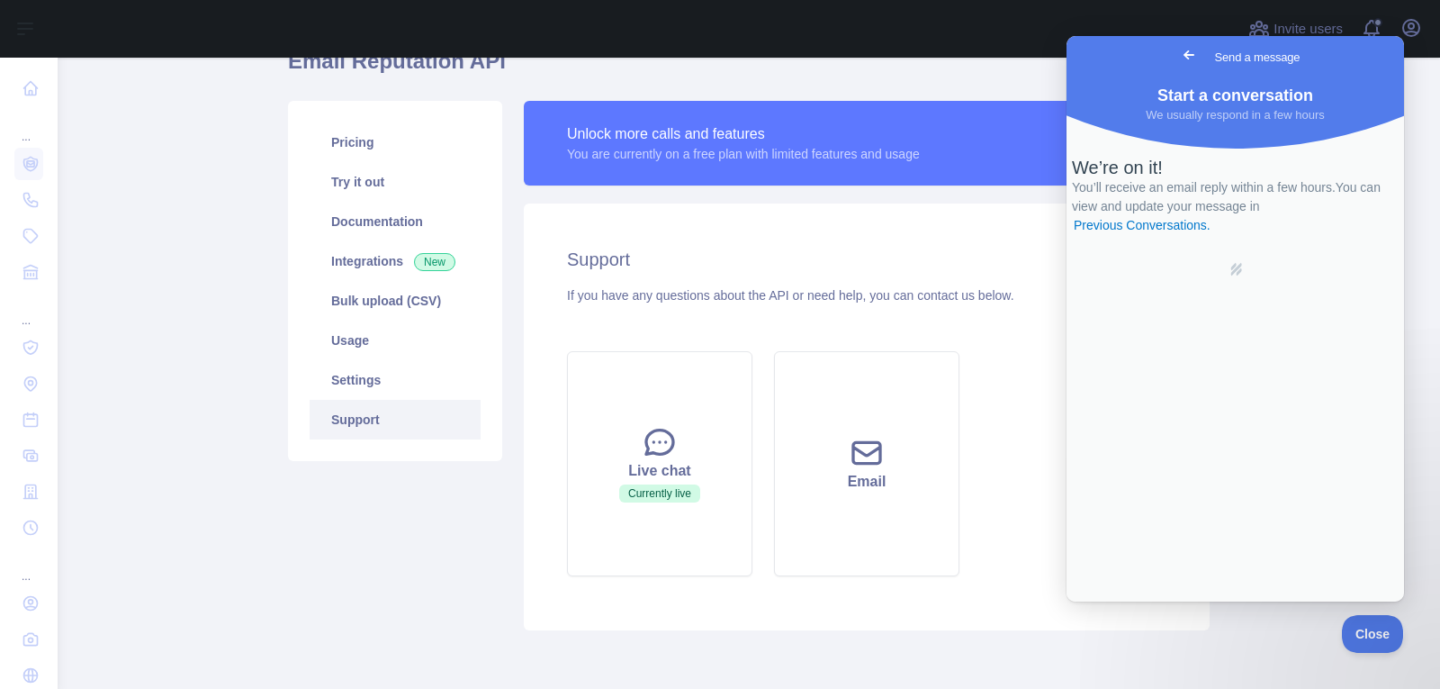
click at [1178, 56] on span "Go back" at bounding box center [1189, 55] width 22 height 22
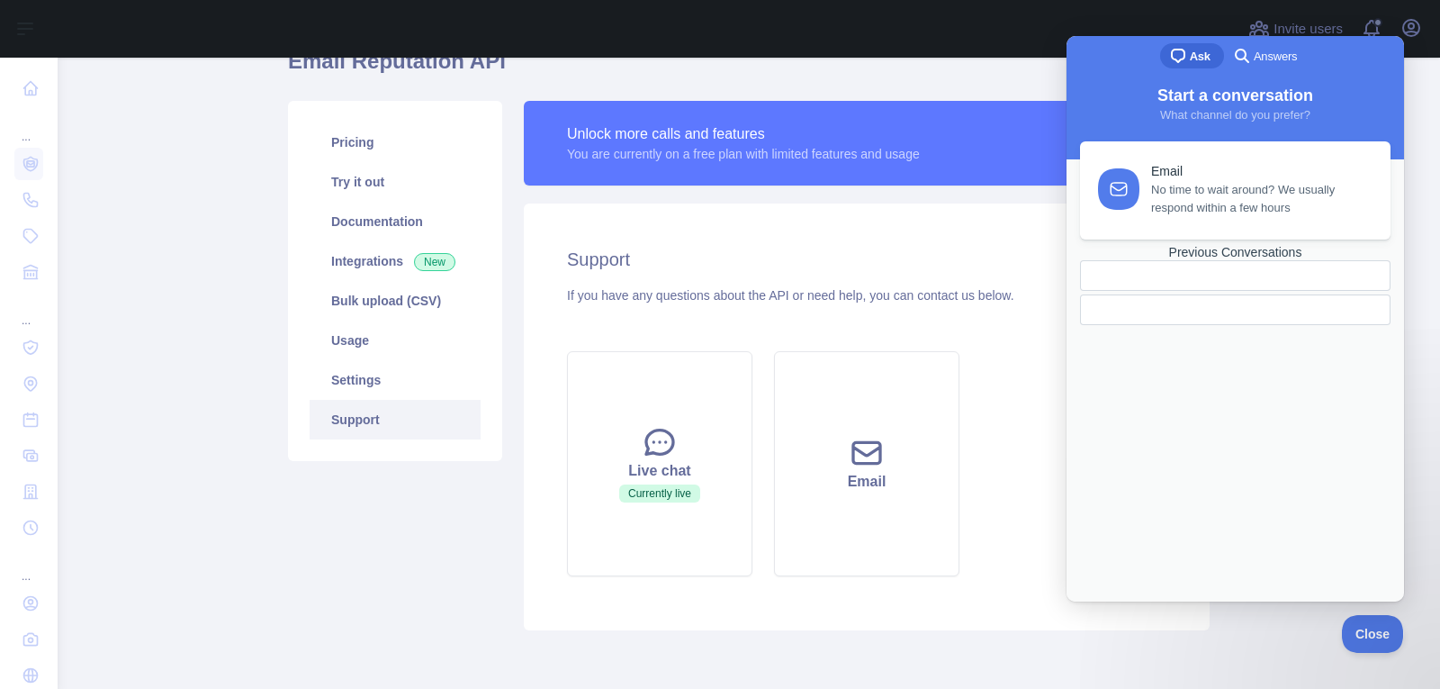
click at [1010, 58] on h1 "Email Reputation API" at bounding box center [749, 68] width 922 height 43
click at [979, 54] on div at bounding box center [647, 29] width 1151 height 58
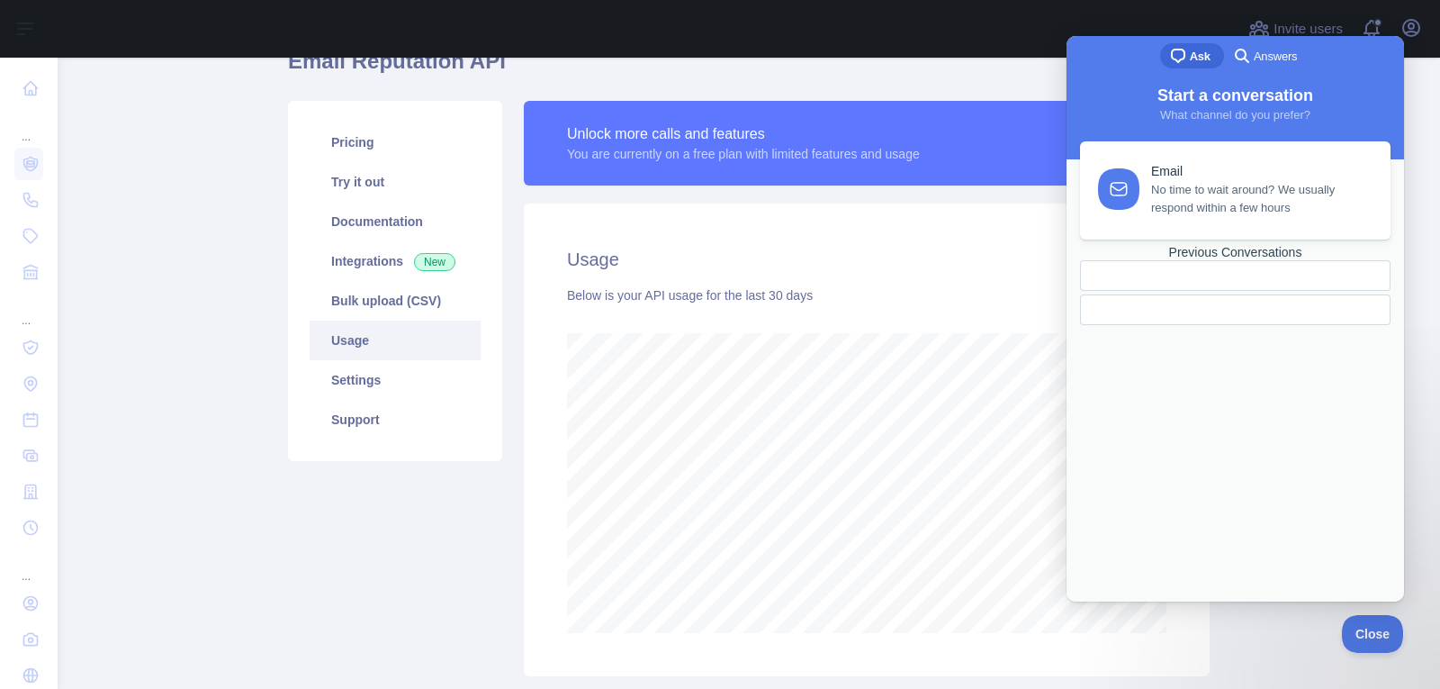
scroll to position [631, 1367]
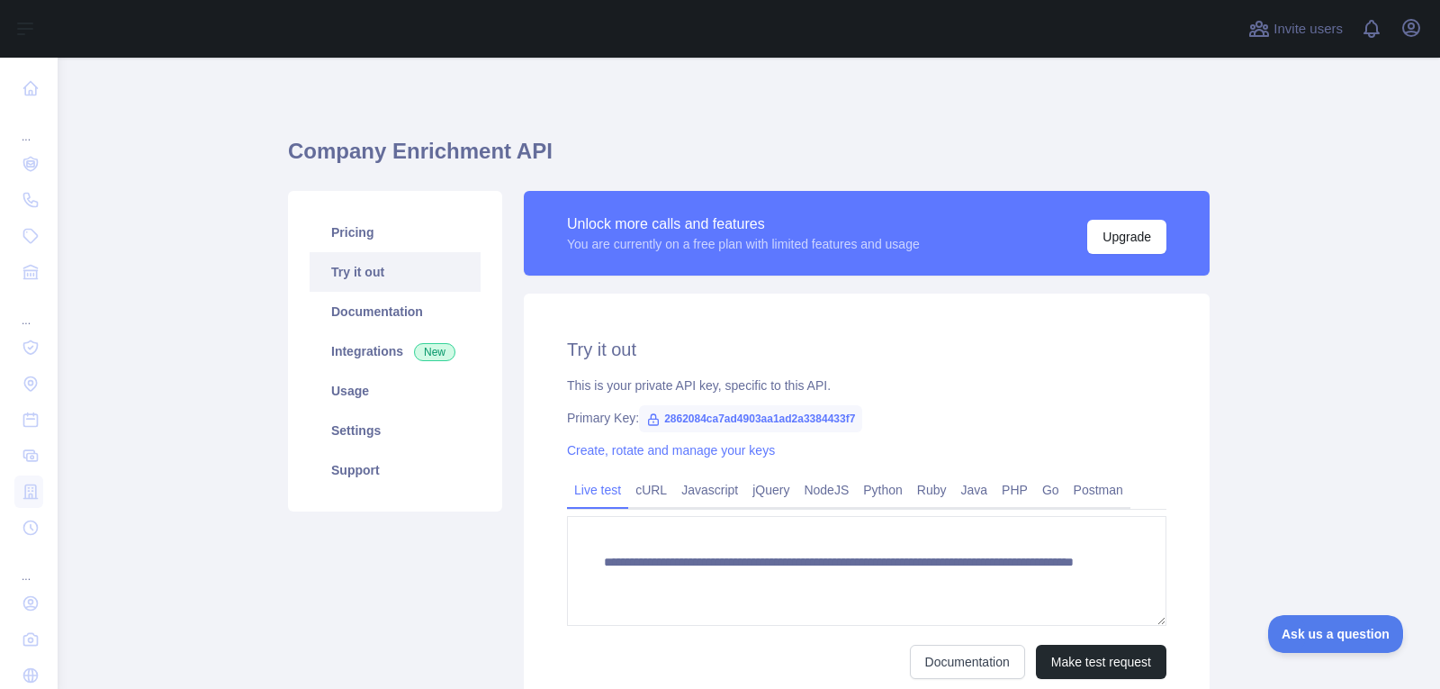
scroll to position [90, 0]
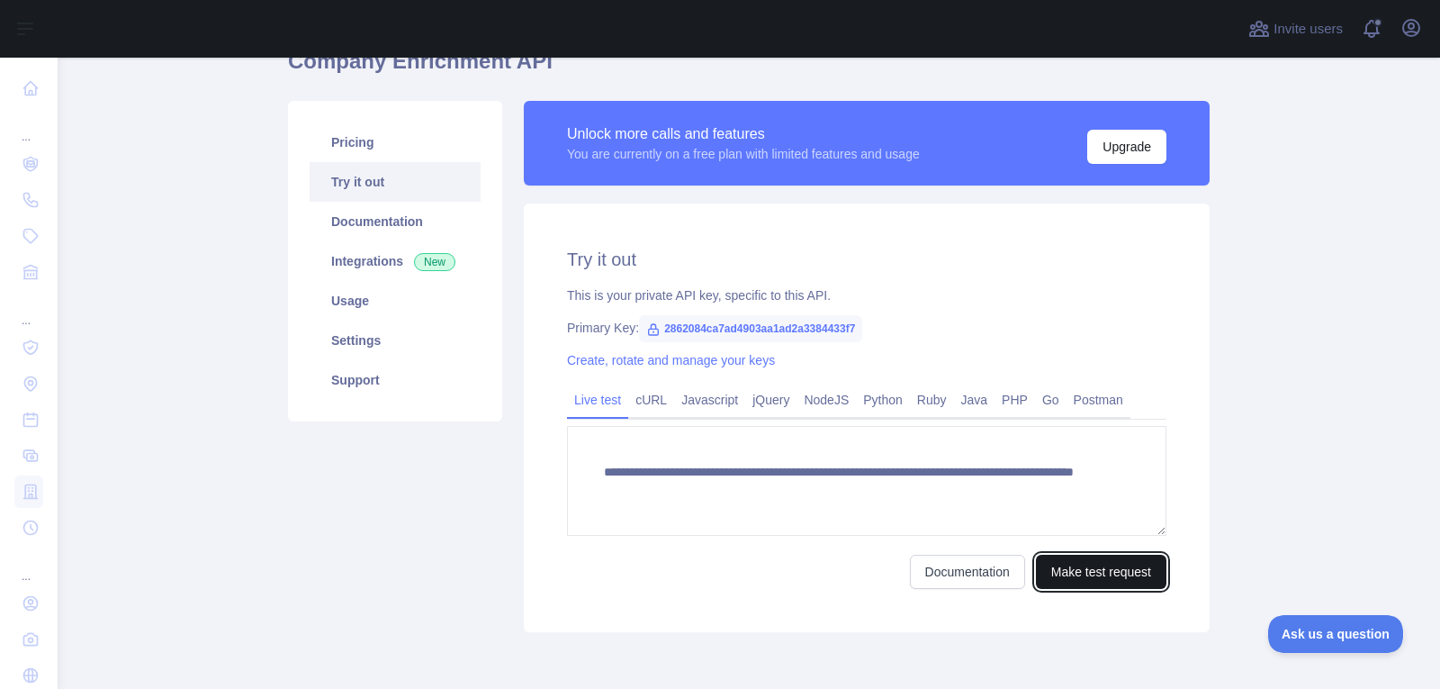
click at [1066, 579] on button "Make test request" at bounding box center [1101, 571] width 131 height 34
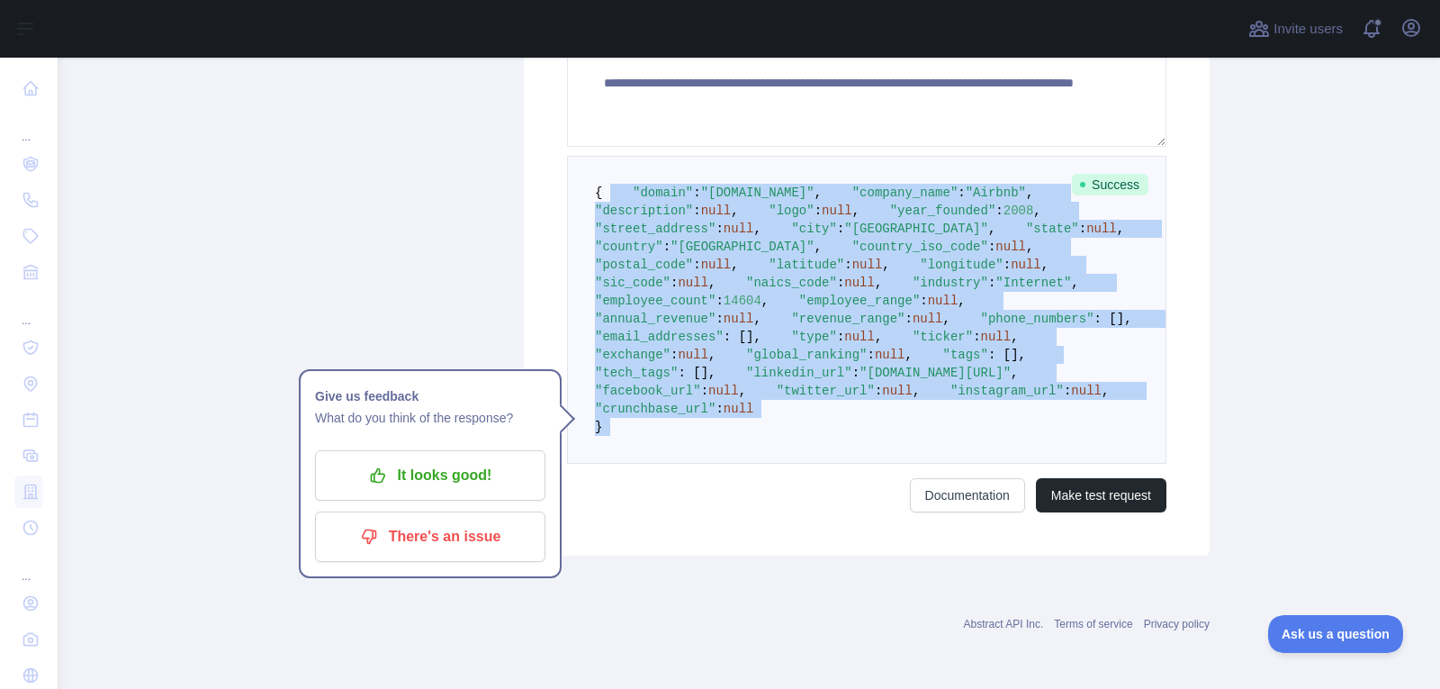
scroll to position [790, 0]
drag, startPoint x: 595, startPoint y: 148, endPoint x: 800, endPoint y: 481, distance: 391.2
click at [800, 464] on pre "{ "domain" : "airbnb.com" , "company_name" : "Airbnb" , "description" : null , …" at bounding box center [866, 310] width 599 height 308
copy code ""domain" : "airbnb.com" , "company_name" : "Airbnb" , "description" : null , "l…"
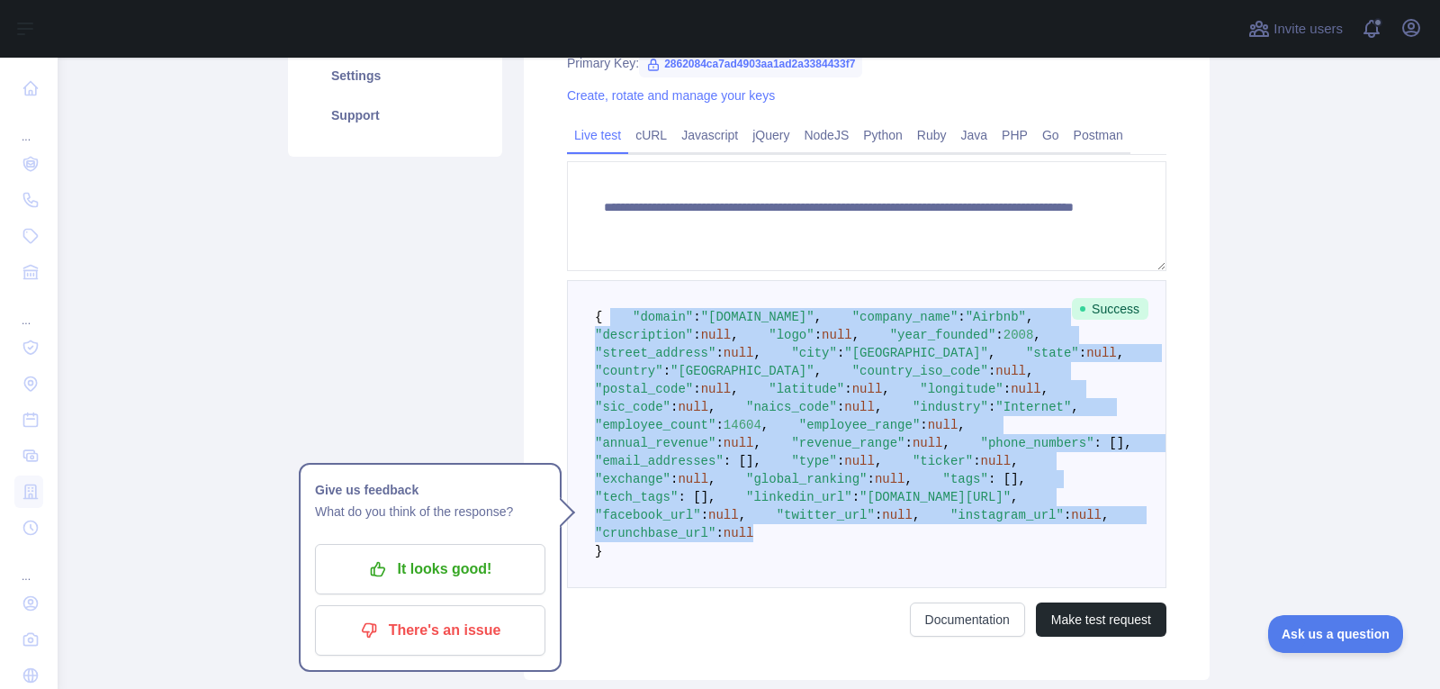
scroll to position [250, 0]
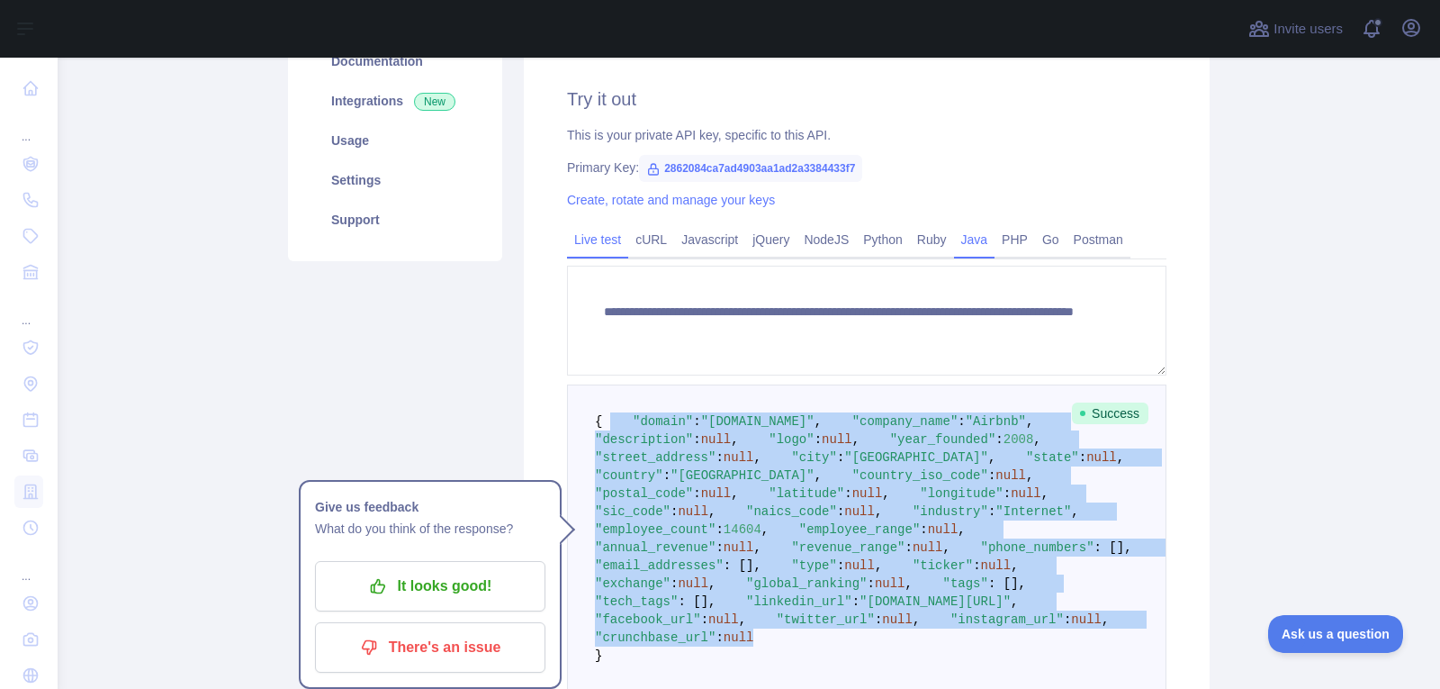
click at [970, 240] on link "Java" at bounding box center [974, 239] width 41 height 29
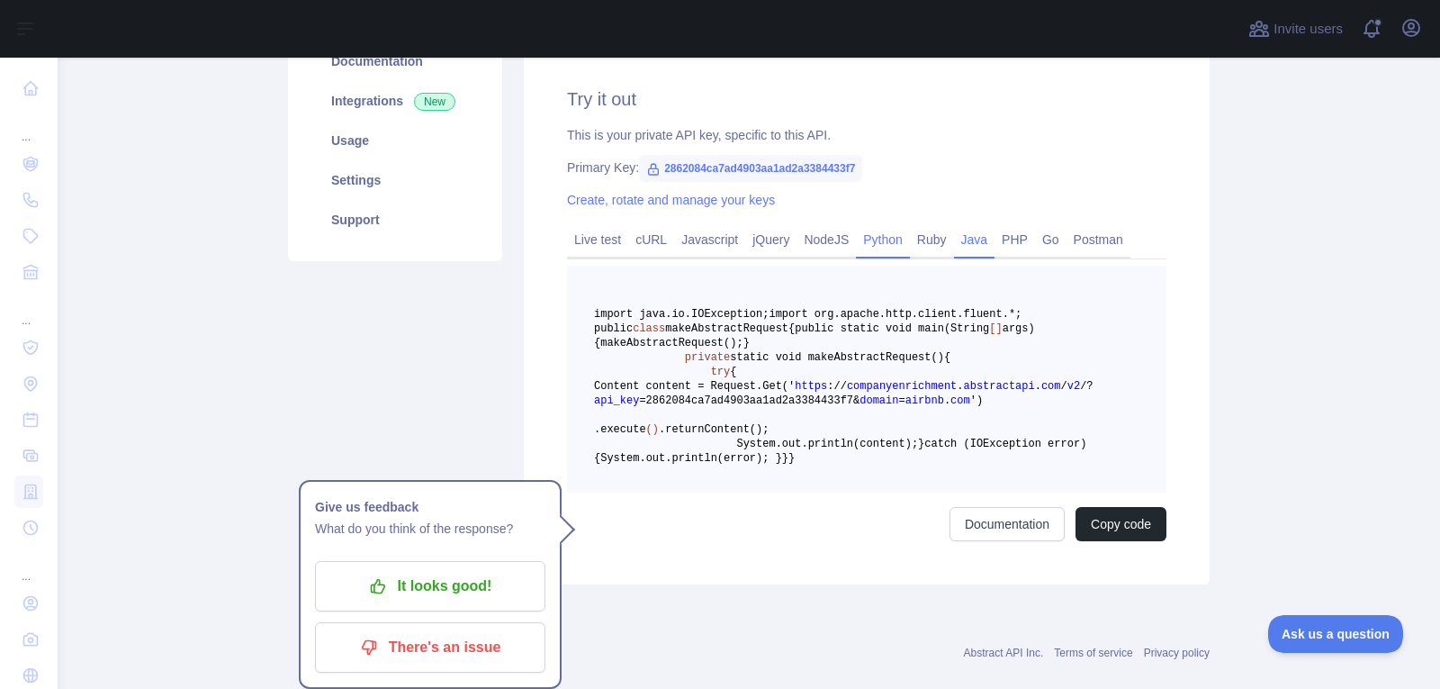
click at [876, 242] on link "Python" at bounding box center [883, 239] width 54 height 29
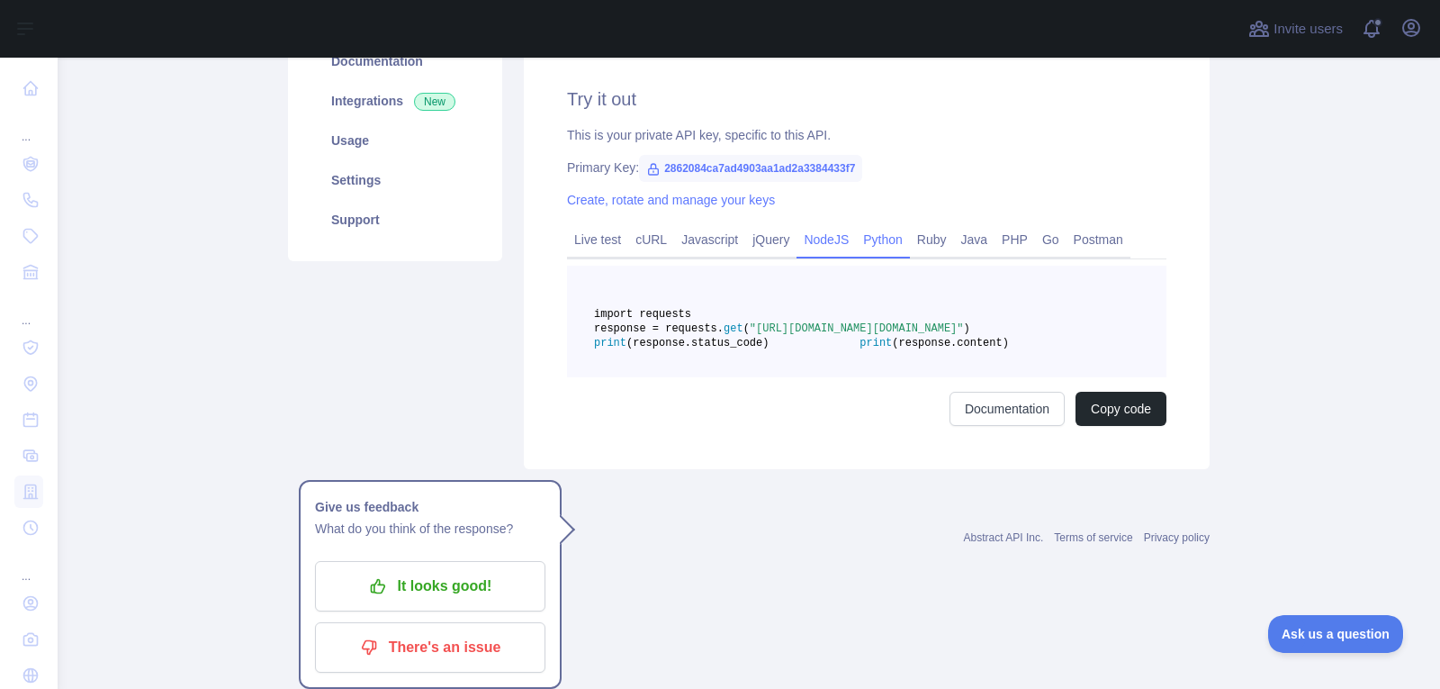
click at [823, 240] on link "NodeJS" at bounding box center [826, 239] width 59 height 29
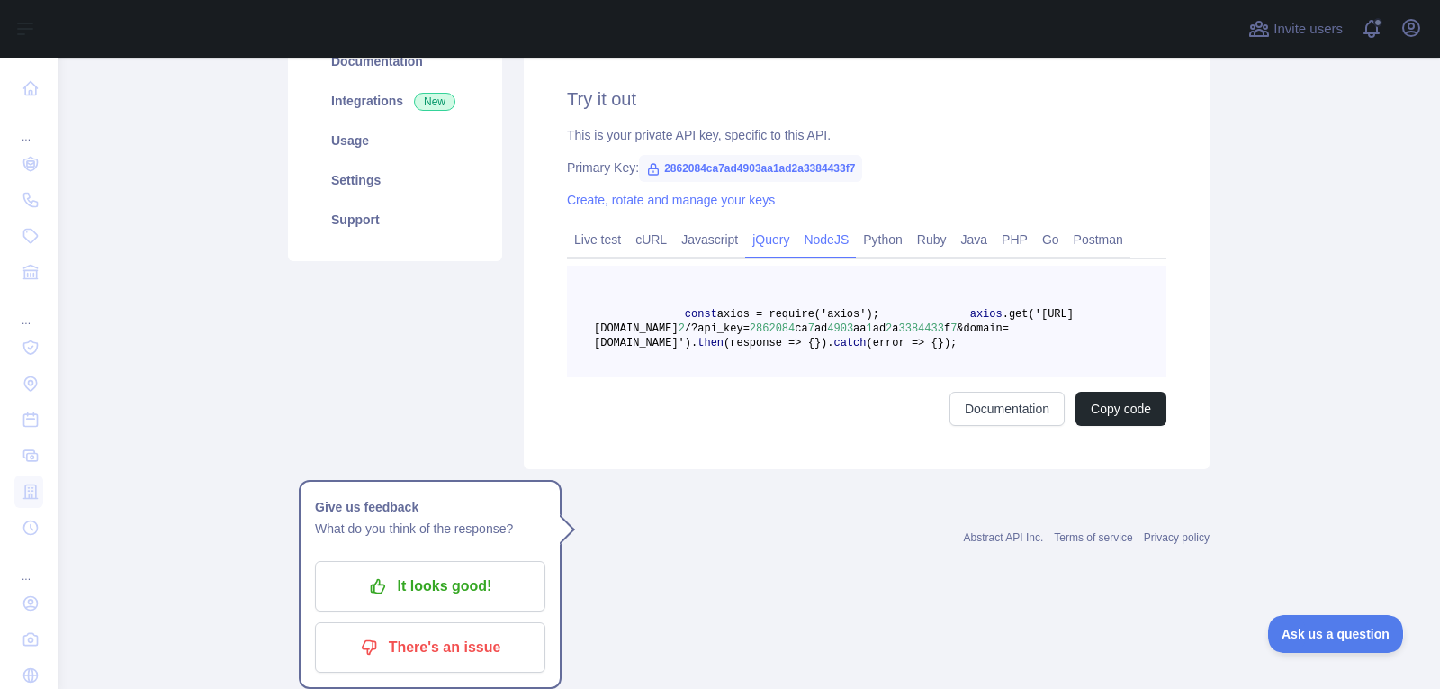
click at [779, 239] on link "jQuery" at bounding box center [770, 239] width 51 height 29
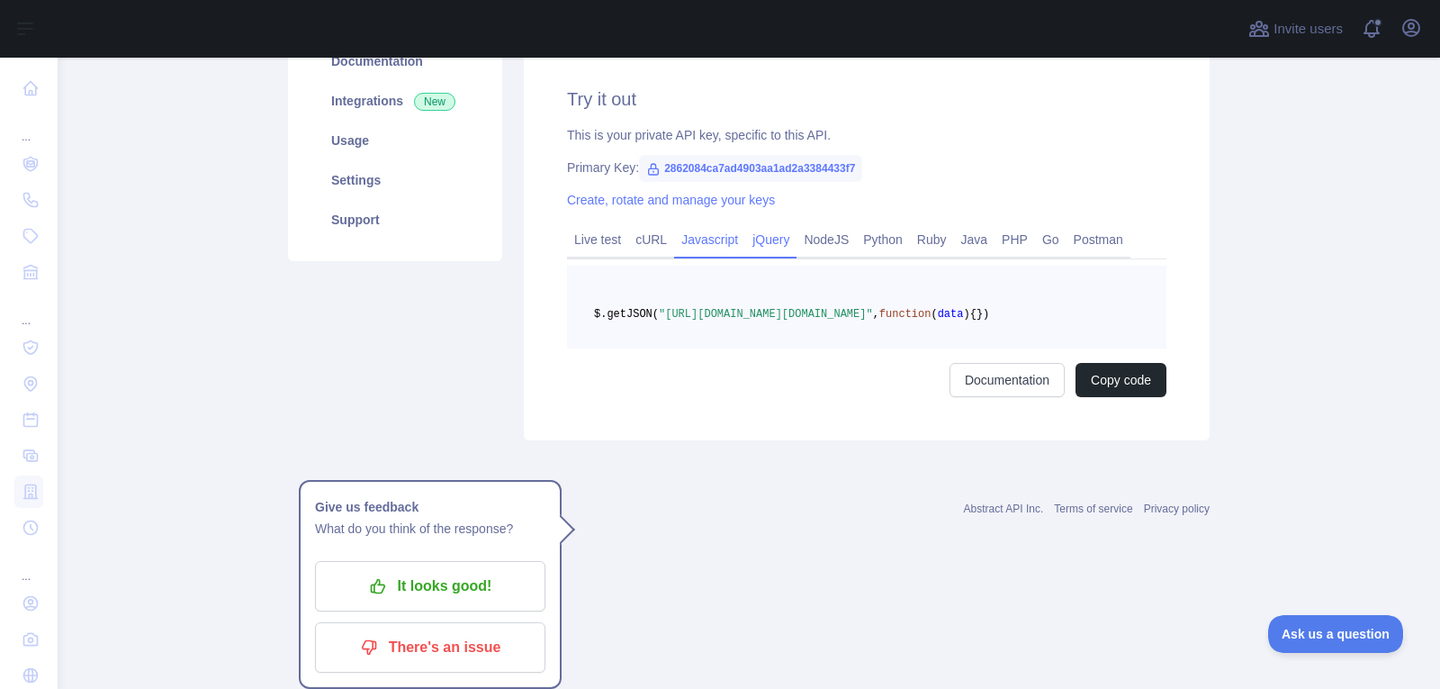
click at [713, 239] on link "Javascript" at bounding box center [709, 239] width 71 height 29
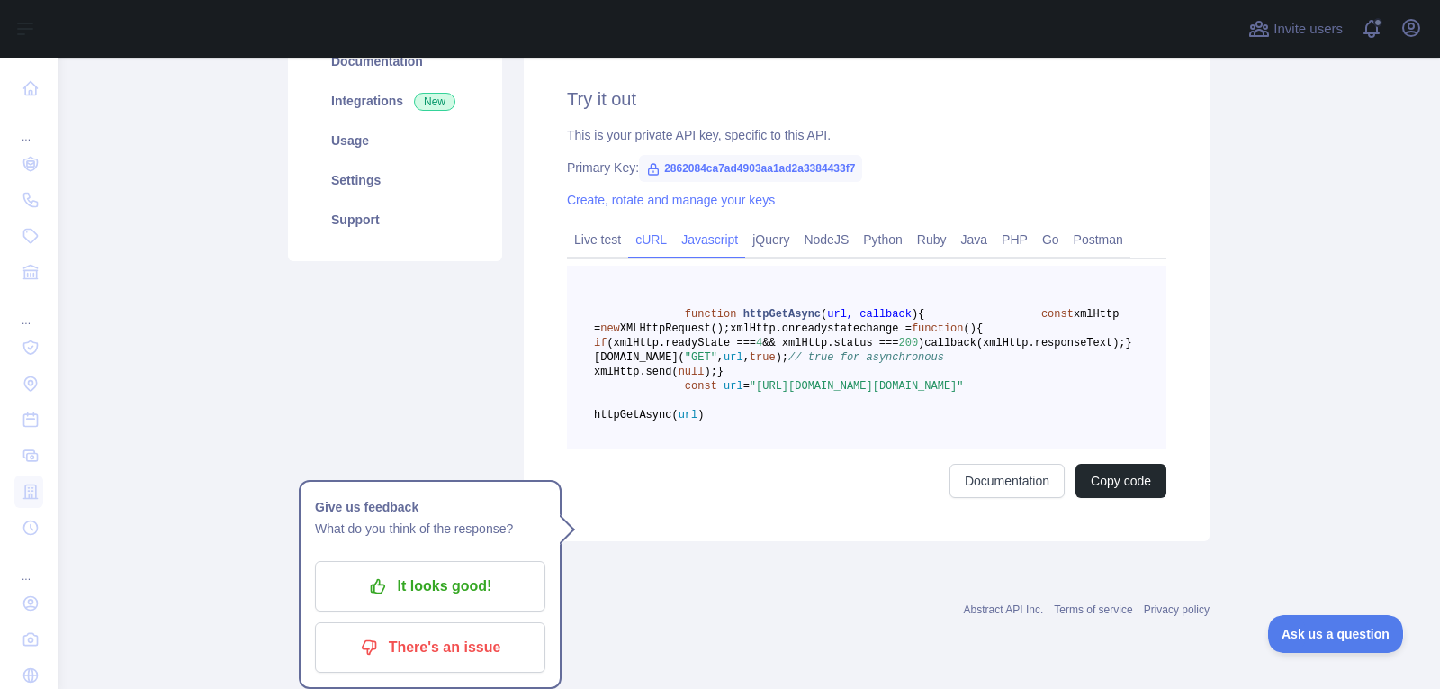
click at [631, 238] on link "cURL" at bounding box center [651, 239] width 46 height 29
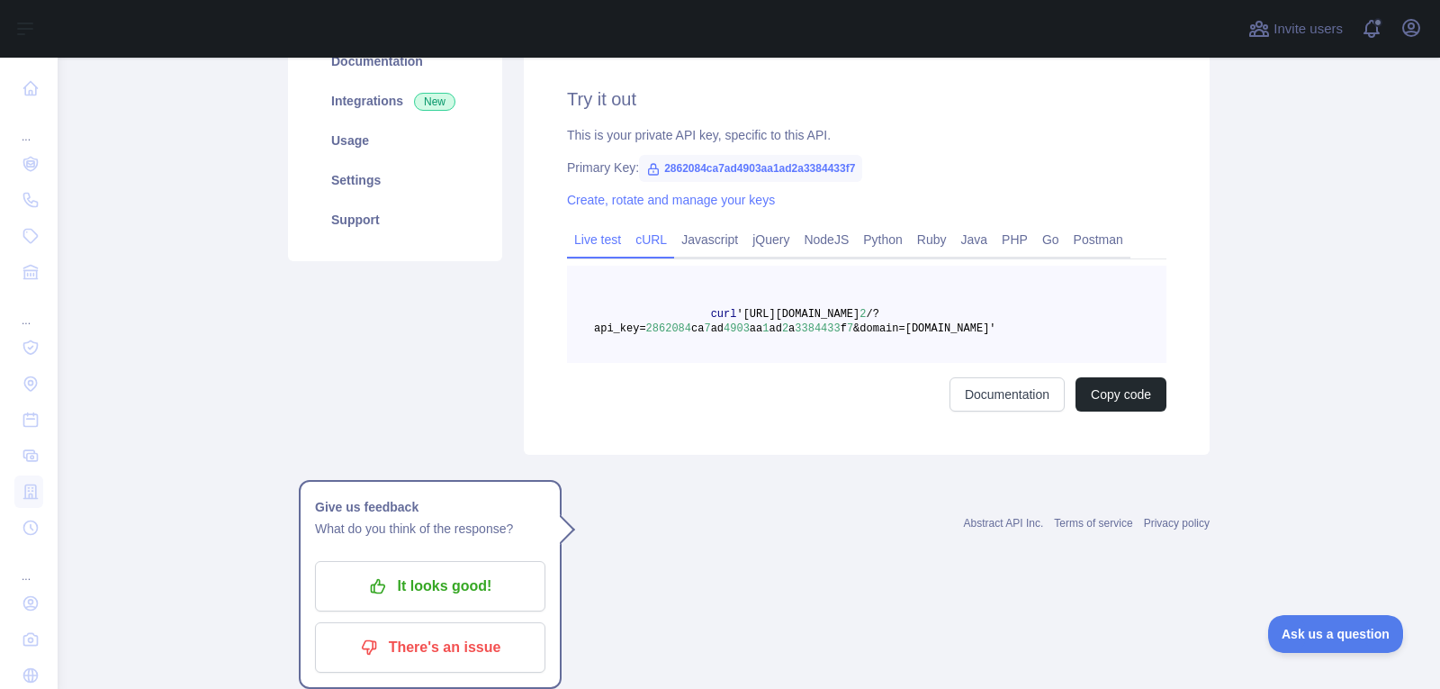
click at [592, 239] on link "Live test" at bounding box center [597, 239] width 61 height 29
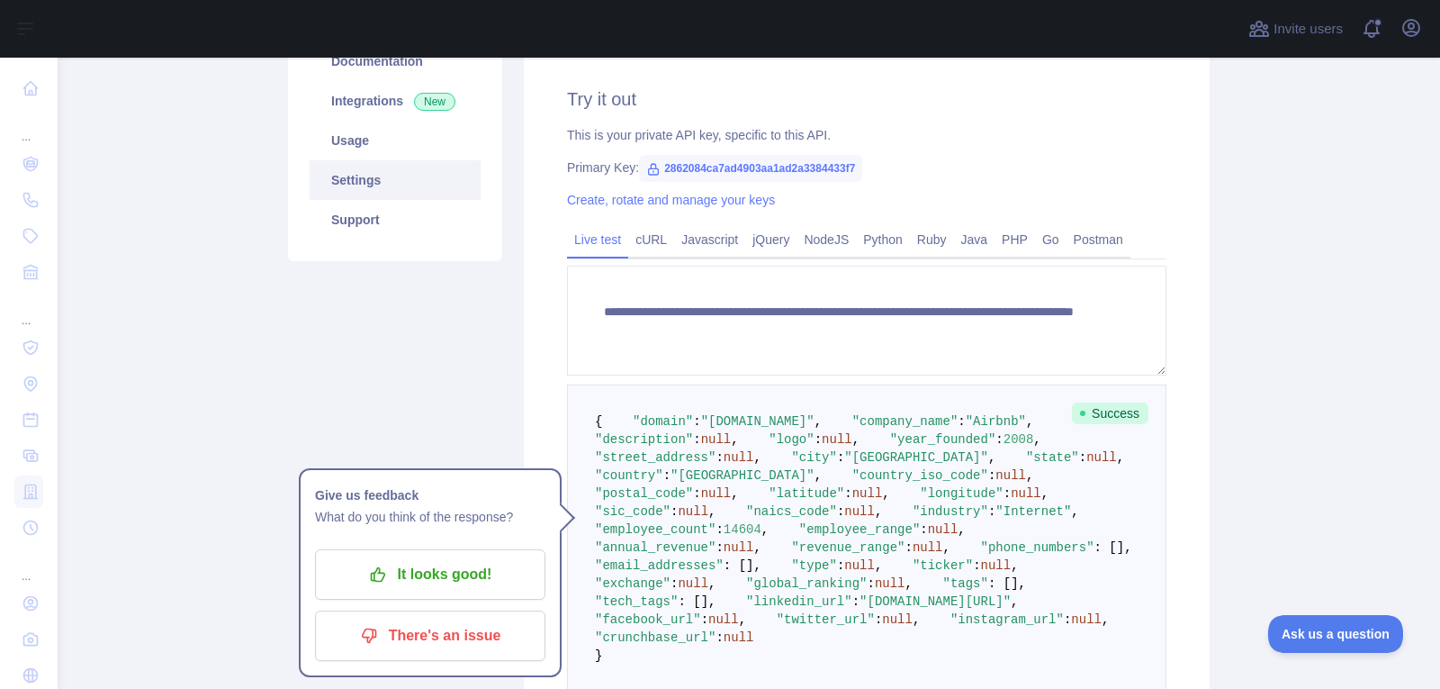
scroll to position [160, 0]
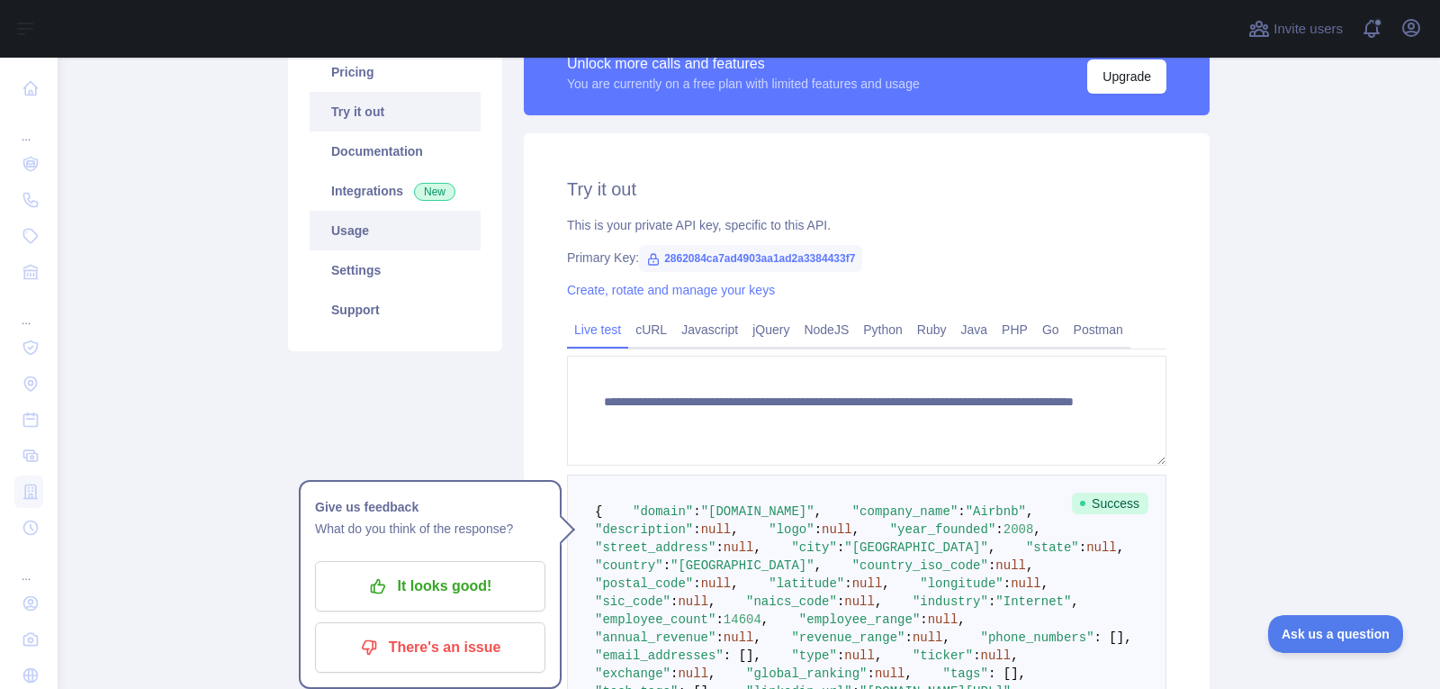
click at [365, 228] on link "Usage" at bounding box center [395, 231] width 171 height 40
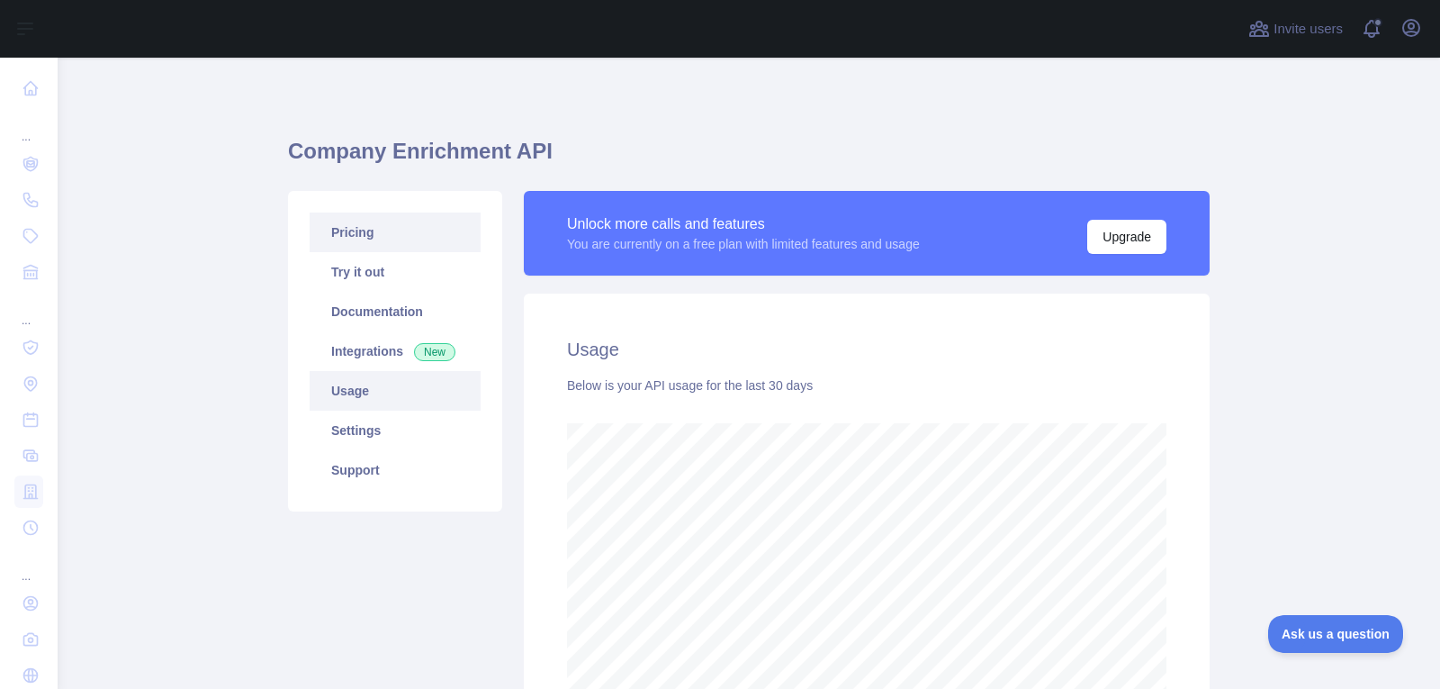
click at [368, 225] on link "Pricing" at bounding box center [395, 232] width 171 height 40
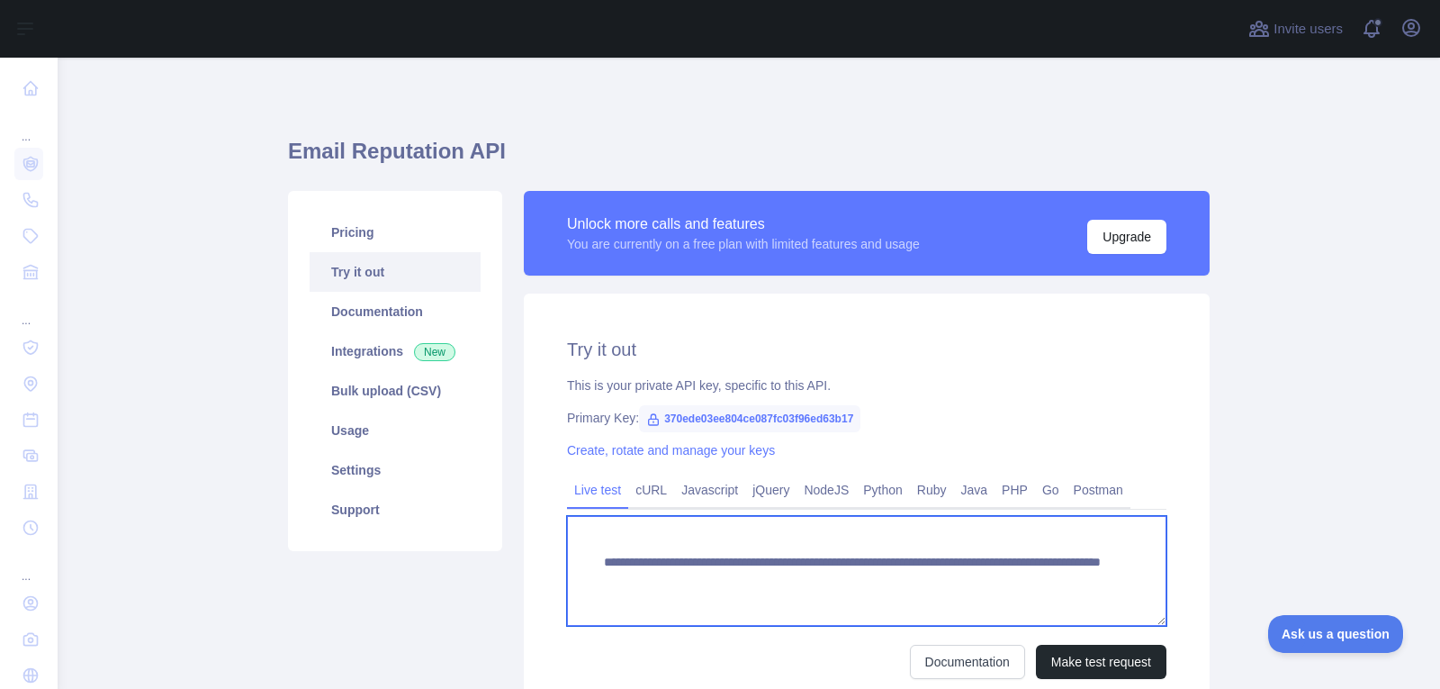
drag, startPoint x: 575, startPoint y: 546, endPoint x: 1247, endPoint y: 637, distance: 678.4
click at [1247, 637] on main "**********" at bounding box center [749, 373] width 1382 height 631
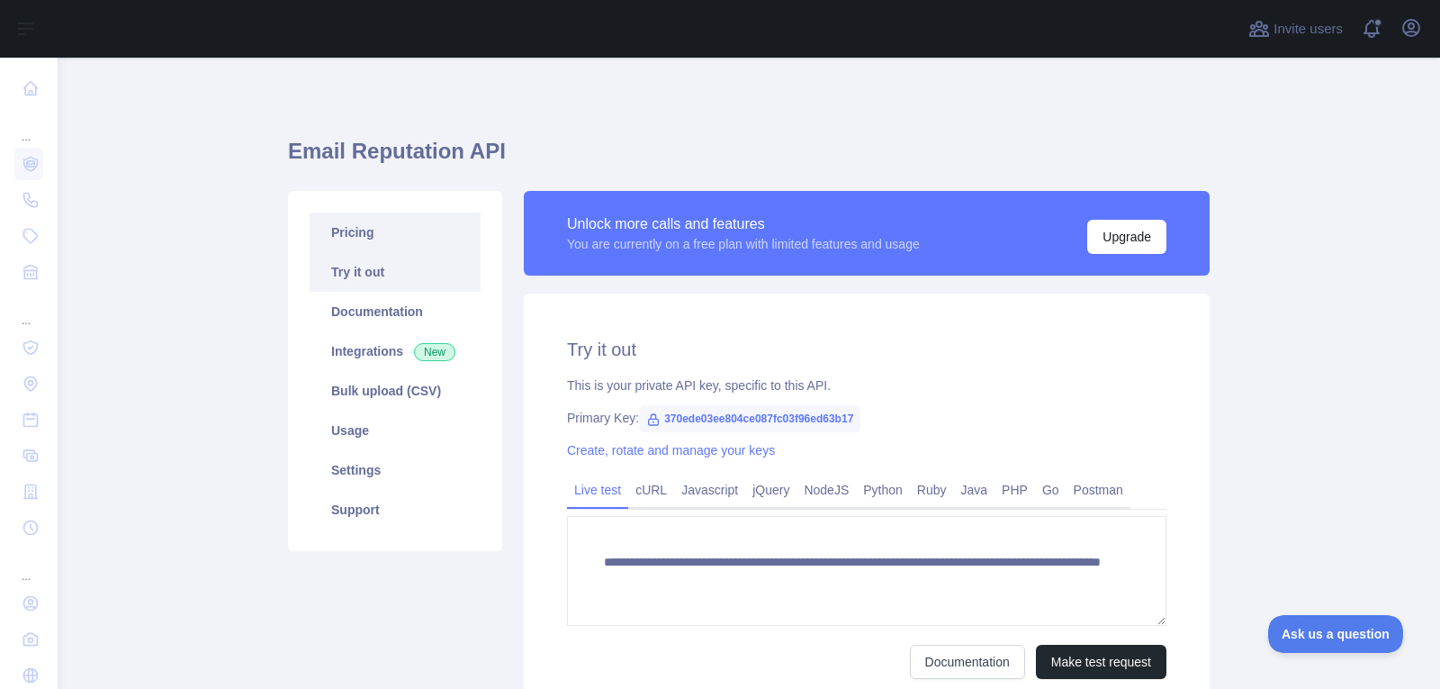
click at [375, 233] on link "Pricing" at bounding box center [395, 232] width 171 height 40
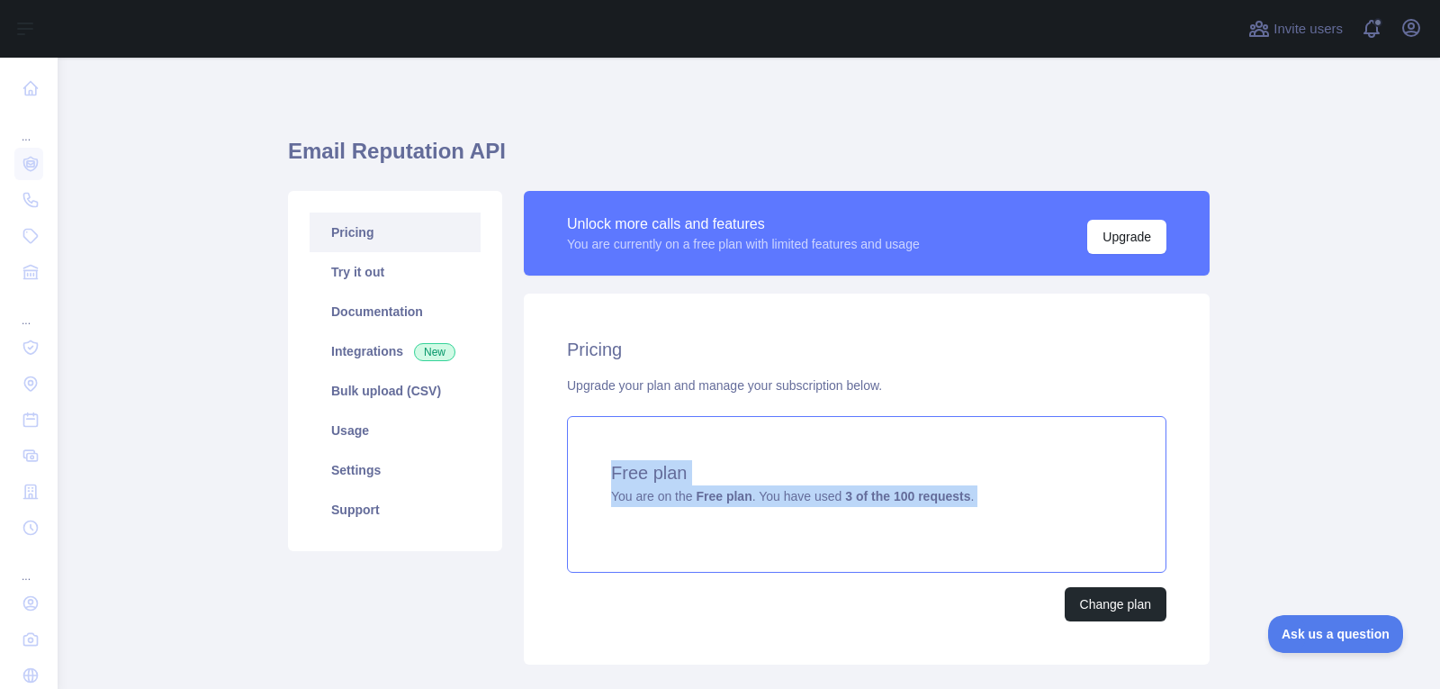
drag, startPoint x: 605, startPoint y: 464, endPoint x: 1045, endPoint y: 510, distance: 442.5
click at [1045, 510] on div "Free plan You are on the Free plan . You have used 3 of the 100 requests ." at bounding box center [866, 494] width 599 height 157
drag, startPoint x: 598, startPoint y: 466, endPoint x: 1050, endPoint y: 521, distance: 456.0
click at [1050, 521] on div "Free plan You are on the Free plan . You have used 3 of the 100 requests ." at bounding box center [866, 494] width 599 height 157
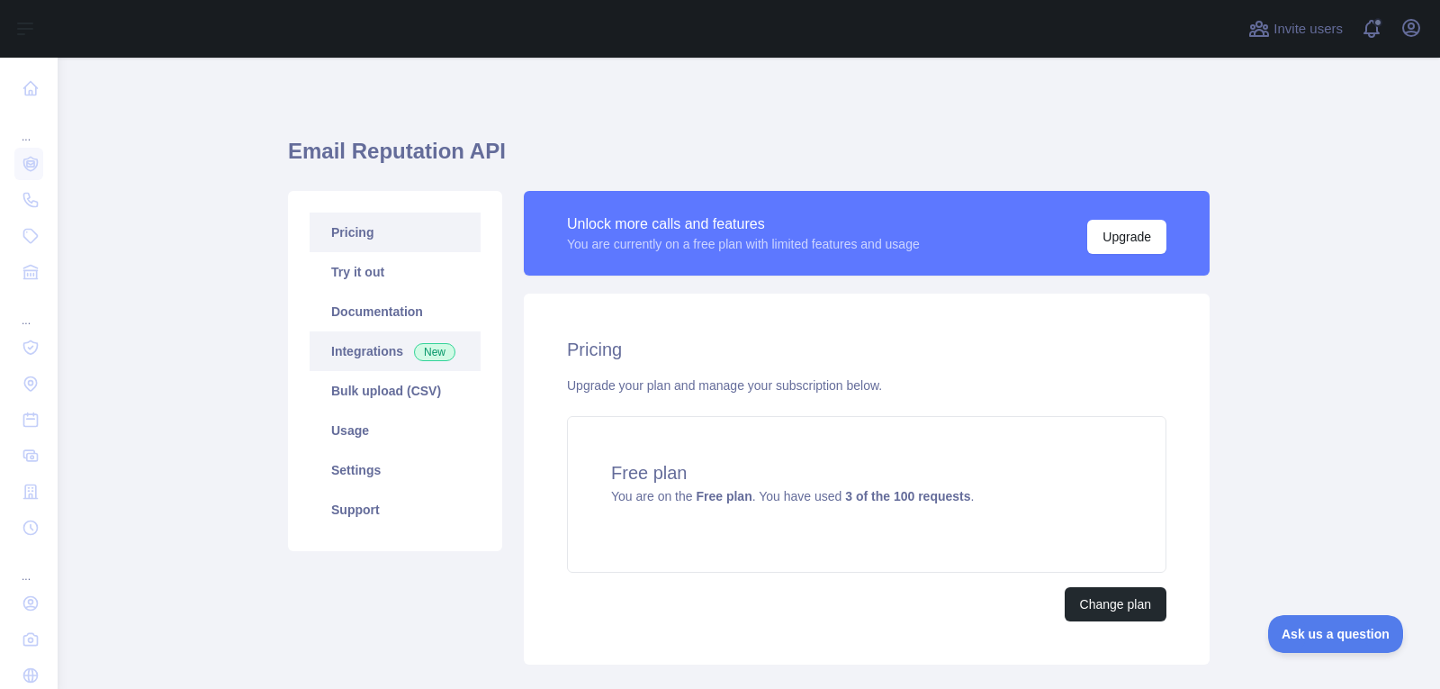
click at [381, 353] on link "Integrations New" at bounding box center [395, 351] width 171 height 40
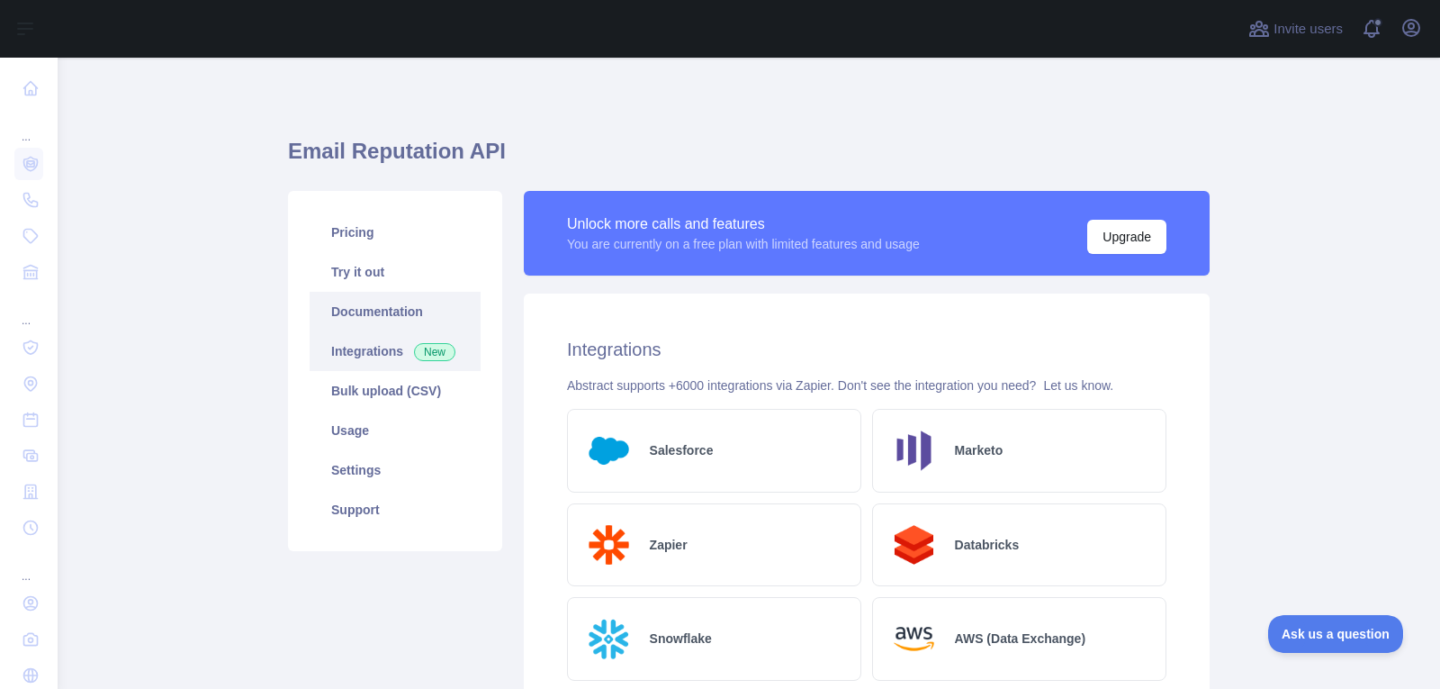
click at [388, 306] on link "Documentation" at bounding box center [395, 312] width 171 height 40
